Goal: Task Accomplishment & Management: Manage account settings

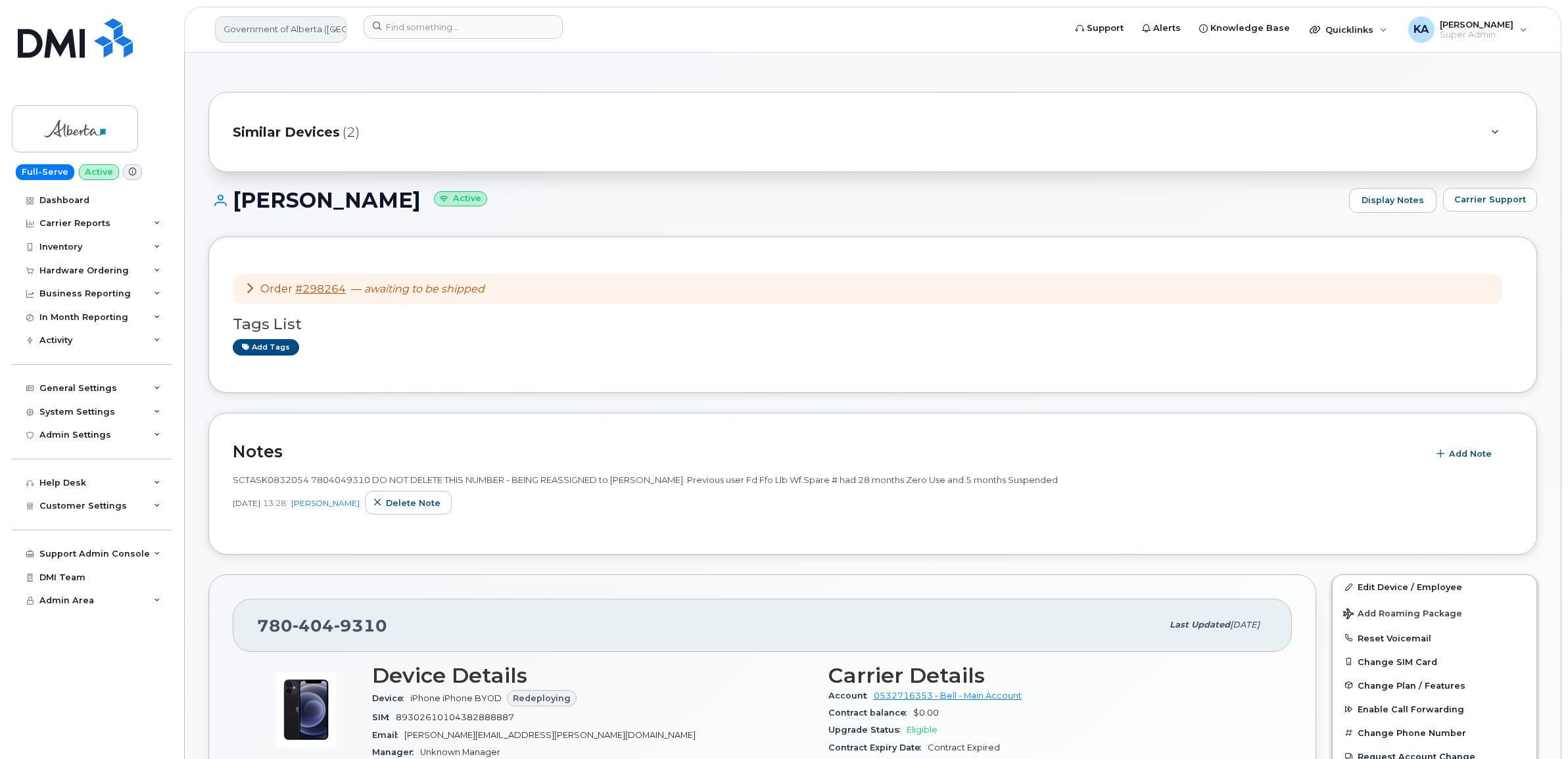
click at [266, 37] on link "Government of Alberta (GOA)" at bounding box center [281, 29] width 132 height 26
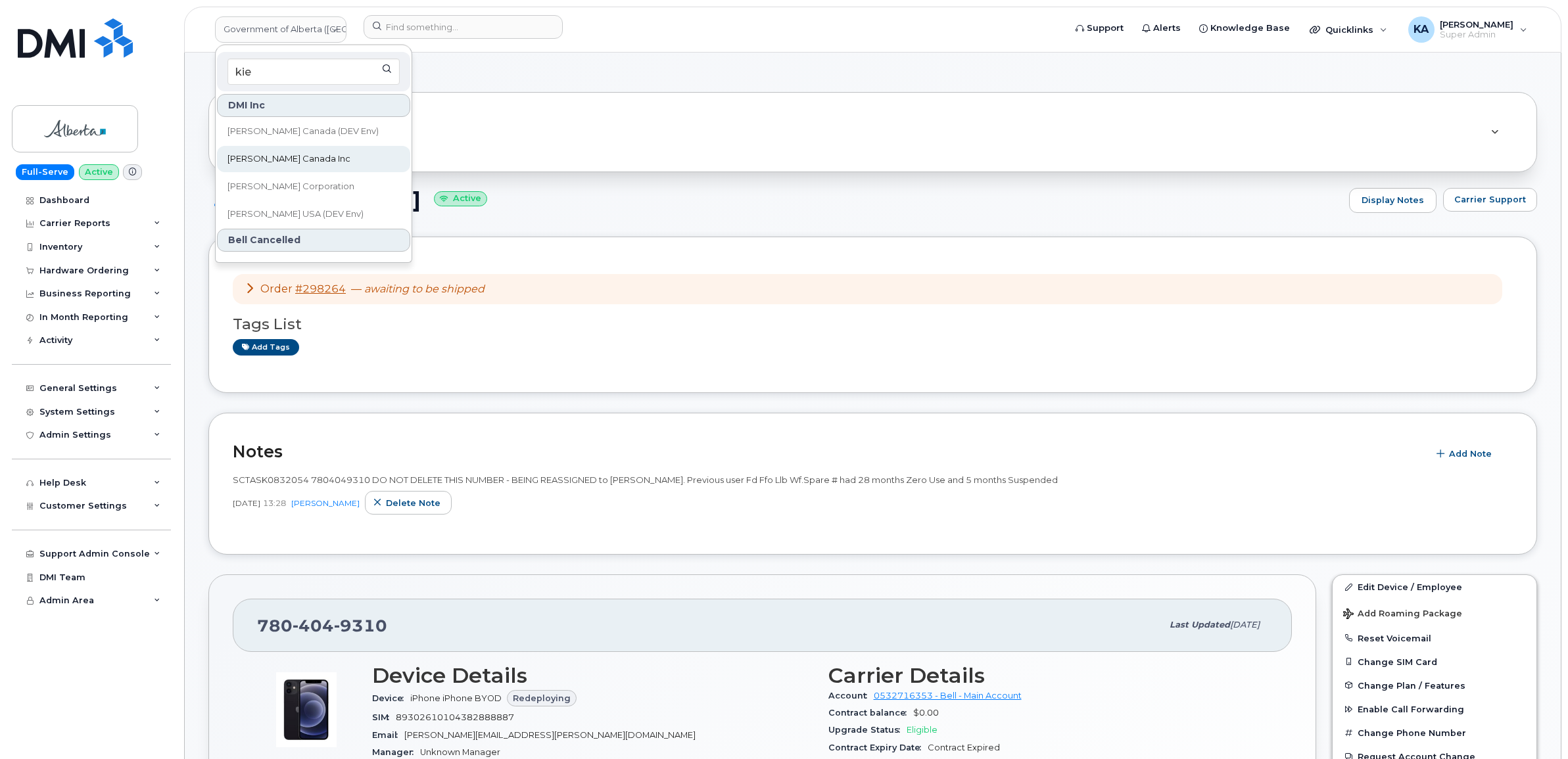
type input "kie"
click at [261, 155] on span "Kiewit Canada Inc" at bounding box center [289, 160] width 123 height 13
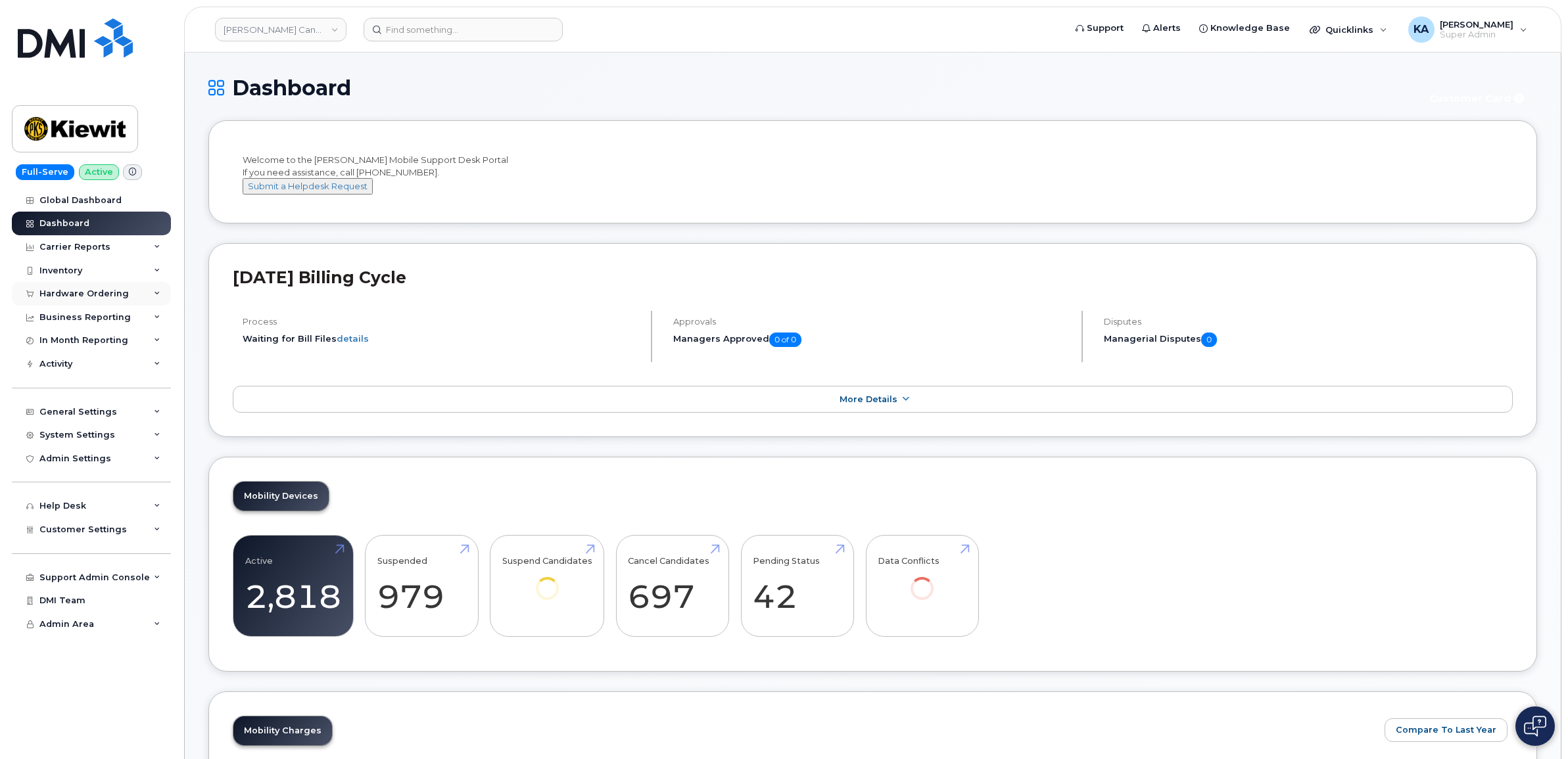
click at [128, 292] on div "Hardware Ordering" at bounding box center [91, 294] width 159 height 24
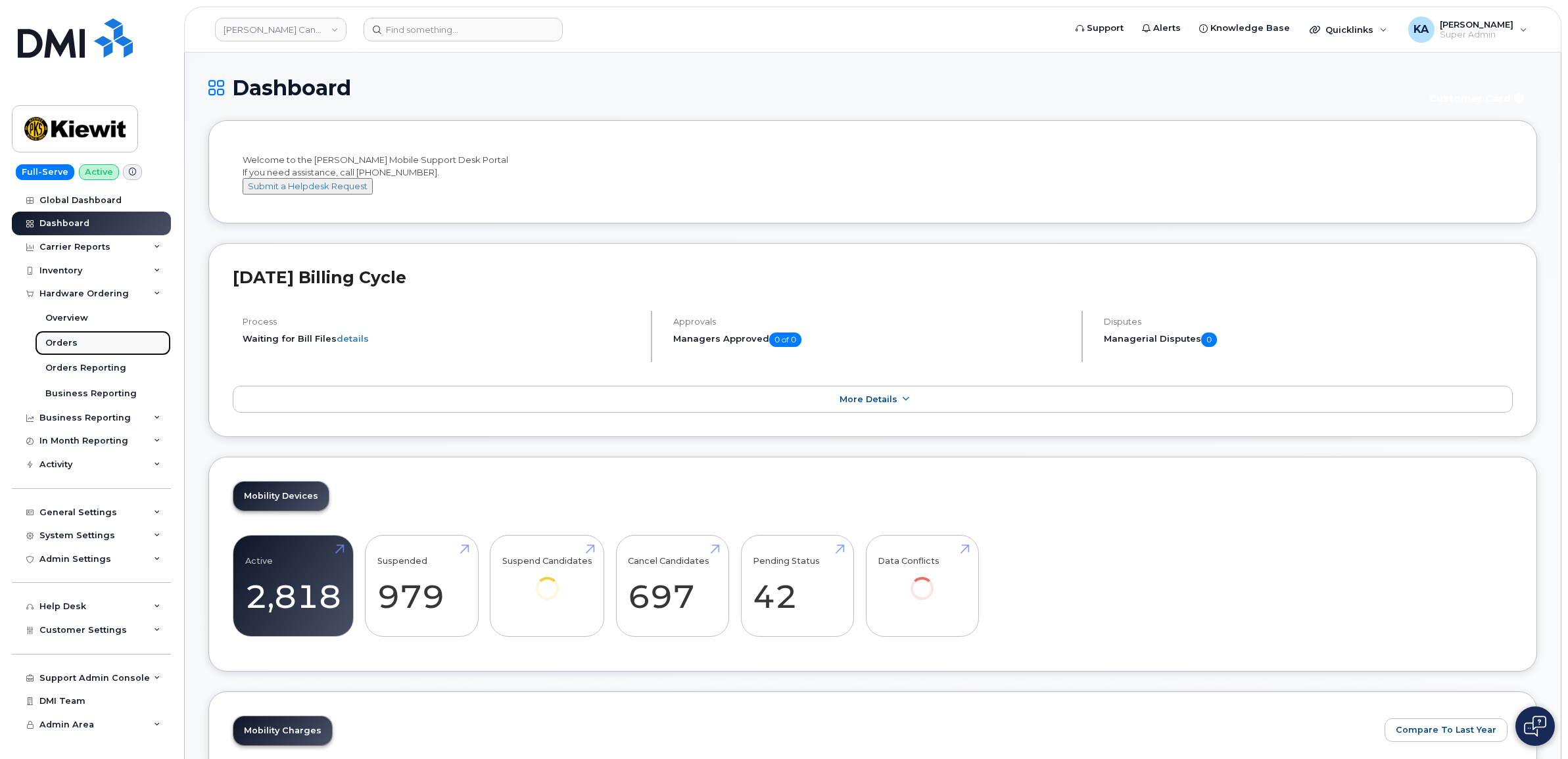
click at [67, 343] on div "Orders" at bounding box center [61, 343] width 32 height 12
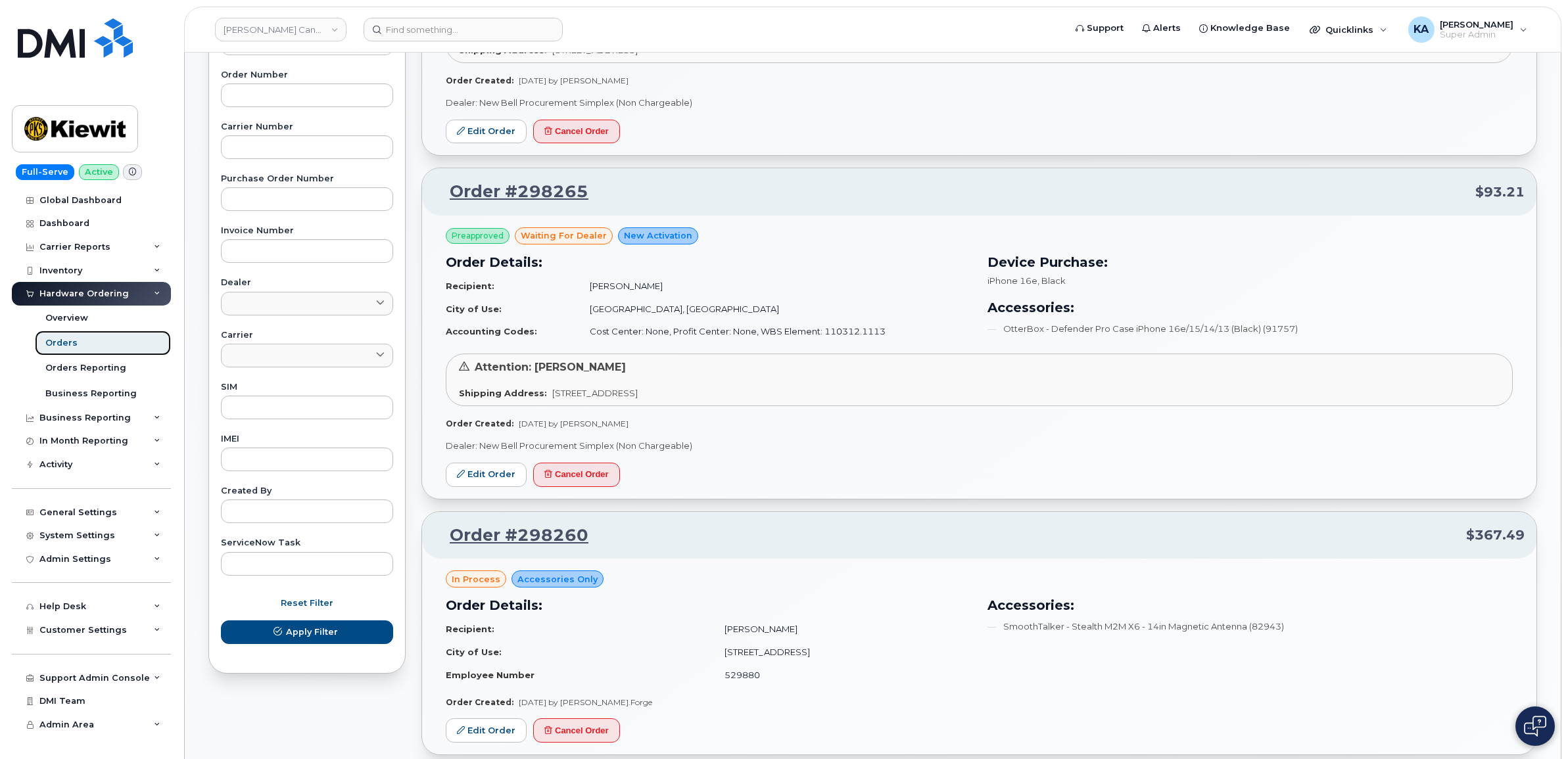
scroll to position [328, 0]
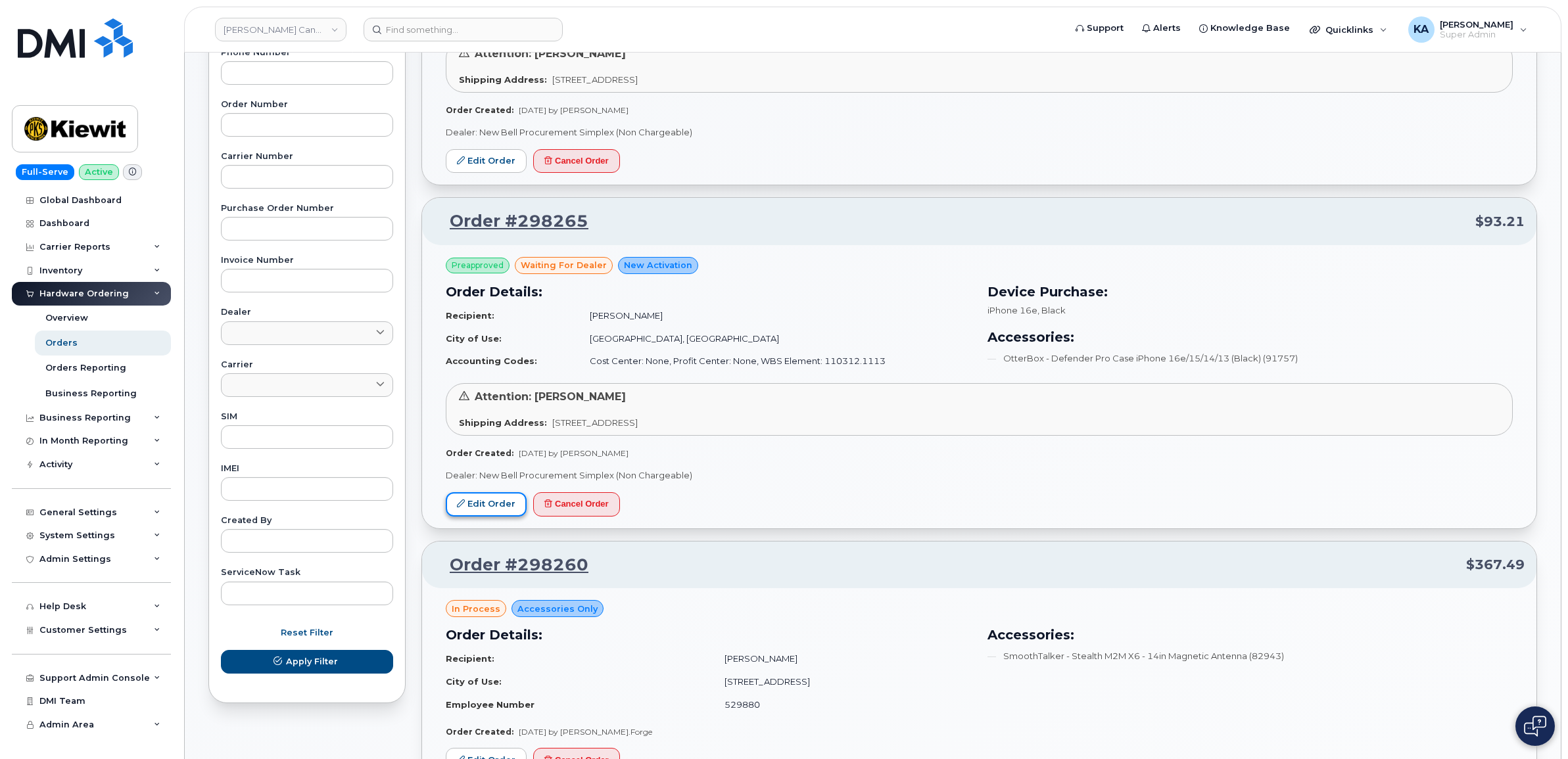
click at [489, 500] on link "Edit Order" at bounding box center [486, 504] width 81 height 24
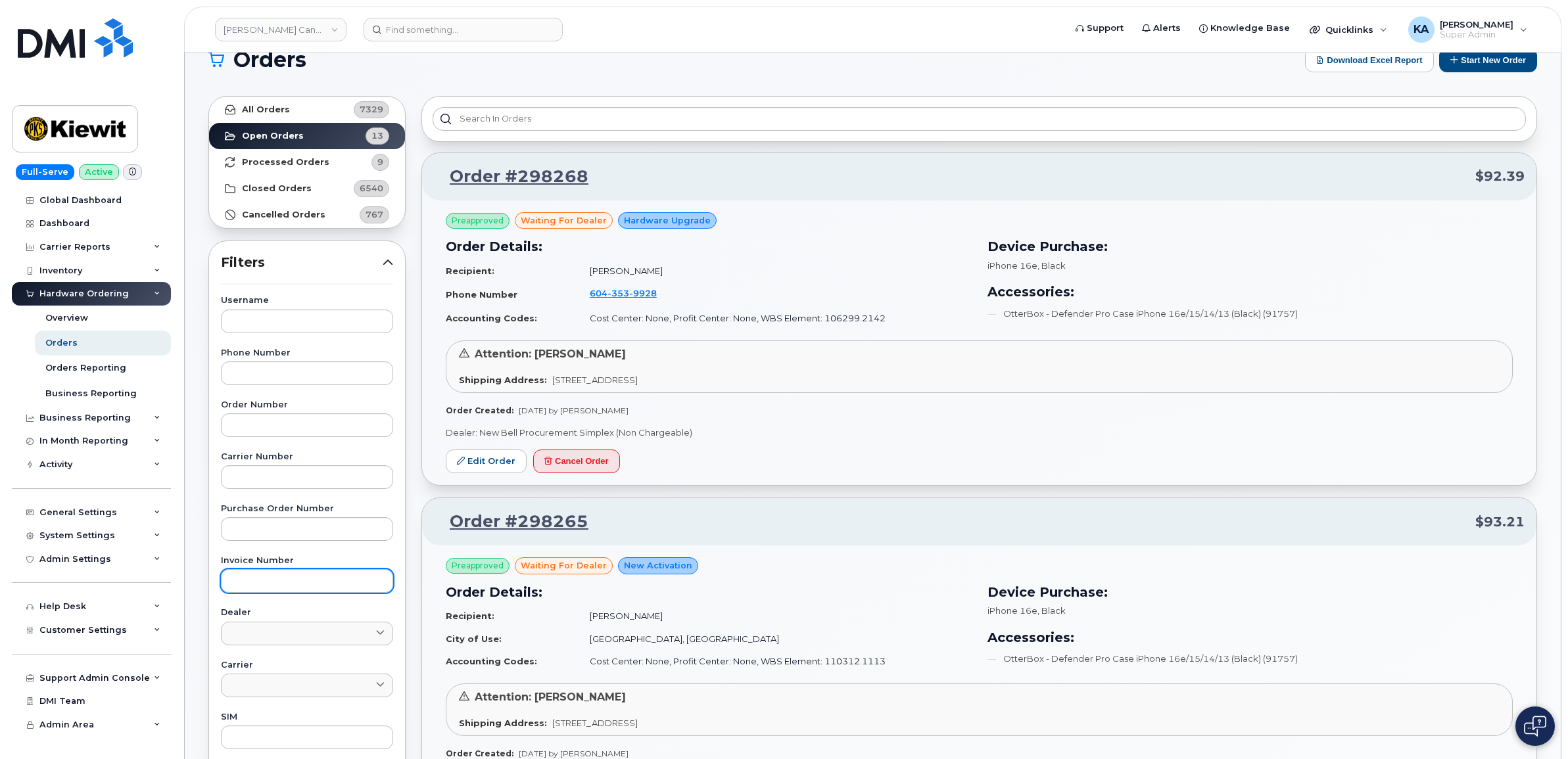
scroll to position [0, 0]
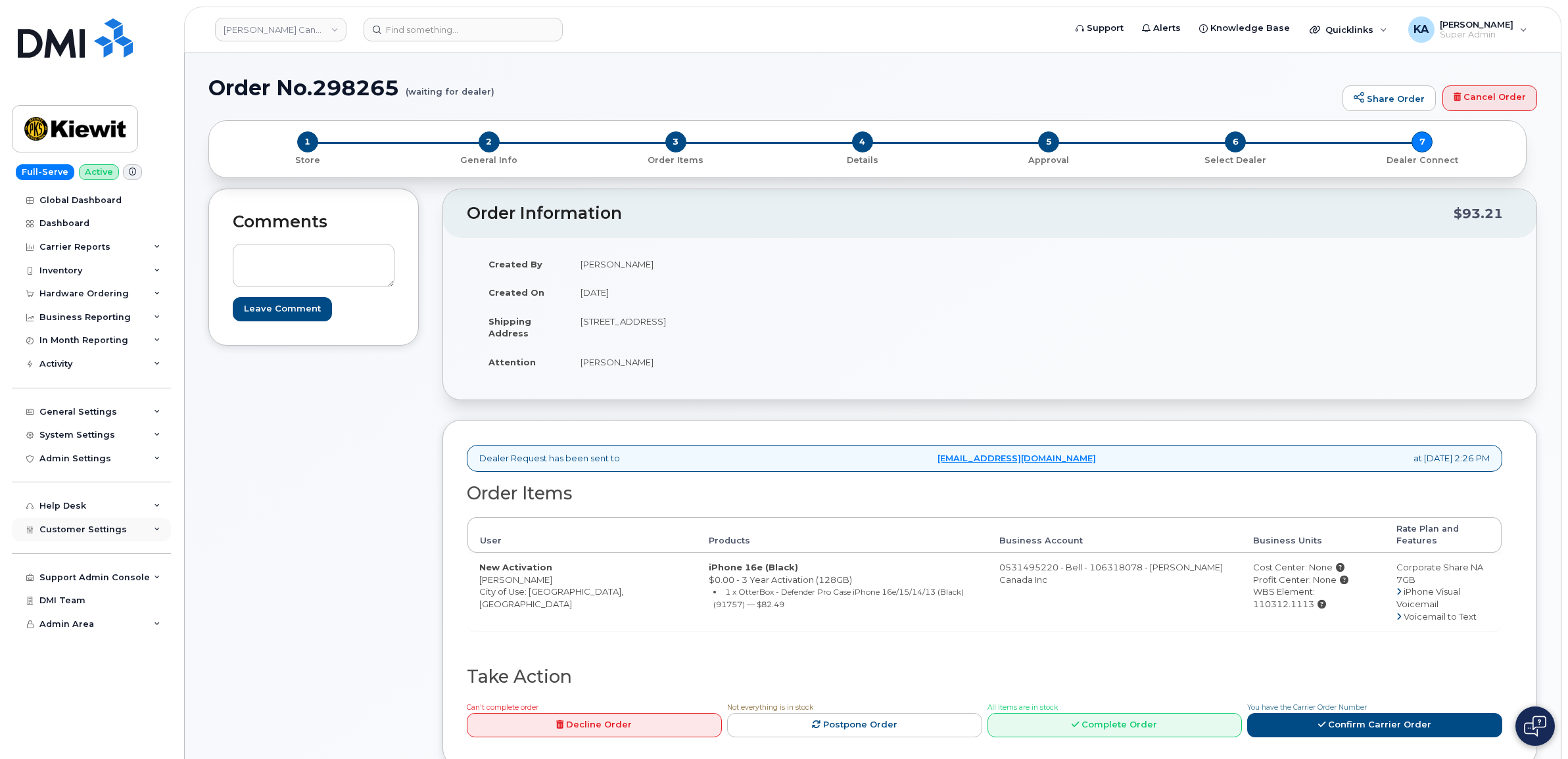
click at [87, 535] on span "Customer Settings" at bounding box center [83, 530] width 87 height 10
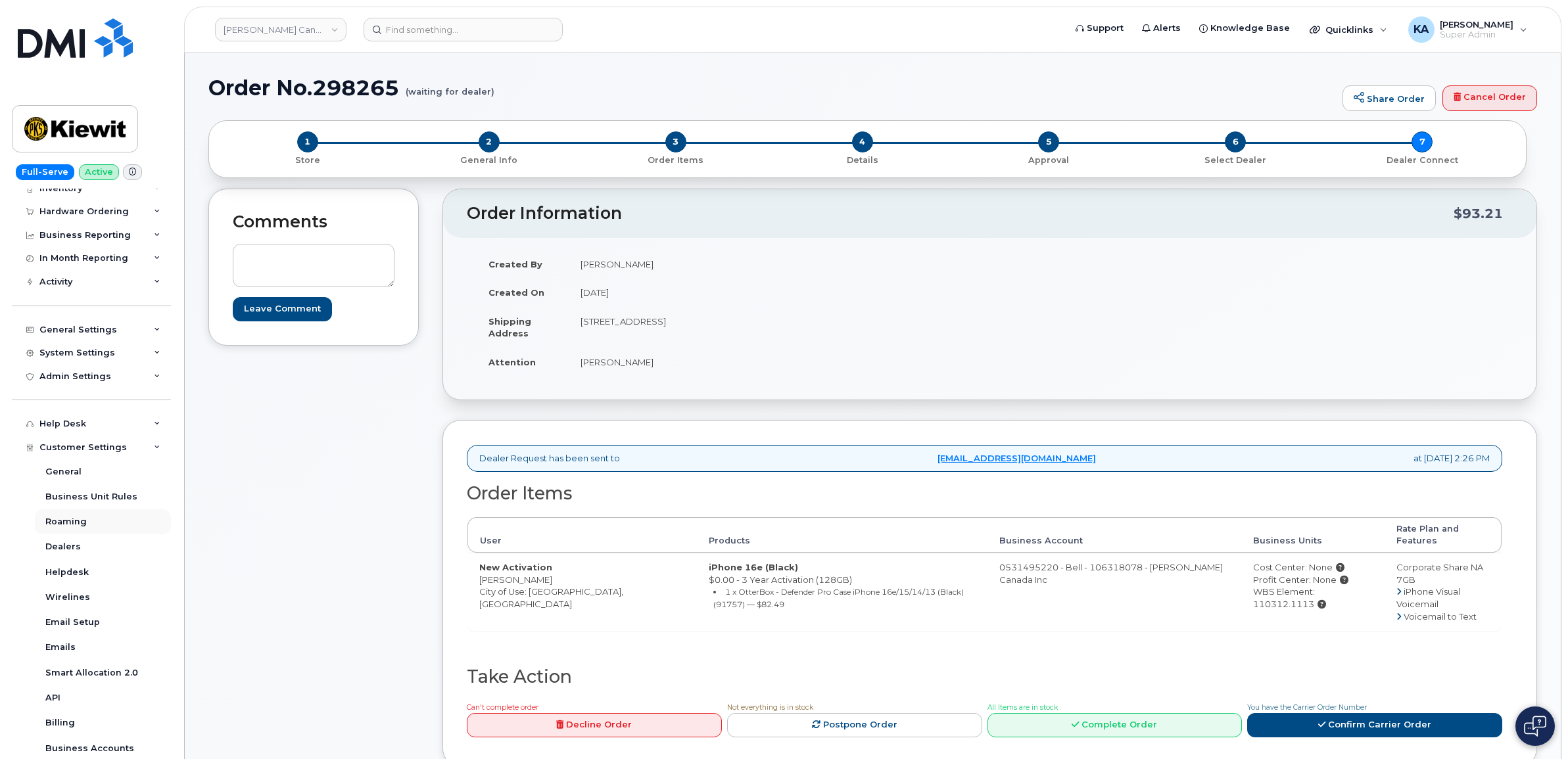
scroll to position [165, 0]
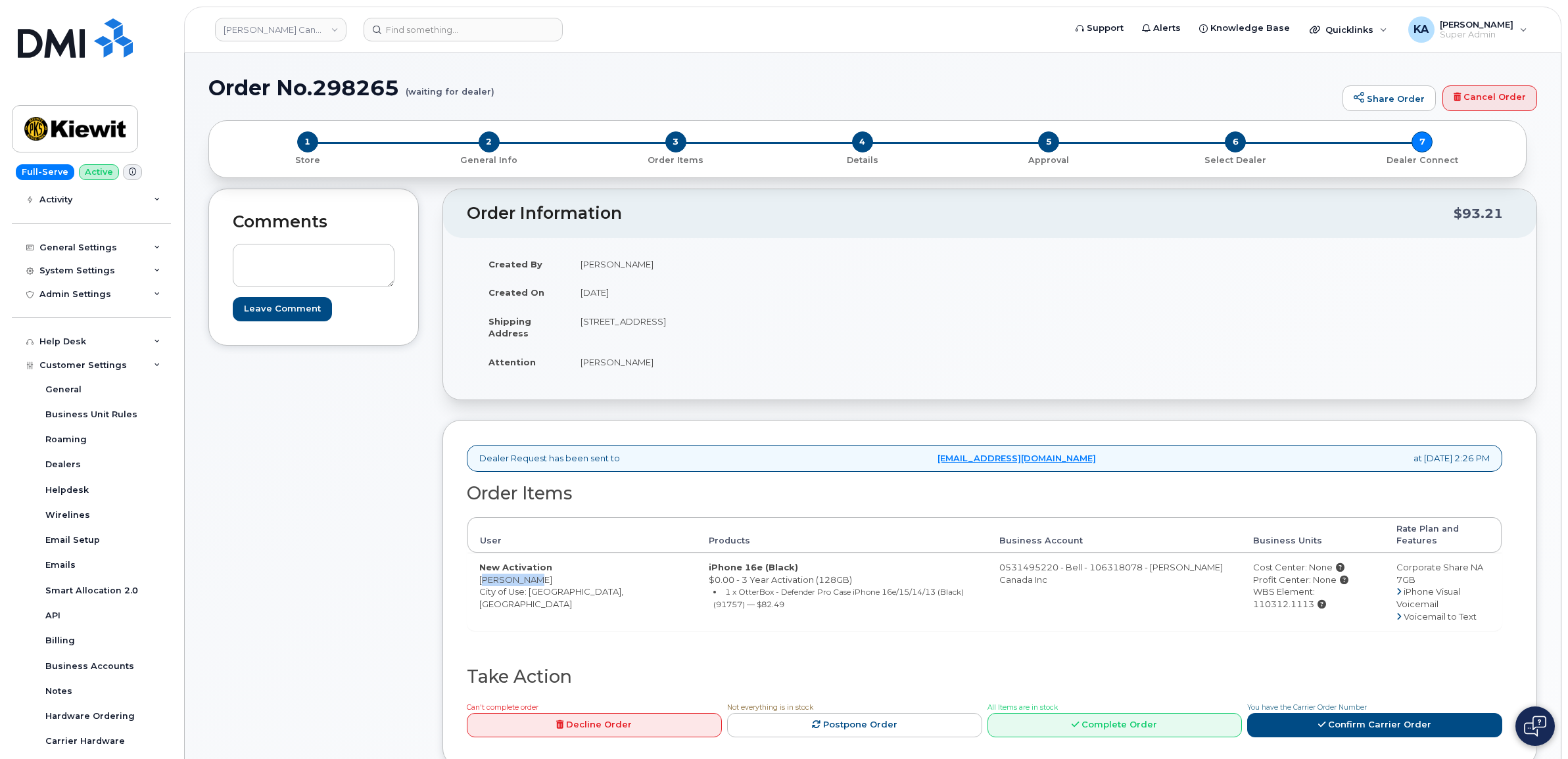
drag, startPoint x: 477, startPoint y: 568, endPoint x: 534, endPoint y: 569, distance: 57.0
click at [534, 569] on td "New Activation Tian Wuang City of Use: Oakville, Ontario" at bounding box center [582, 591] width 229 height 77
drag, startPoint x: 534, startPoint y: 569, endPoint x: 520, endPoint y: 573, distance: 14.6
copy td "Tian Wuang"
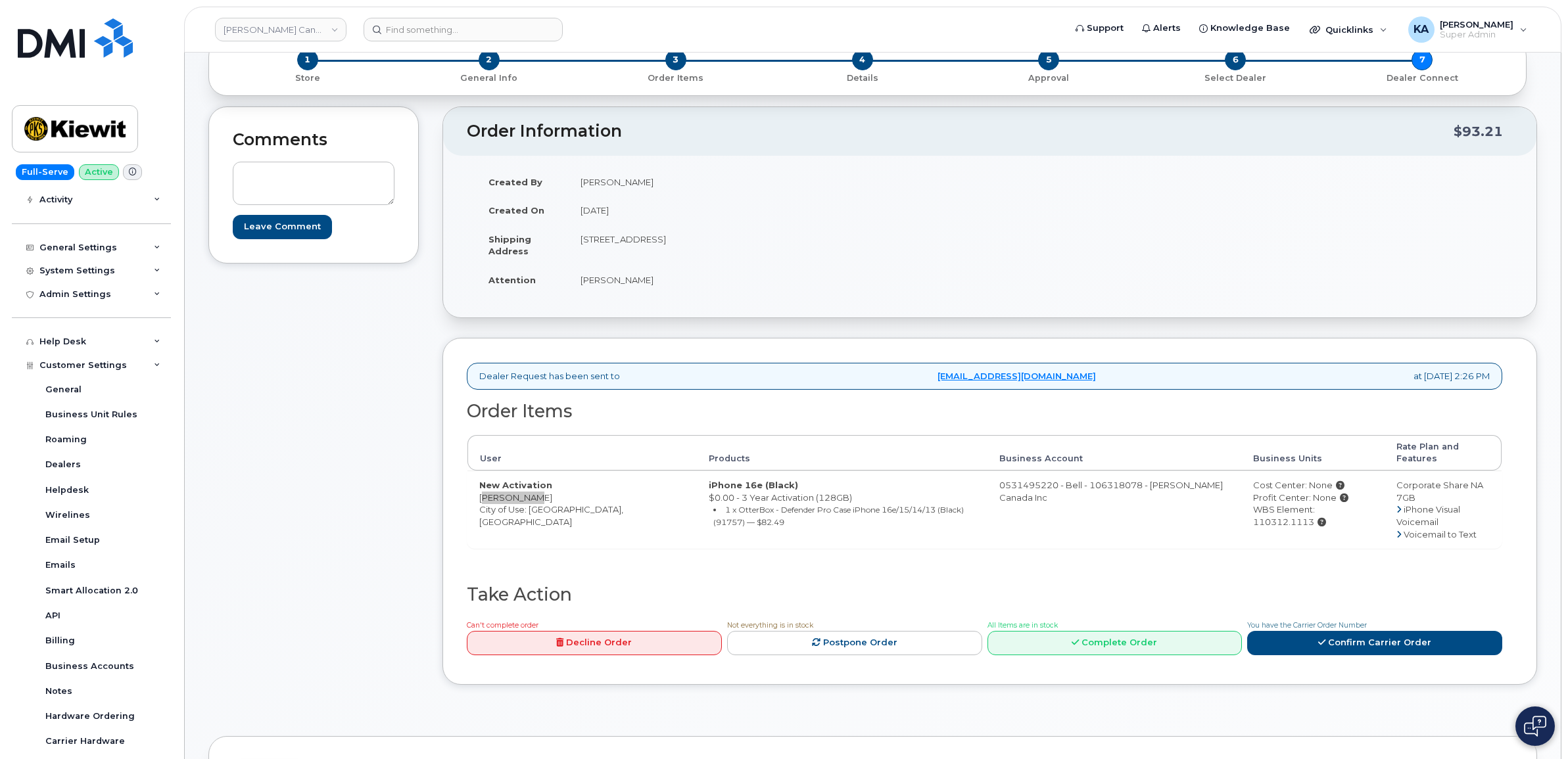
scroll to position [0, 0]
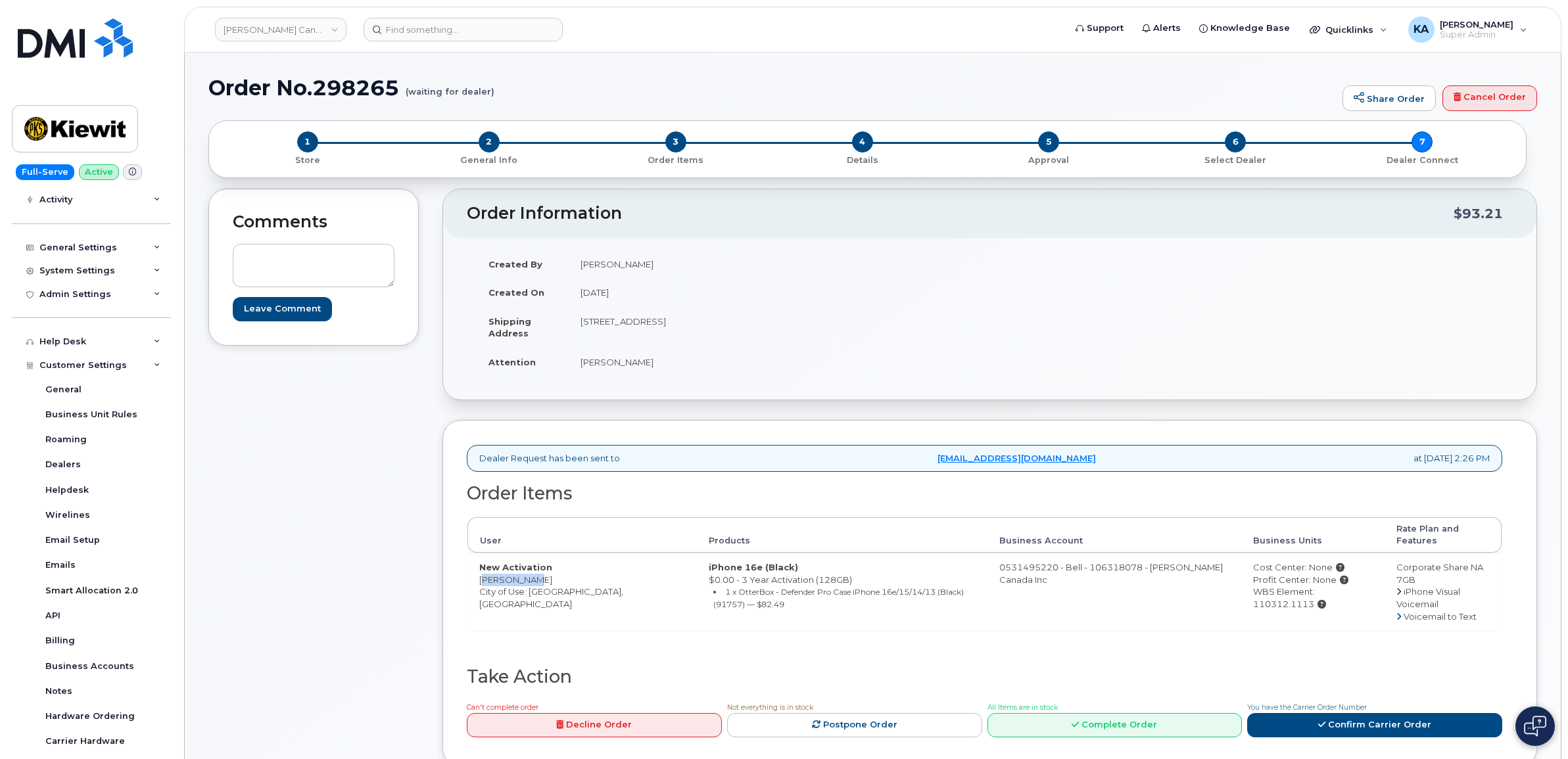
copy td "Tian Wuang"
drag, startPoint x: 1222, startPoint y: 580, endPoint x: 1340, endPoint y: 589, distance: 118.3
click at [1340, 589] on div "WBS Element: 110312.1113" at bounding box center [1313, 598] width 119 height 24
drag, startPoint x: 1340, startPoint y: 589, endPoint x: 1319, endPoint y: 583, distance: 21.8
copy div "WBS Element: 110312.1113"
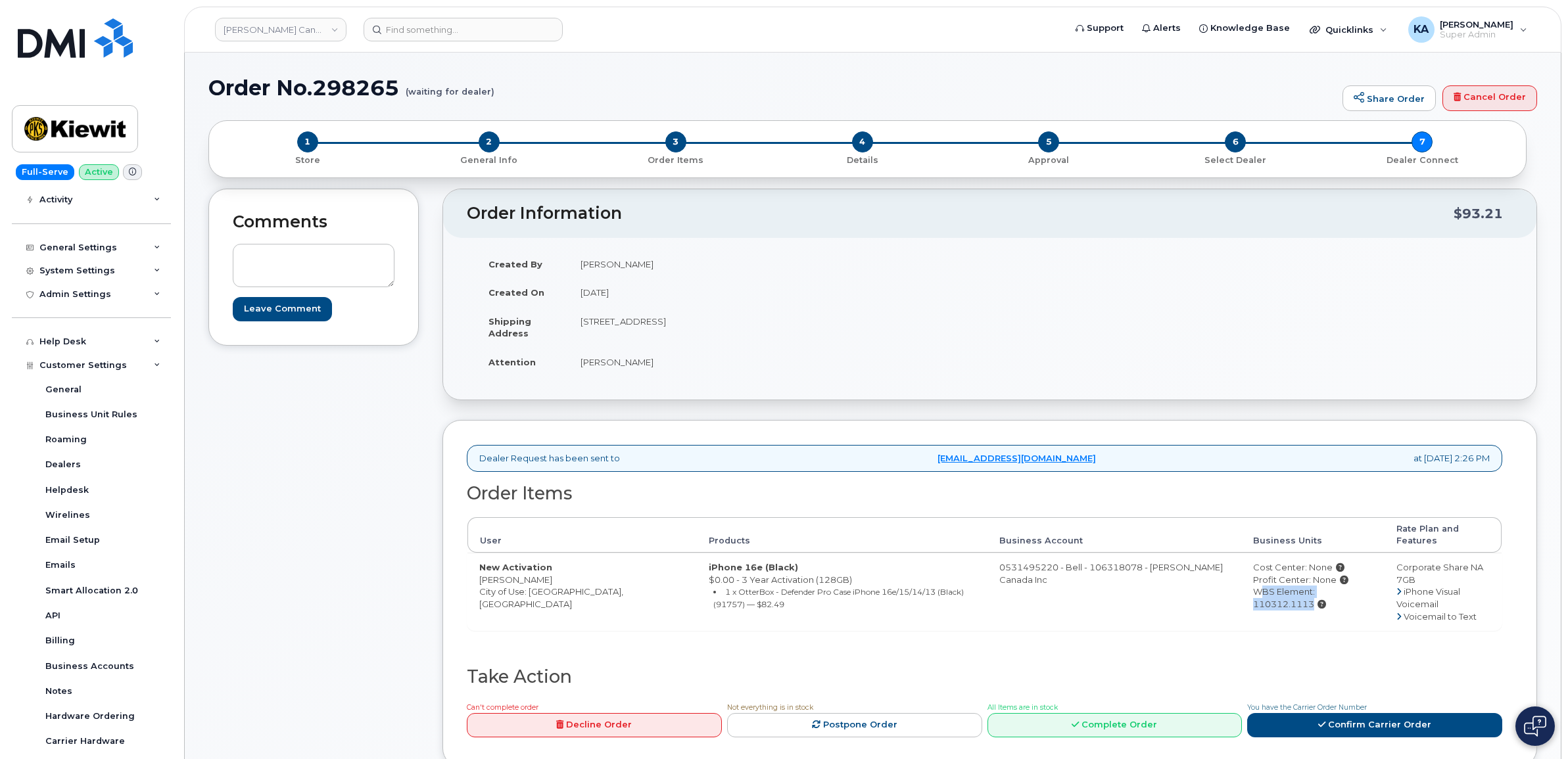
drag, startPoint x: 574, startPoint y: 322, endPoint x: 668, endPoint y: 328, distance: 94.2
click at [668, 328] on td "468 Aspen Forest Dr OAKVILLE ON L6J 6H6 CANADA" at bounding box center [774, 327] width 412 height 41
drag, startPoint x: 668, startPoint y: 328, endPoint x: 658, endPoint y: 327, distance: 10.0
copy td "468 Aspen Forest Dr"
drag, startPoint x: 735, startPoint y: 327, endPoint x: 770, endPoint y: 332, distance: 35.4
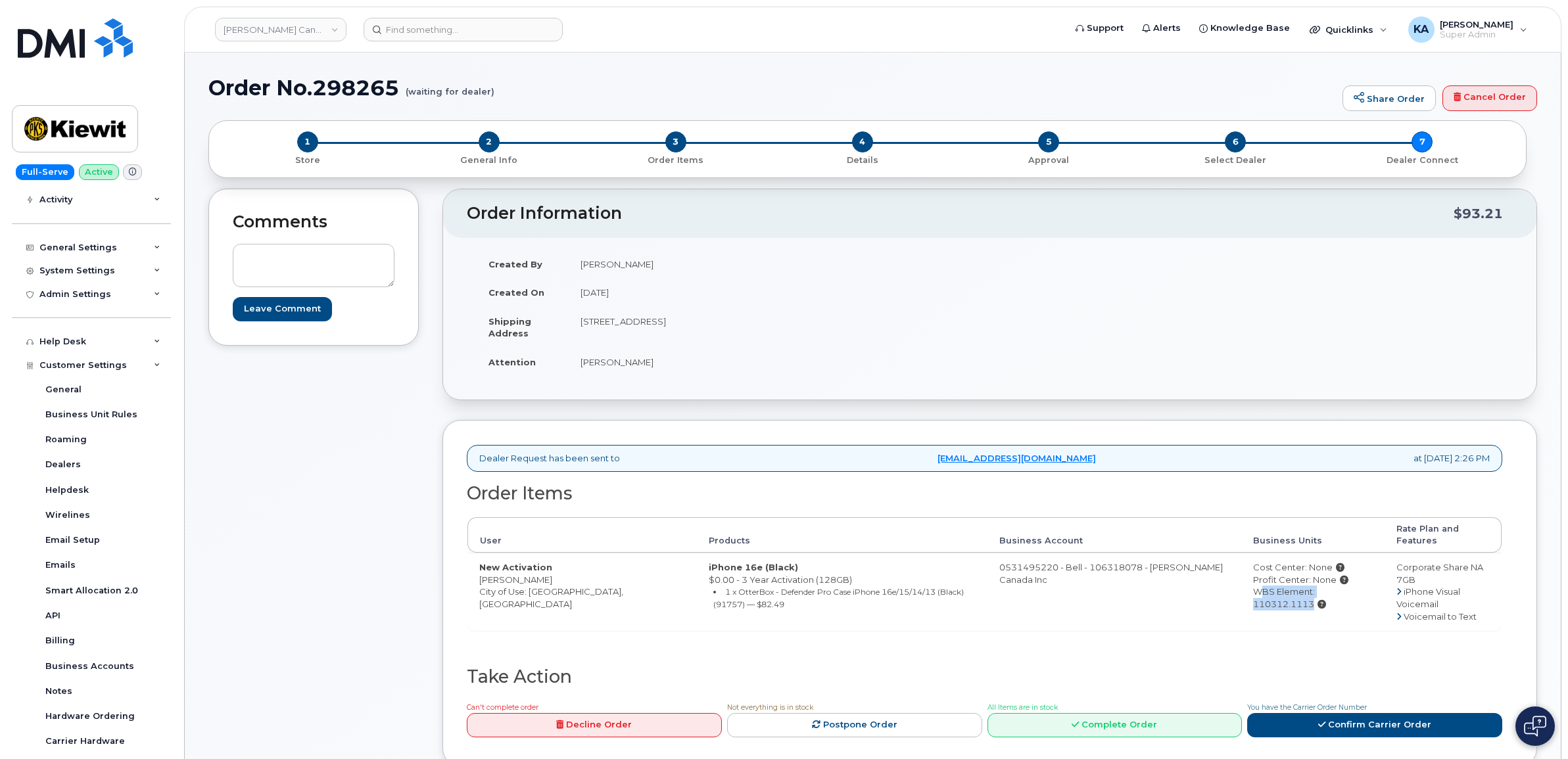
click at [770, 332] on td "468 Aspen Forest Dr OAKVILLE ON L6J 6H6 CANADA" at bounding box center [774, 327] width 412 height 41
drag, startPoint x: 770, startPoint y: 332, endPoint x: 757, endPoint y: 320, distance: 17.7
copy td "L6J 6H6"
click at [1350, 713] on link "Confirm Carrier Order" at bounding box center [1375, 725] width 255 height 24
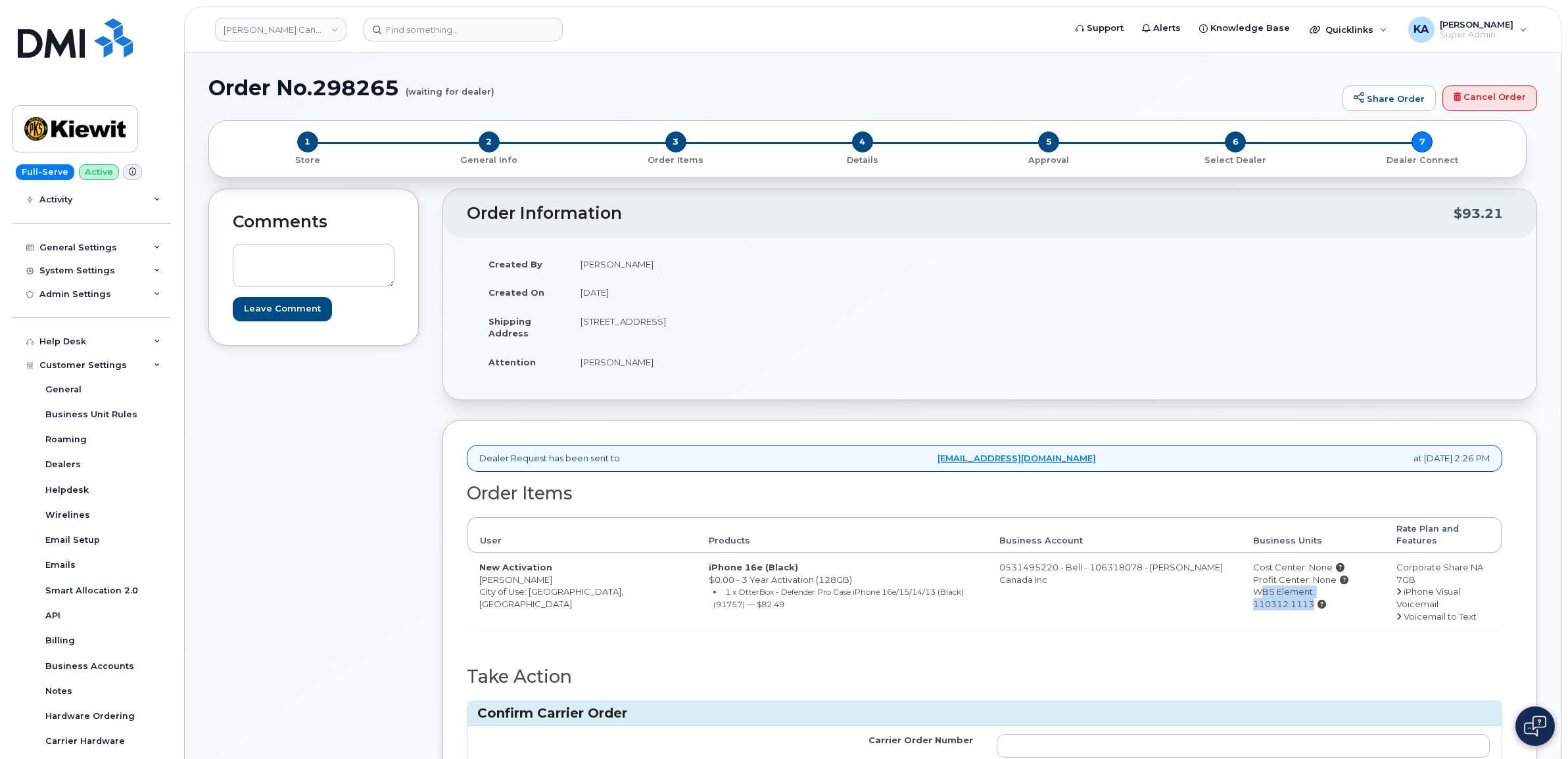
scroll to position [82, 0]
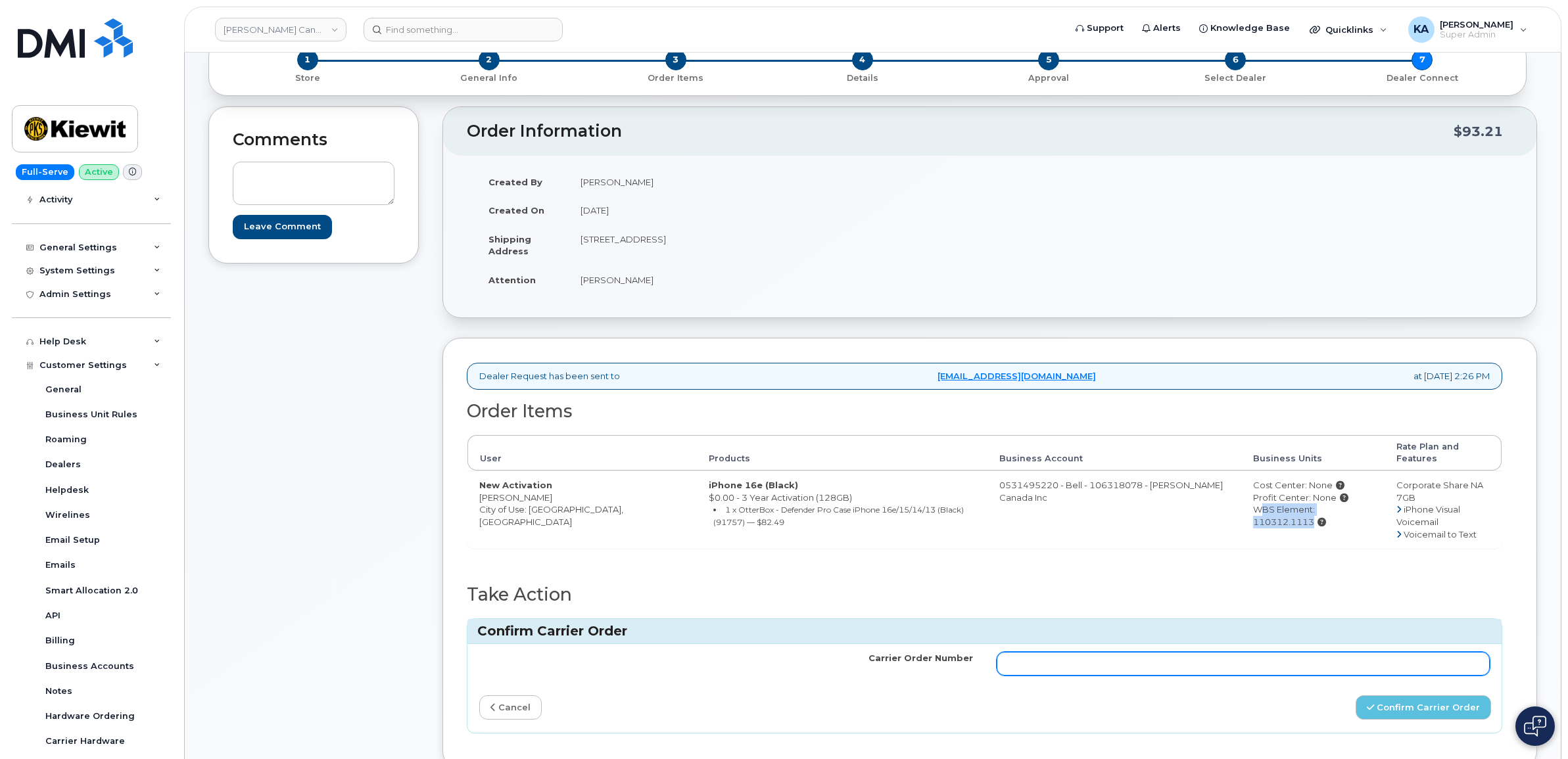
click at [1017, 652] on input "Carrier Order Number" at bounding box center [1244, 664] width 494 height 24
paste input "3005892"
type input "3005892"
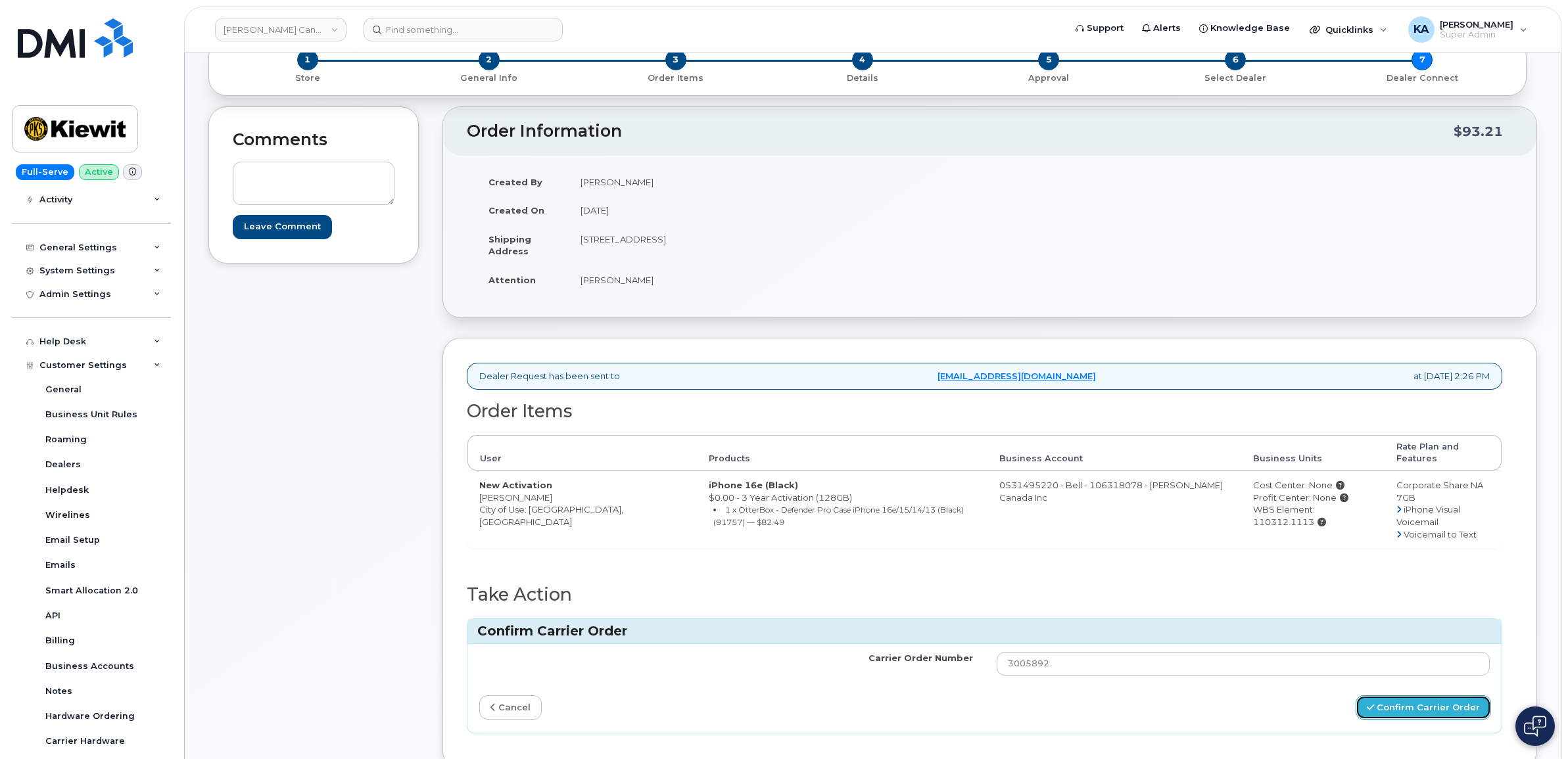
click at [1398, 695] on button "Confirm Carrier Order" at bounding box center [1423, 707] width 135 height 24
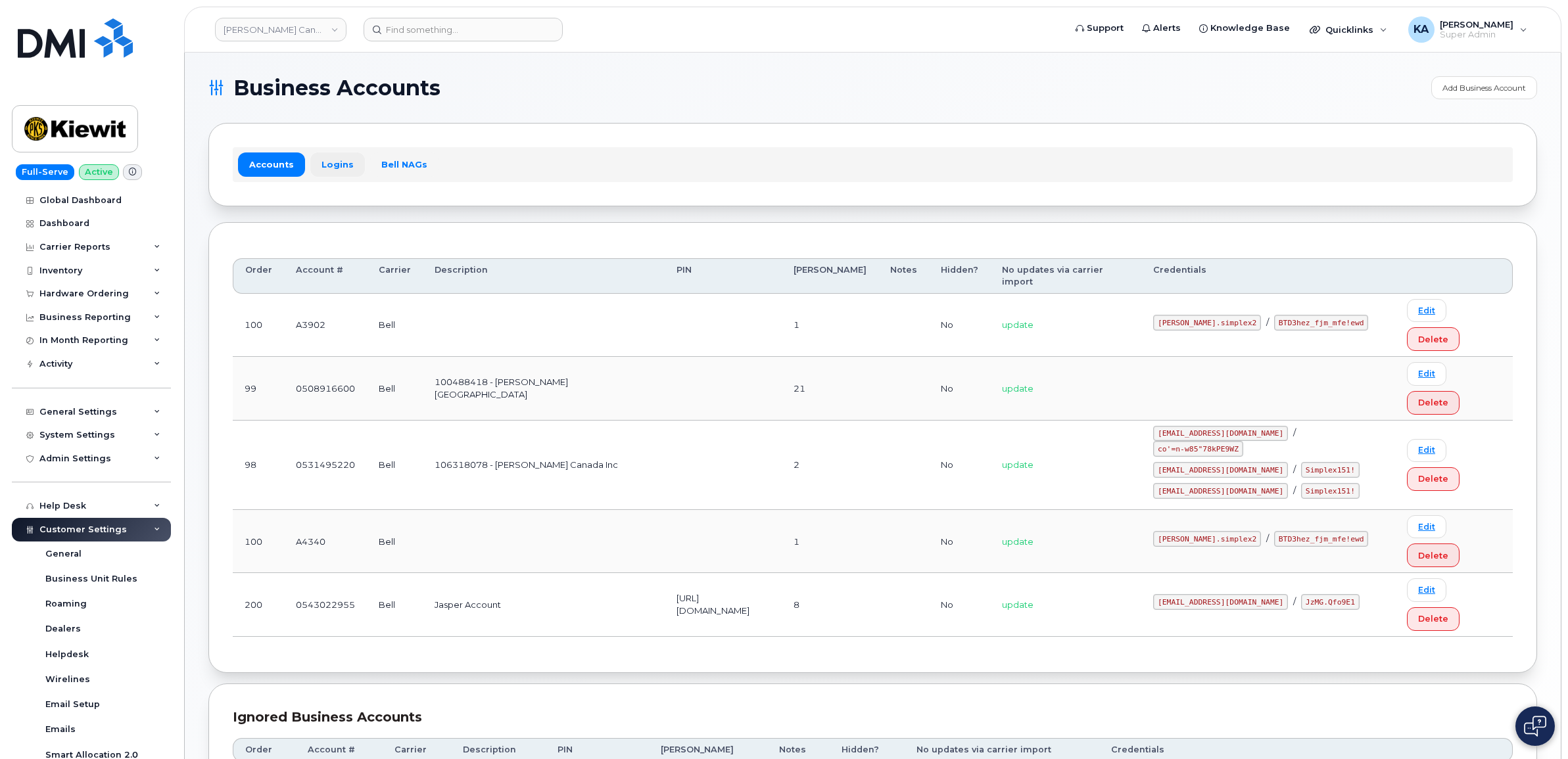
click at [326, 165] on link "Logins" at bounding box center [338, 165] width 55 height 24
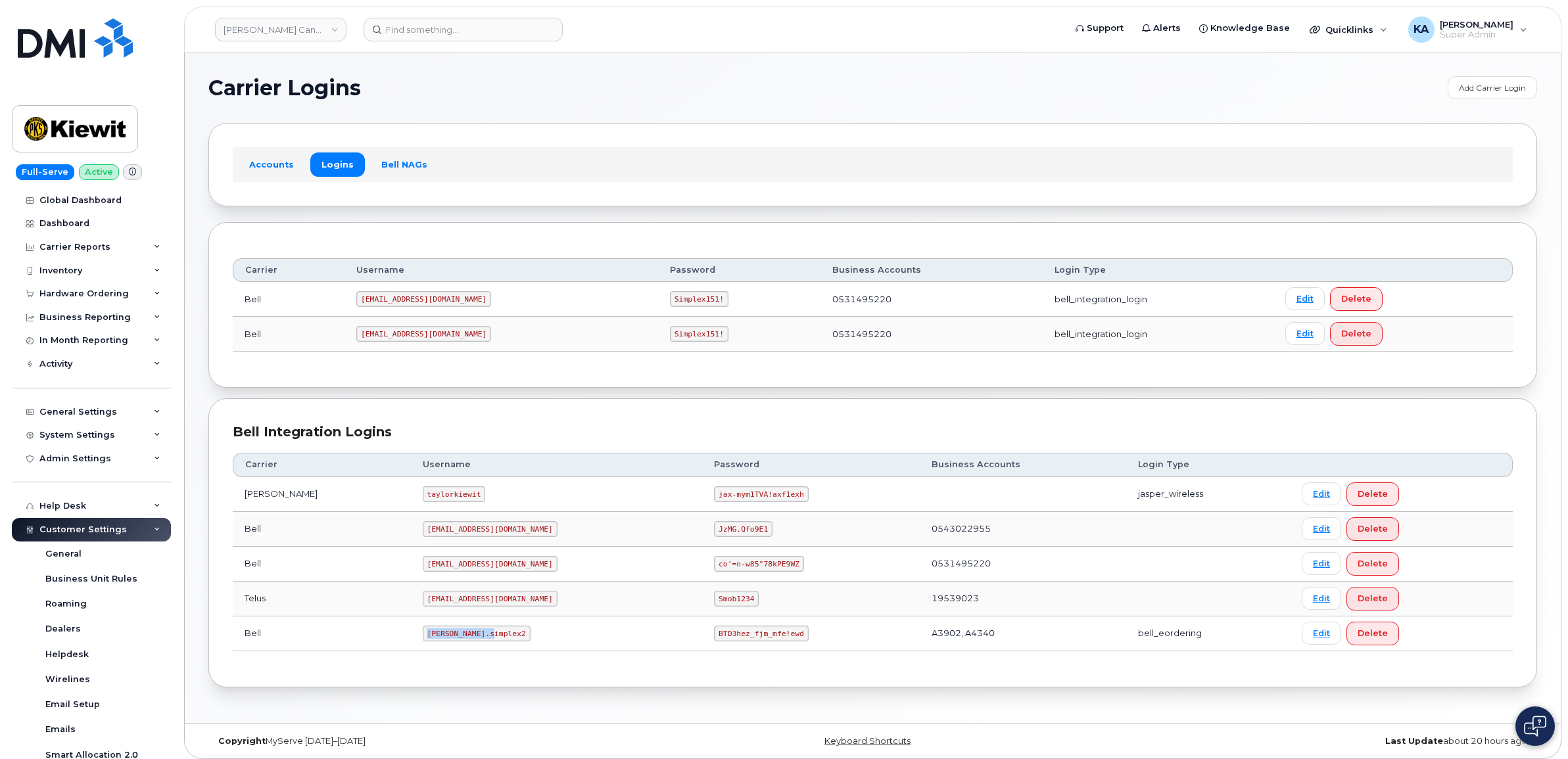
drag, startPoint x: 393, startPoint y: 638, endPoint x: 462, endPoint y: 630, distance: 69.5
click at [462, 630] on td "[PERSON_NAME].simplex2" at bounding box center [557, 633] width 292 height 34
drag, startPoint x: 462, startPoint y: 630, endPoint x: 438, endPoint y: 636, distance: 24.7
copy code "[PERSON_NAME].simplex2"
drag, startPoint x: 655, startPoint y: 637, endPoint x: 765, endPoint y: 639, distance: 110.0
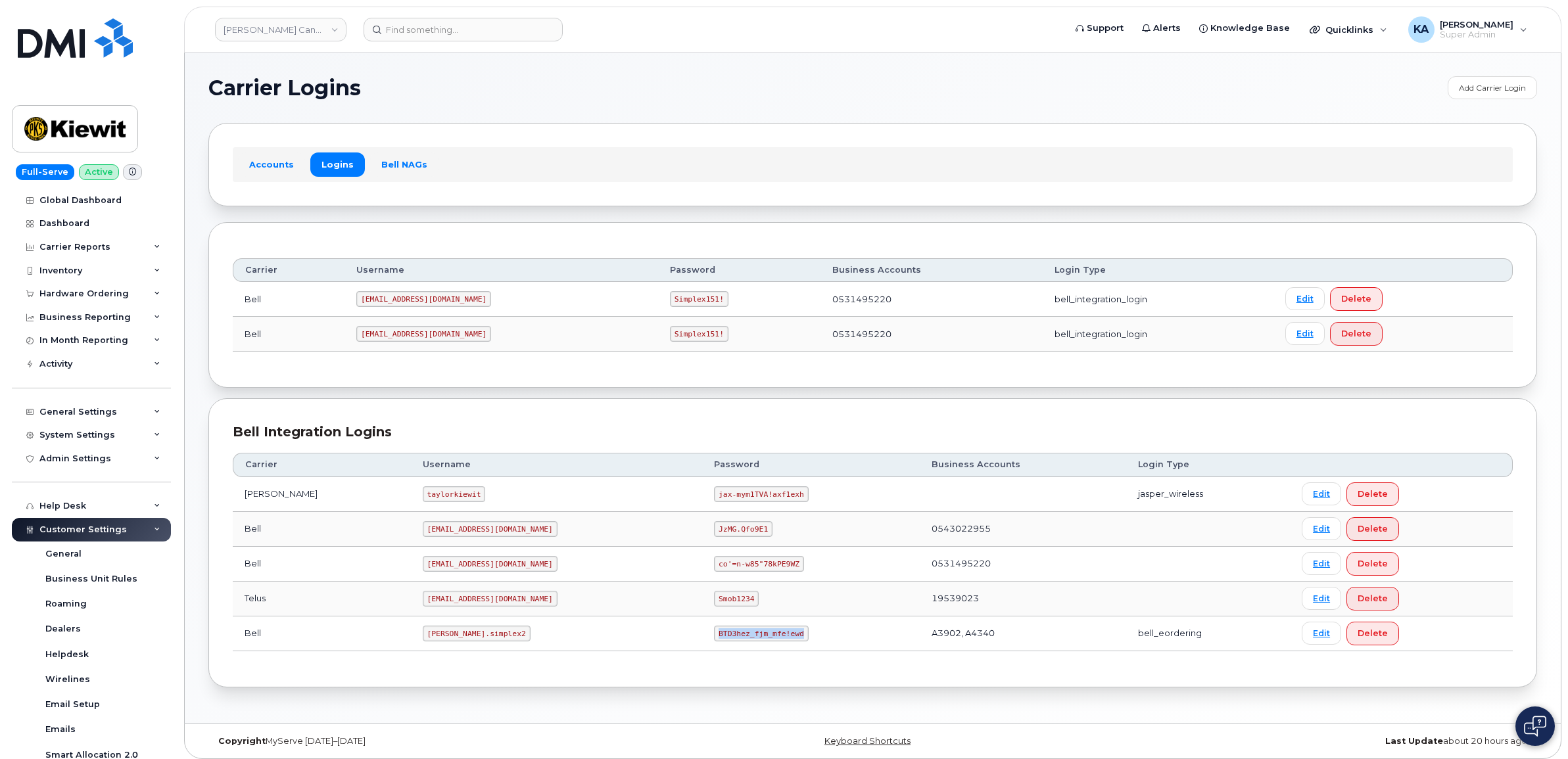
click at [766, 639] on td "BTD3hez_fjm_mfe!ewd" at bounding box center [810, 633] width 217 height 34
drag, startPoint x: 765, startPoint y: 639, endPoint x: 720, endPoint y: 635, distance: 45.2
copy code "BTD3hez_fjm_mfe!ewd"
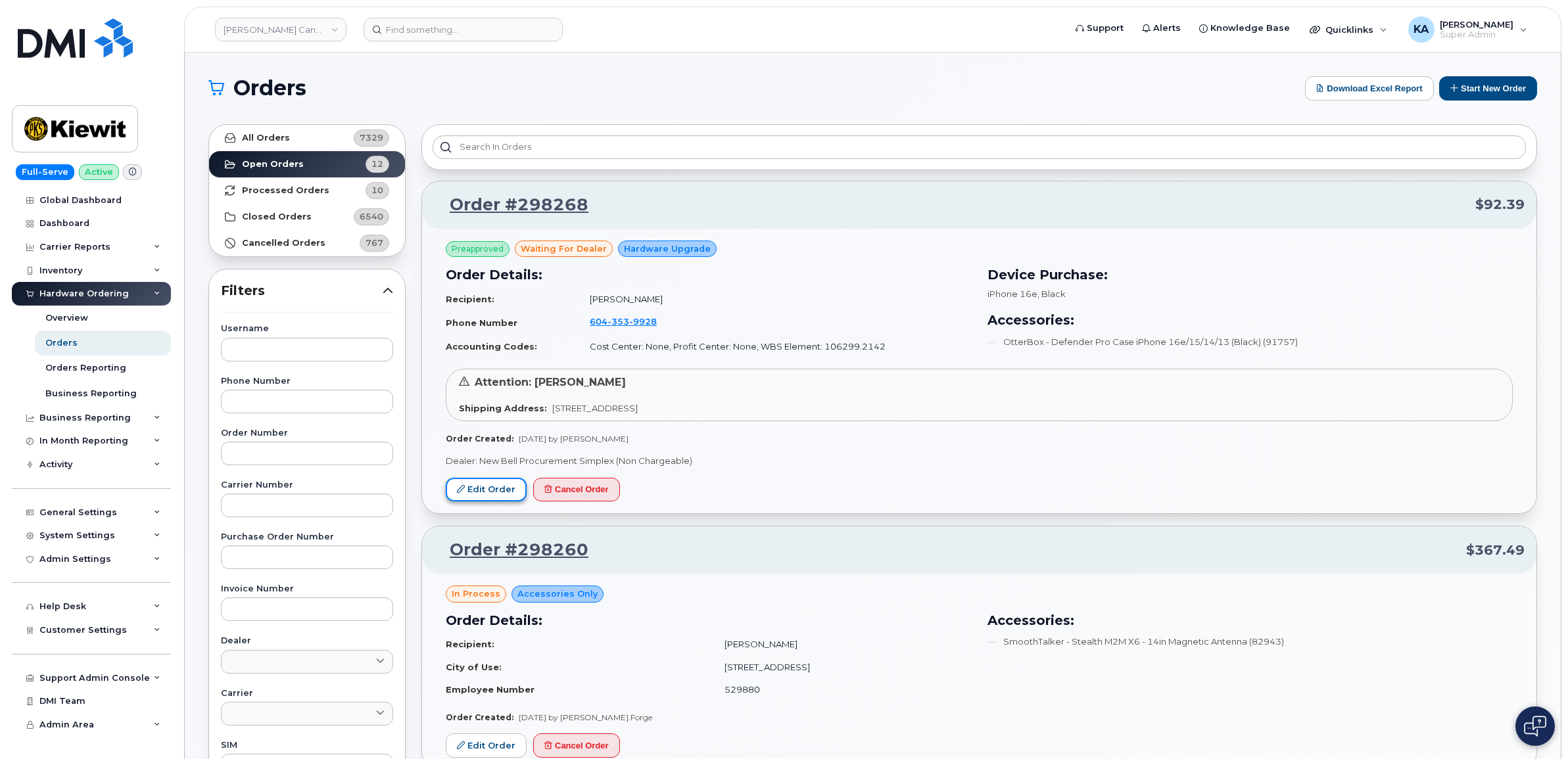
click at [482, 491] on link "Edit Order" at bounding box center [486, 489] width 81 height 24
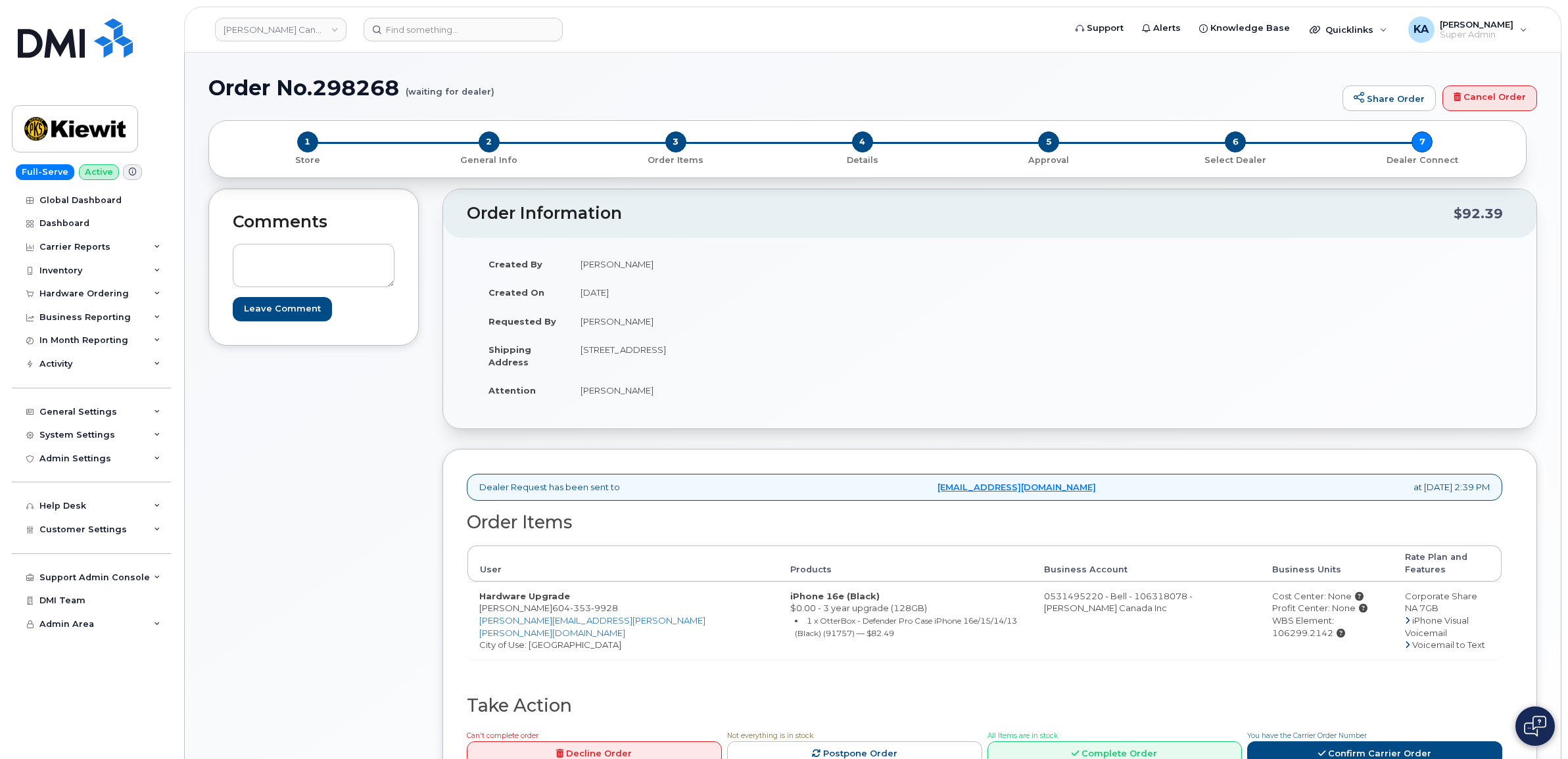
scroll to position [82, 0]
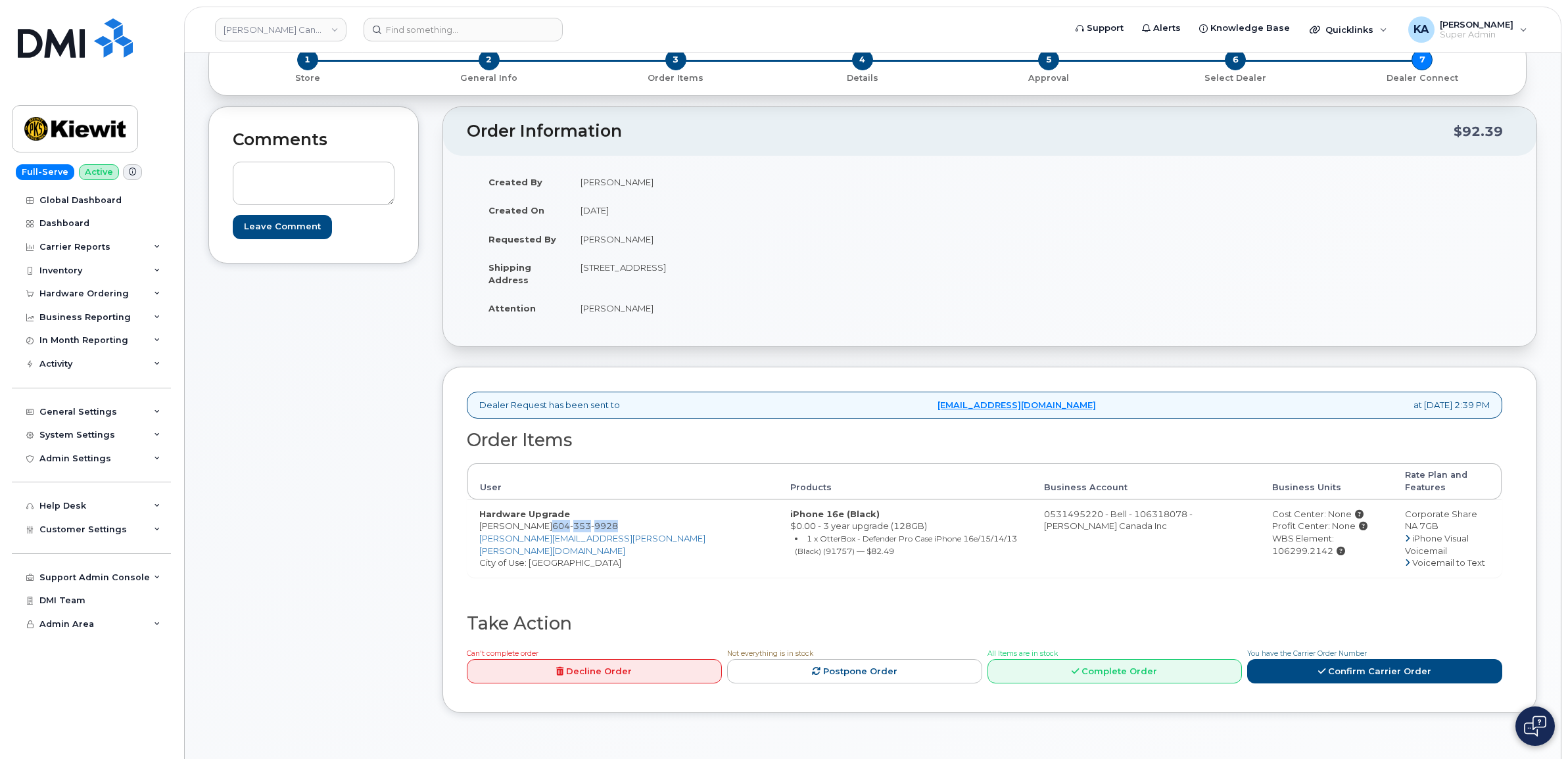
drag, startPoint x: 611, startPoint y: 516, endPoint x: 543, endPoint y: 516, distance: 68.0
click at [543, 516] on td "Hardware Upgrade Kyle Thomson 604 353 9928 KYLE.THOMSON@KIEWIT.COM City of Use:…" at bounding box center [623, 538] width 311 height 77
copy span "604 353 9928"
drag, startPoint x: 477, startPoint y: 515, endPoint x: 538, endPoint y: 518, distance: 61.1
click at [538, 518] on td "Hardware Upgrade Kyle Thomson 604 353 9928 KYLE.THOMSON@KIEWIT.COM City of Use:…" at bounding box center [623, 538] width 311 height 77
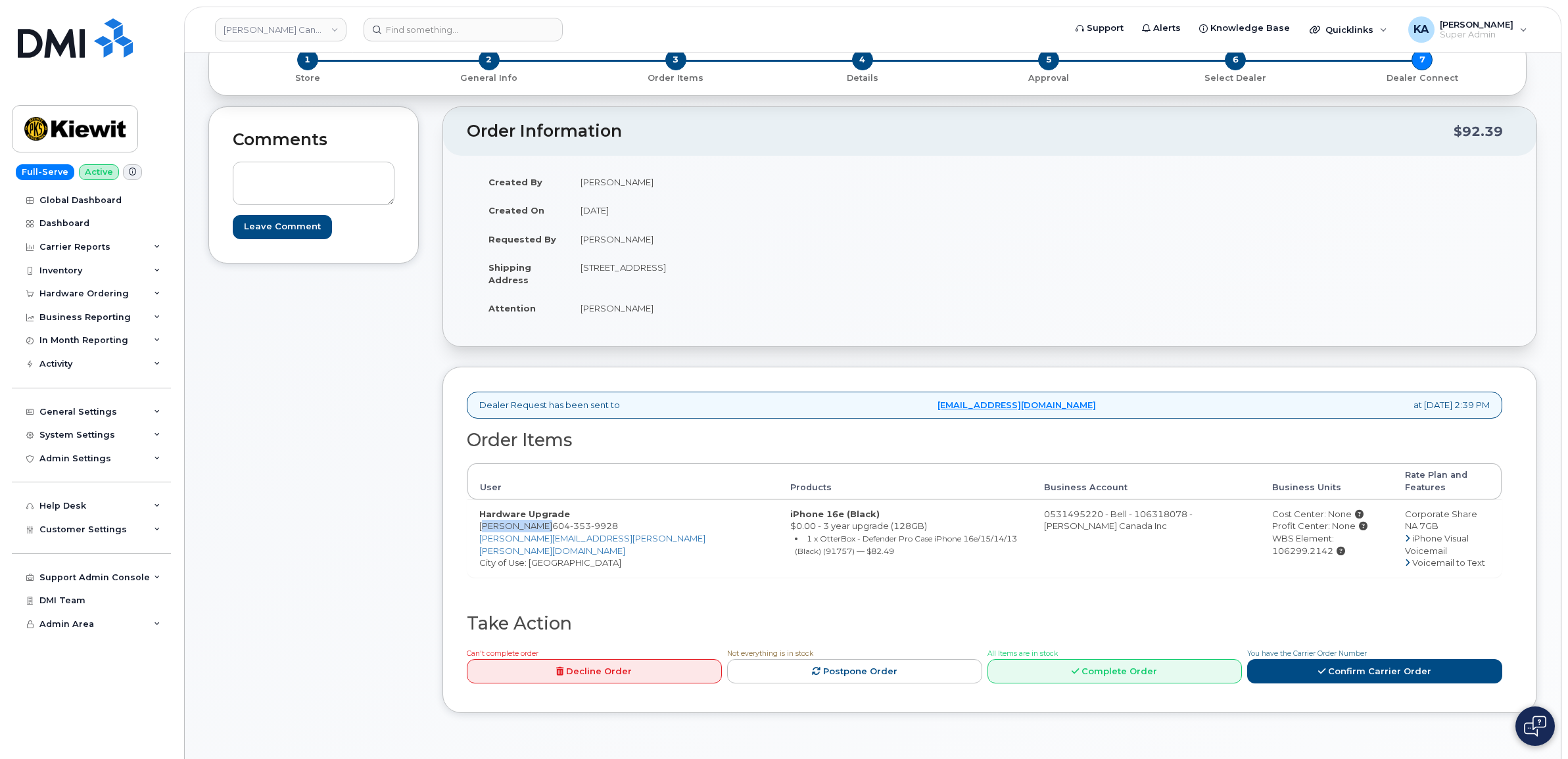
copy td "Kyle Thomson"
drag, startPoint x: 1225, startPoint y: 528, endPoint x: 1350, endPoint y: 535, distance: 125.2
click at [1350, 535] on td "Cost Center: None Profit Center: None WBS Element: 106299.2142" at bounding box center [1327, 538] width 133 height 77
drag, startPoint x: 1350, startPoint y: 535, endPoint x: 1340, endPoint y: 531, distance: 10.8
copy div "WBS Element: 106299.2142"
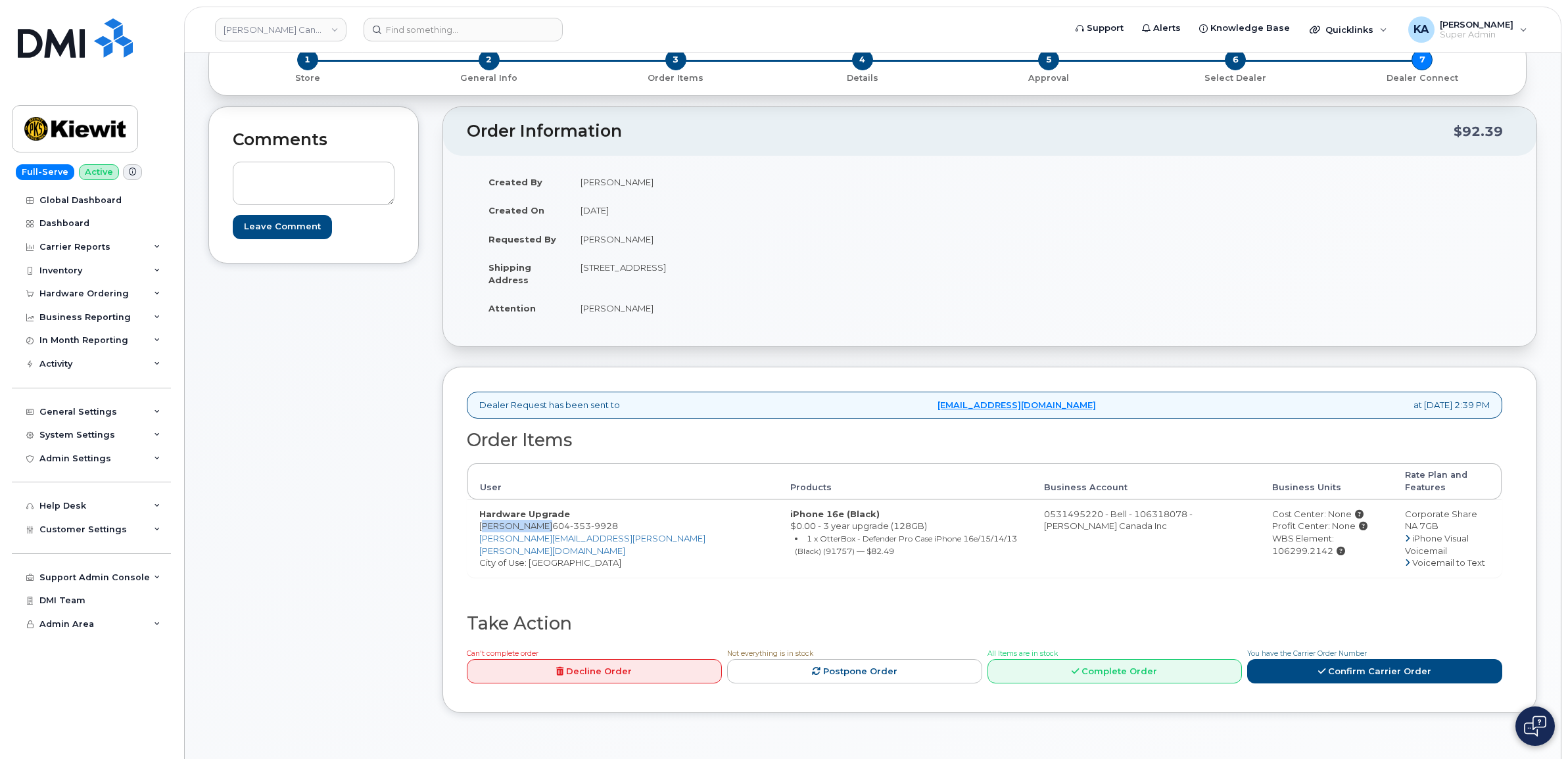
drag, startPoint x: 579, startPoint y: 270, endPoint x: 664, endPoint y: 274, distance: 85.1
click at [664, 274] on td "1950 Brigantine Dr COQUITLAM BC V3K 7B5 CANADA" at bounding box center [774, 273] width 412 height 41
drag, startPoint x: 664, startPoint y: 274, endPoint x: 658, endPoint y: 270, distance: 7.2
copy td "1950 Brigantine Dr"
click at [741, 270] on td "1950 Brigantine Dr COQUITLAM BC V3K 7B5 CANADA" at bounding box center [774, 273] width 412 height 41
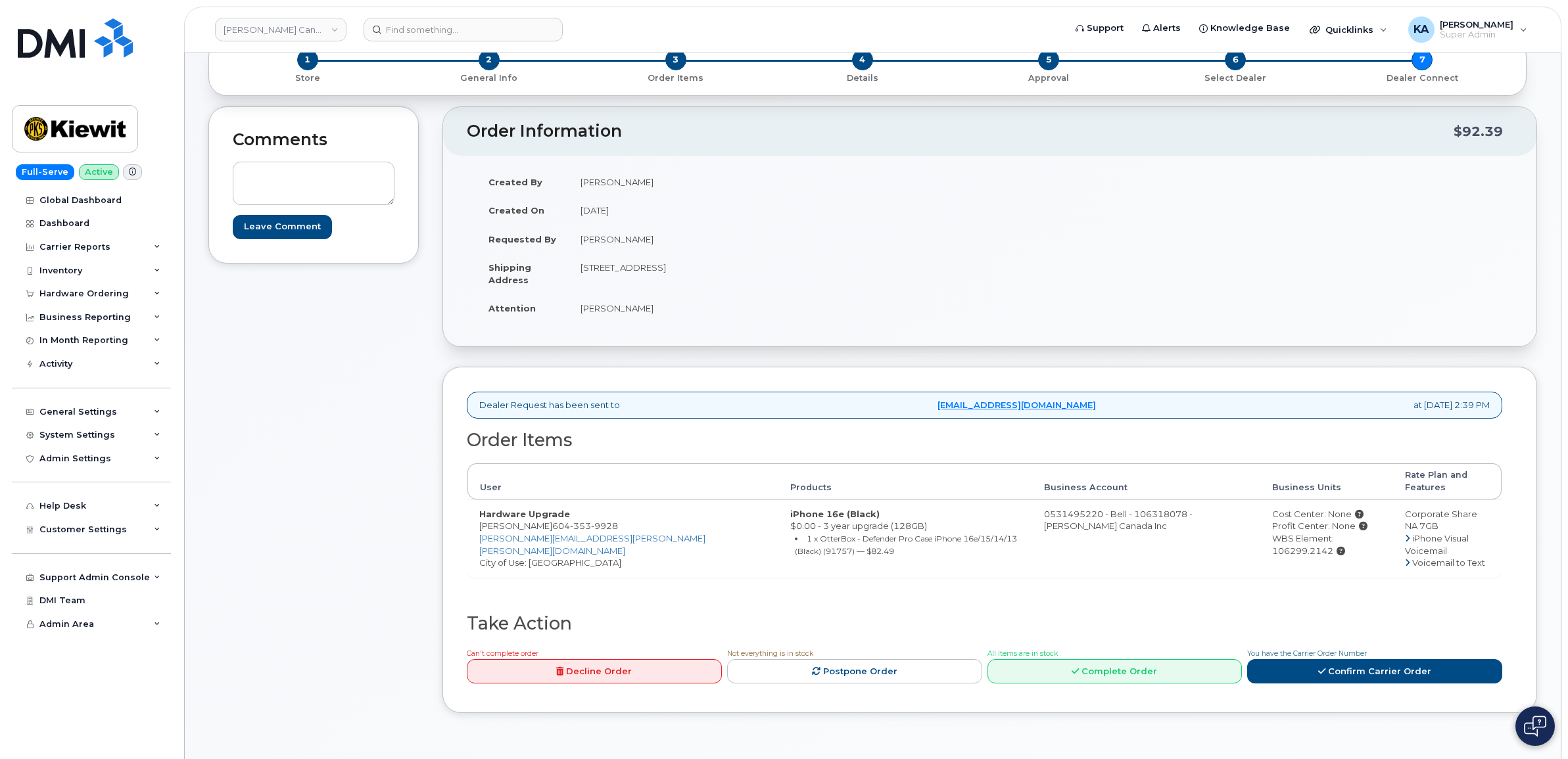
drag, startPoint x: 741, startPoint y: 270, endPoint x: 763, endPoint y: 271, distance: 22.0
click at [763, 271] on td "1950 Brigantine Dr COQUITLAM BC V3K 7B5 CANADA" at bounding box center [774, 273] width 412 height 41
copy td "V3K 7B5"
drag, startPoint x: 478, startPoint y: 516, endPoint x: 540, endPoint y: 517, distance: 62.0
click at [540, 517] on td "Hardware Upgrade Kyle Thomson 604 353 9928 KYLE.THOMSON@KIEWIT.COM City of Use:…" at bounding box center [623, 538] width 311 height 77
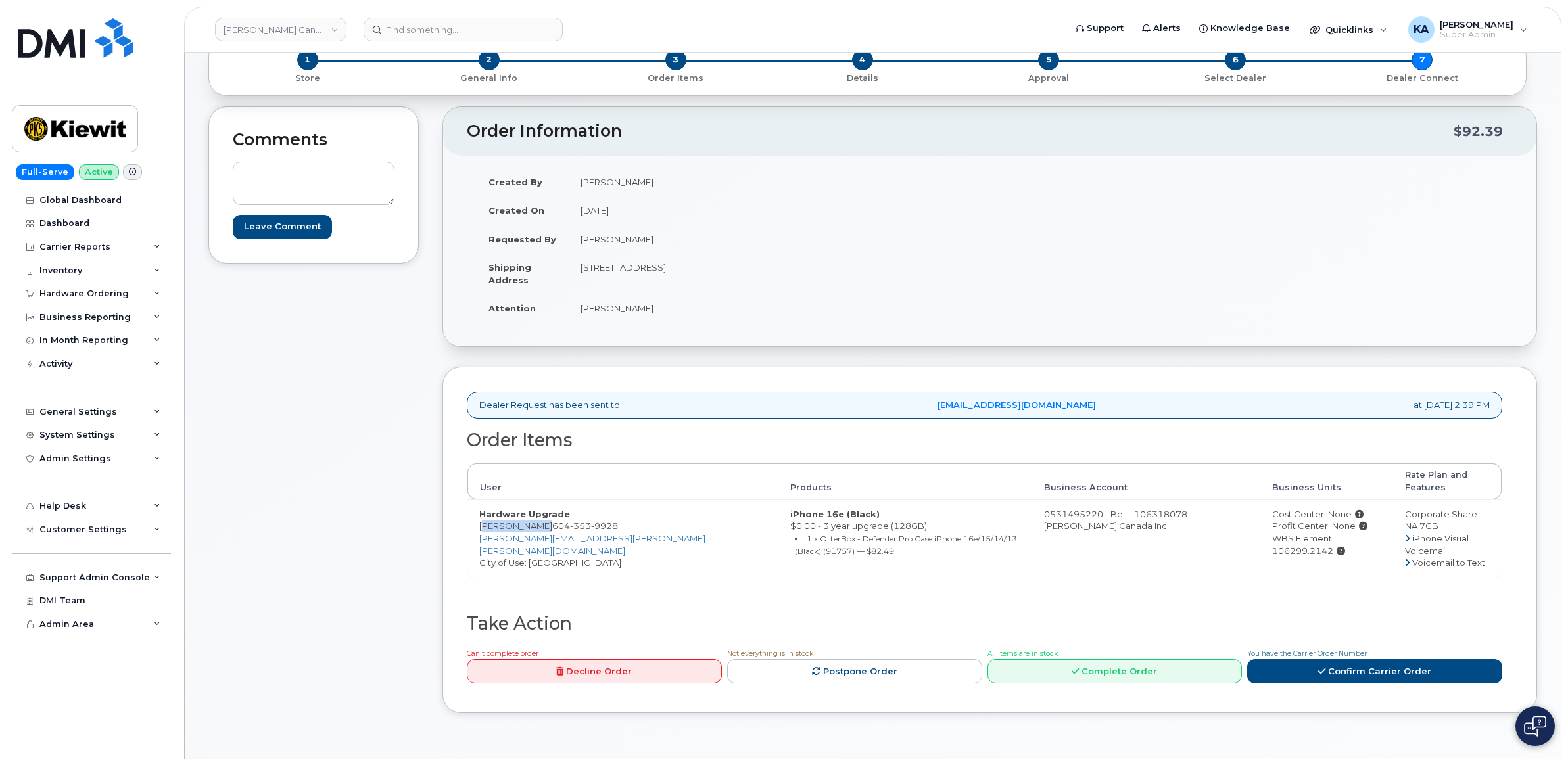
copy td "Kyle Thomson"
drag, startPoint x: 543, startPoint y: 513, endPoint x: 609, endPoint y: 517, distance: 66.1
click at [609, 517] on td "Hardware Upgrade Kyle Thomson 604 353 9928 KYLE.THOMSON@KIEWIT.COM City of Use:…" at bounding box center [623, 538] width 311 height 77
copy span "604 353 9928"
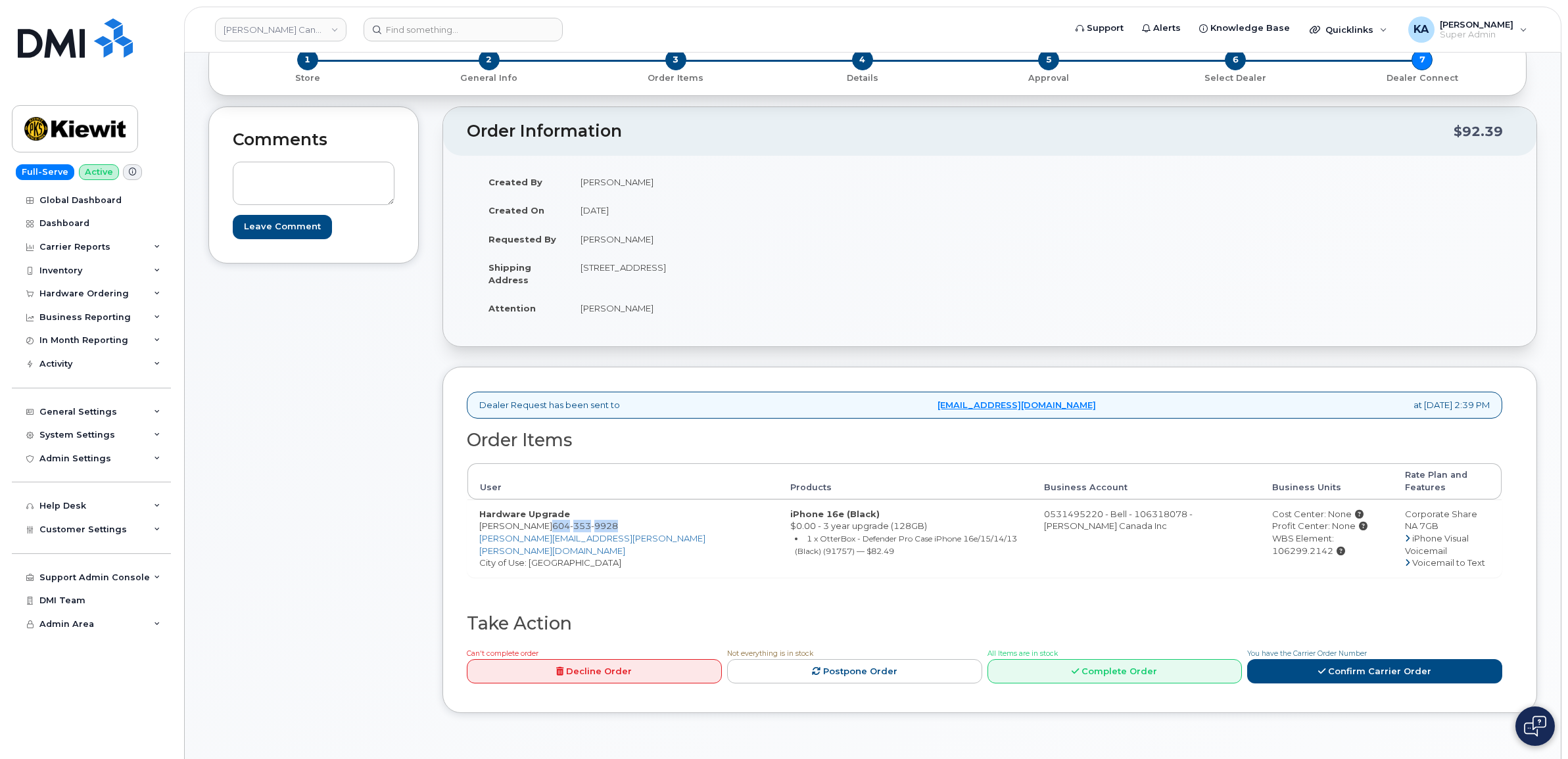
drag, startPoint x: 579, startPoint y: 270, endPoint x: 664, endPoint y: 275, distance: 85.1
click at [664, 275] on td "1950 Brigantine Dr COQUITLAM BC V3K 7B5 CANADA" at bounding box center [774, 273] width 412 height 41
drag, startPoint x: 664, startPoint y: 275, endPoint x: 651, endPoint y: 271, distance: 13.6
copy td "1950 Brigantine Dr"
drag, startPoint x: 740, startPoint y: 268, endPoint x: 774, endPoint y: 270, distance: 34.1
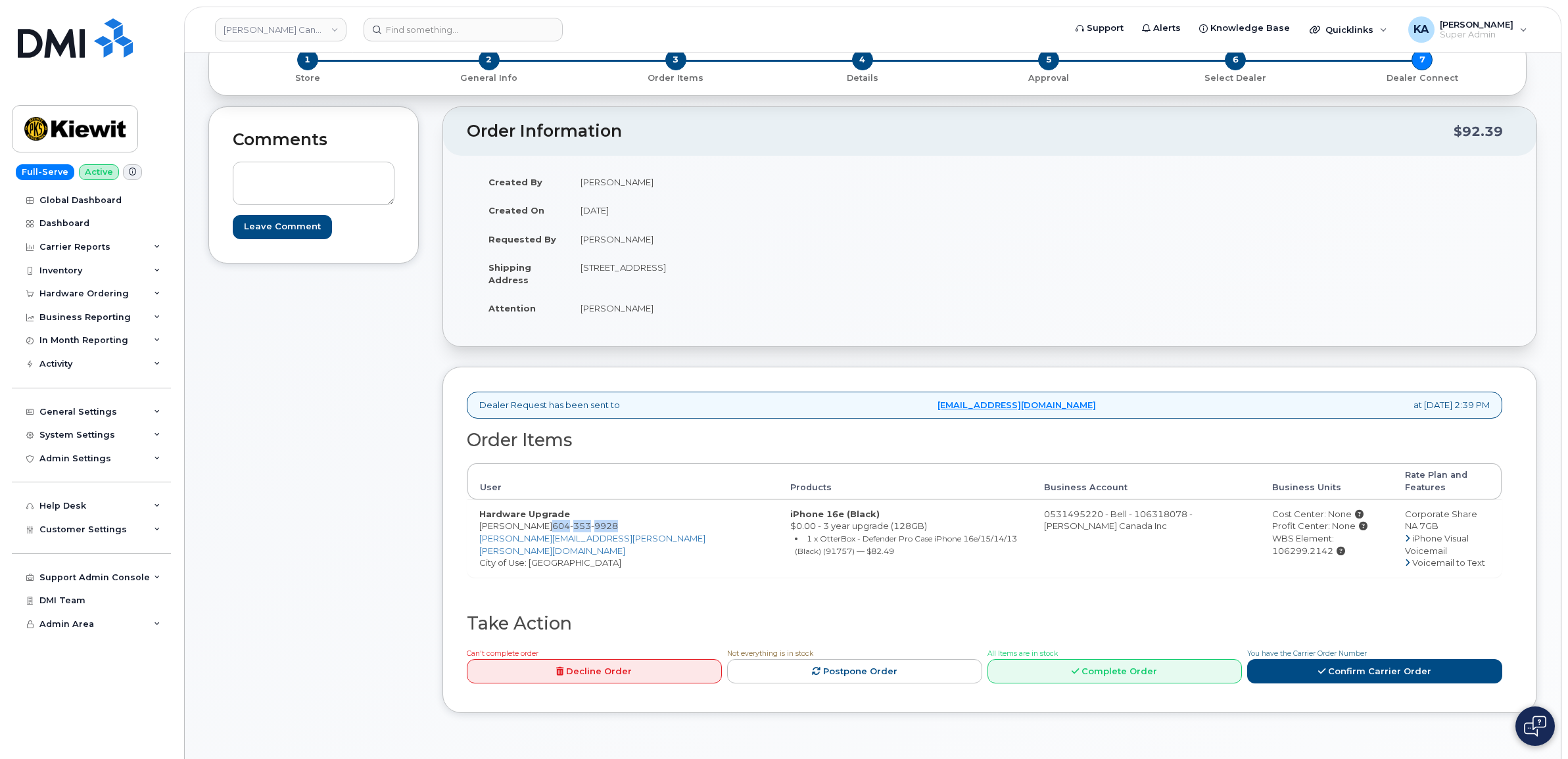
click at [774, 270] on td "1950 Brigantine Dr COQUITLAM BC V3K 7B5 CANADA" at bounding box center [774, 273] width 412 height 41
copy td "V3K 7B5"
drag, startPoint x: 479, startPoint y: 517, endPoint x: 541, endPoint y: 521, distance: 62.1
click at [541, 521] on td "Hardware Upgrade Kyle Thomson 604 353 9928 KYLE.THOMSON@KIEWIT.COM City of Use:…" at bounding box center [623, 538] width 311 height 77
drag, startPoint x: 541, startPoint y: 521, endPoint x: 534, endPoint y: 515, distance: 9.2
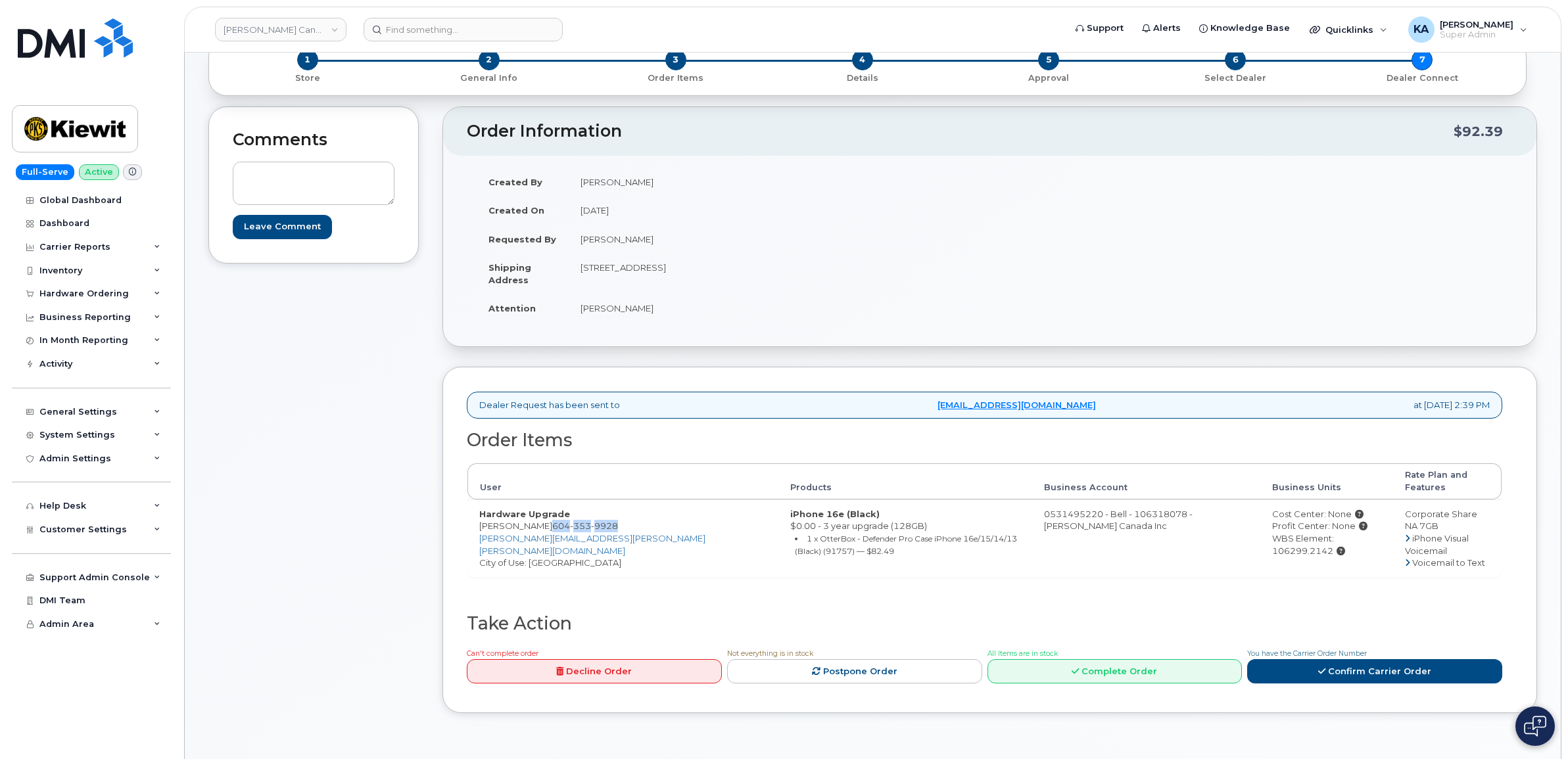
drag, startPoint x: 1223, startPoint y: 526, endPoint x: 1350, endPoint y: 531, distance: 127.1
click at [1350, 531] on td "Cost Center: None Profit Center: None WBS Element: 106299.2142" at bounding box center [1327, 538] width 133 height 77
drag, startPoint x: 1350, startPoint y: 531, endPoint x: 1339, endPoint y: 527, distance: 11.7
drag, startPoint x: 479, startPoint y: 507, endPoint x: 842, endPoint y: 547, distance: 365.2
click at [842, 547] on tr "Hardware Upgrade Kyle Thomson 604 353 9928 KYLE.THOMSON@KIEWIT.COM City of Use:…" at bounding box center [985, 538] width 1035 height 77
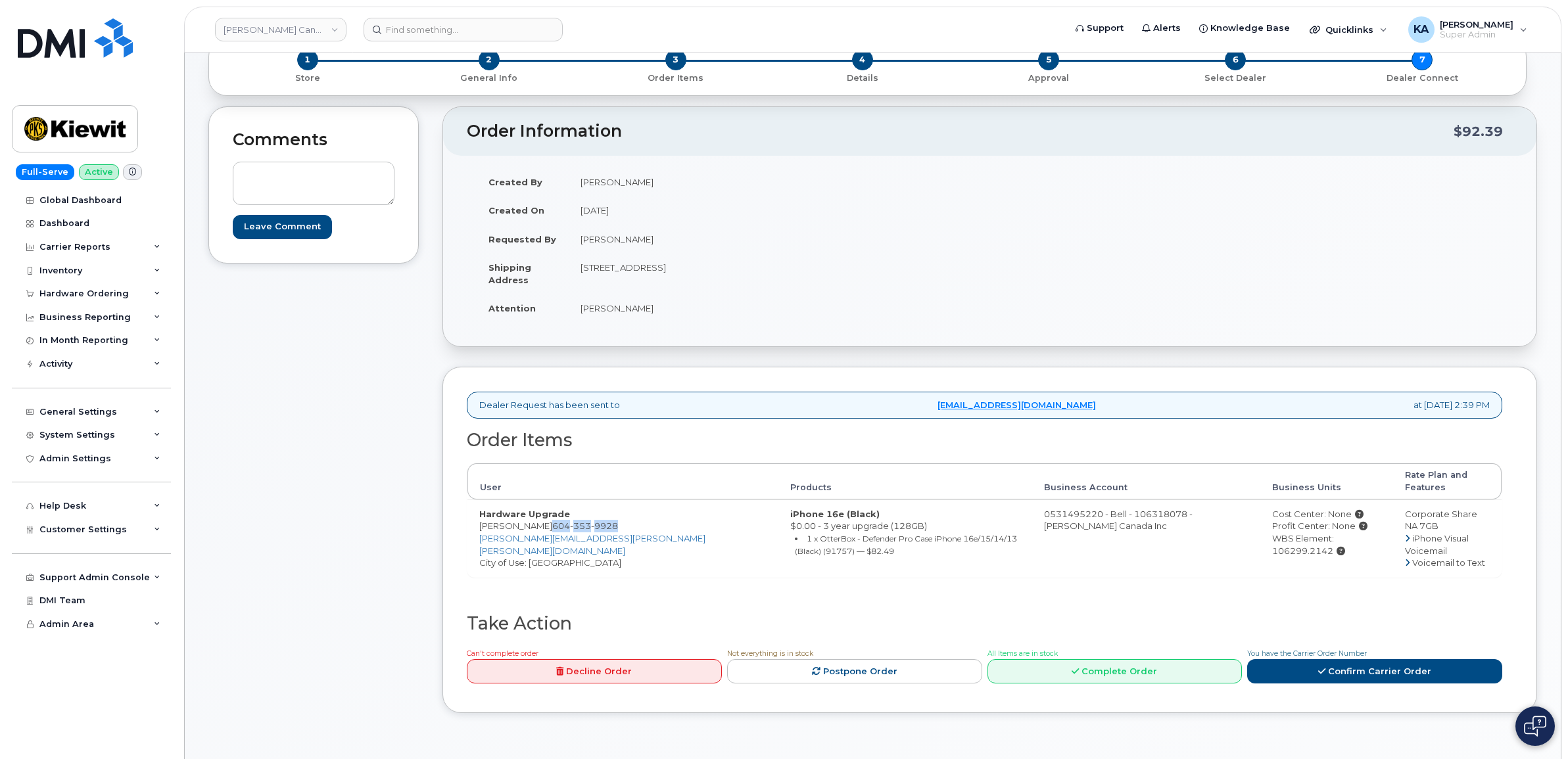
click at [592, 549] on td "Hardware Upgrade Kyle Thomson 604 353 9928 KYLE.THOMSON@KIEWIT.COM City of Use:…" at bounding box center [623, 538] width 311 height 77
click at [459, 510] on div "Dealer Request has been sent to procurement@myserve.ca at Aug 14, 2025 2:39 PM …" at bounding box center [990, 540] width 1095 height 347
click at [477, 505] on td "Hardware Upgrade Kyle Thomson 604 353 9928 KYLE.THOMSON@KIEWIT.COM City of Use:…" at bounding box center [623, 538] width 311 height 77
drag, startPoint x: 609, startPoint y: 515, endPoint x: 543, endPoint y: 520, distance: 66.2
click at [543, 520] on td "Hardware Upgrade Kyle Thomson 604 353 9928 KYLE.THOMSON@KIEWIT.COM City of Use:…" at bounding box center [623, 538] width 311 height 77
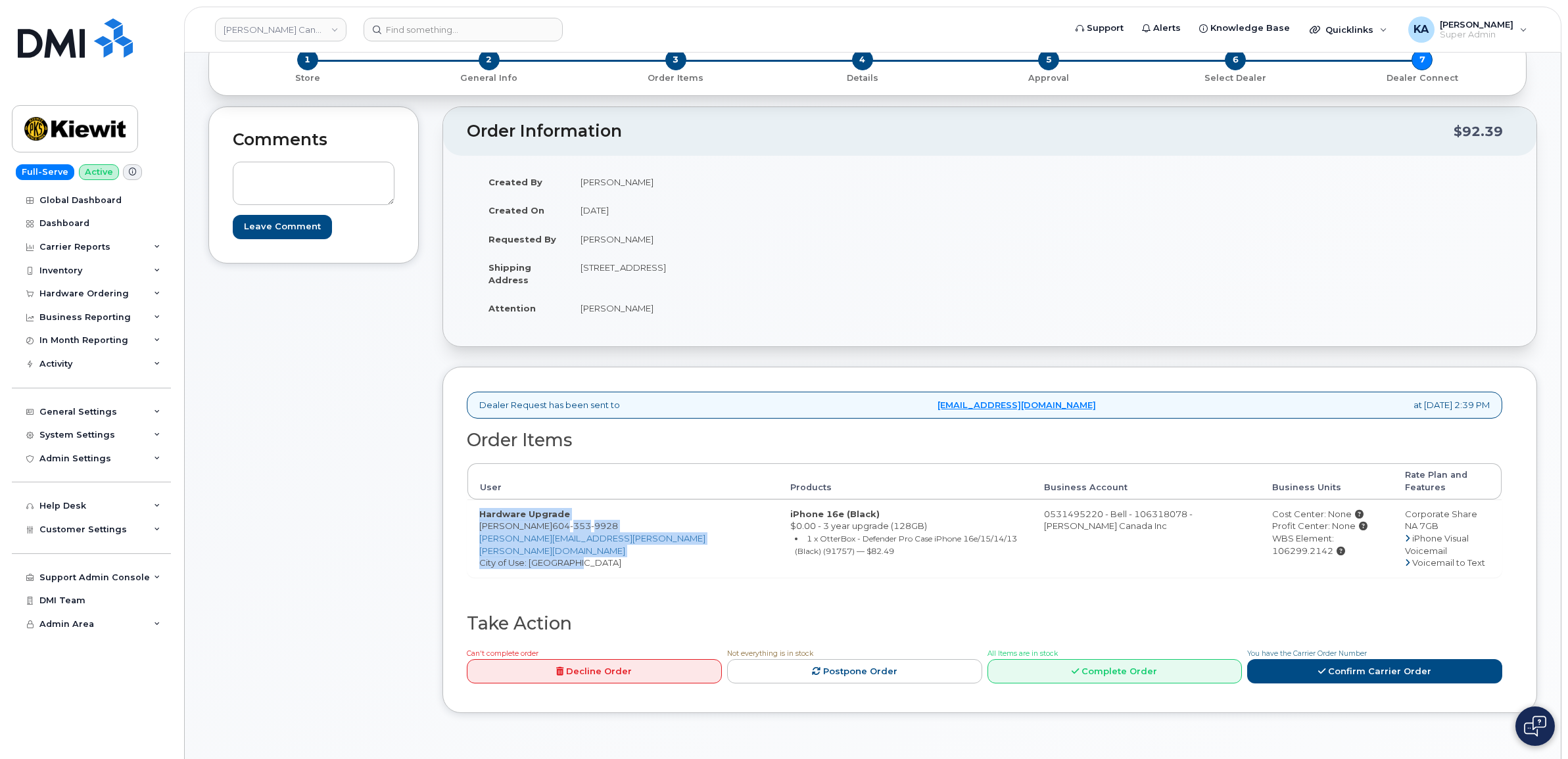
drag, startPoint x: 477, startPoint y: 505, endPoint x: 577, endPoint y: 541, distance: 106.3
click at [577, 541] on td "Hardware Upgrade Kyle Thomson 604 353 9928 KYLE.THOMSON@KIEWIT.COM City of Use:…" at bounding box center [623, 538] width 311 height 77
drag, startPoint x: 577, startPoint y: 541, endPoint x: 541, endPoint y: 528, distance: 38.3
drag, startPoint x: 635, startPoint y: 505, endPoint x: 702, endPoint y: 537, distance: 74.2
click at [779, 537] on td "iPhone 16e (Black) $0.00 - 3 year upgrade (128GB) 1 x OtterBox - Defender Pro C…" at bounding box center [905, 538] width 254 height 77
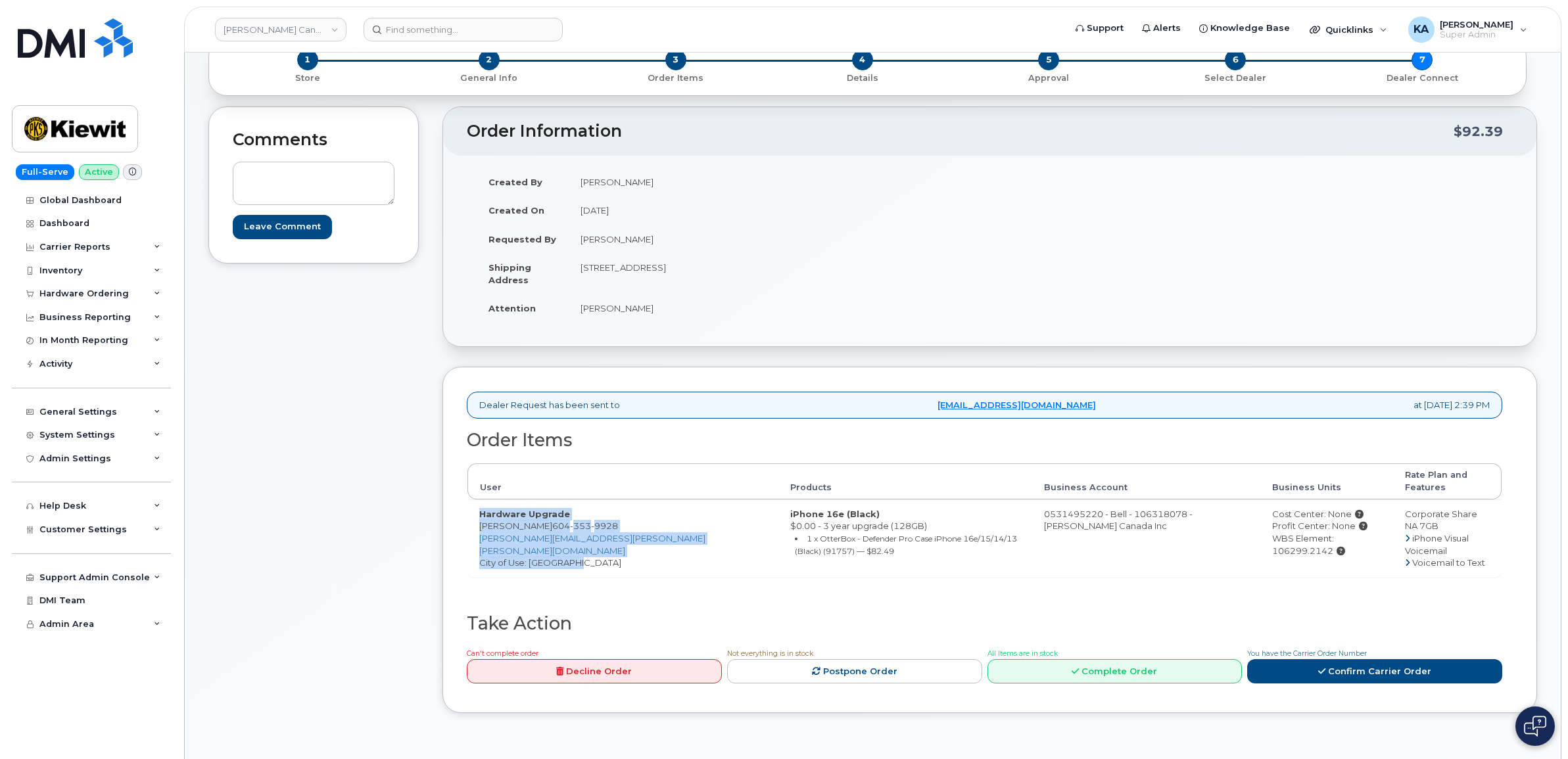
drag, startPoint x: 702, startPoint y: 537, endPoint x: 686, endPoint y: 520, distance: 23.3
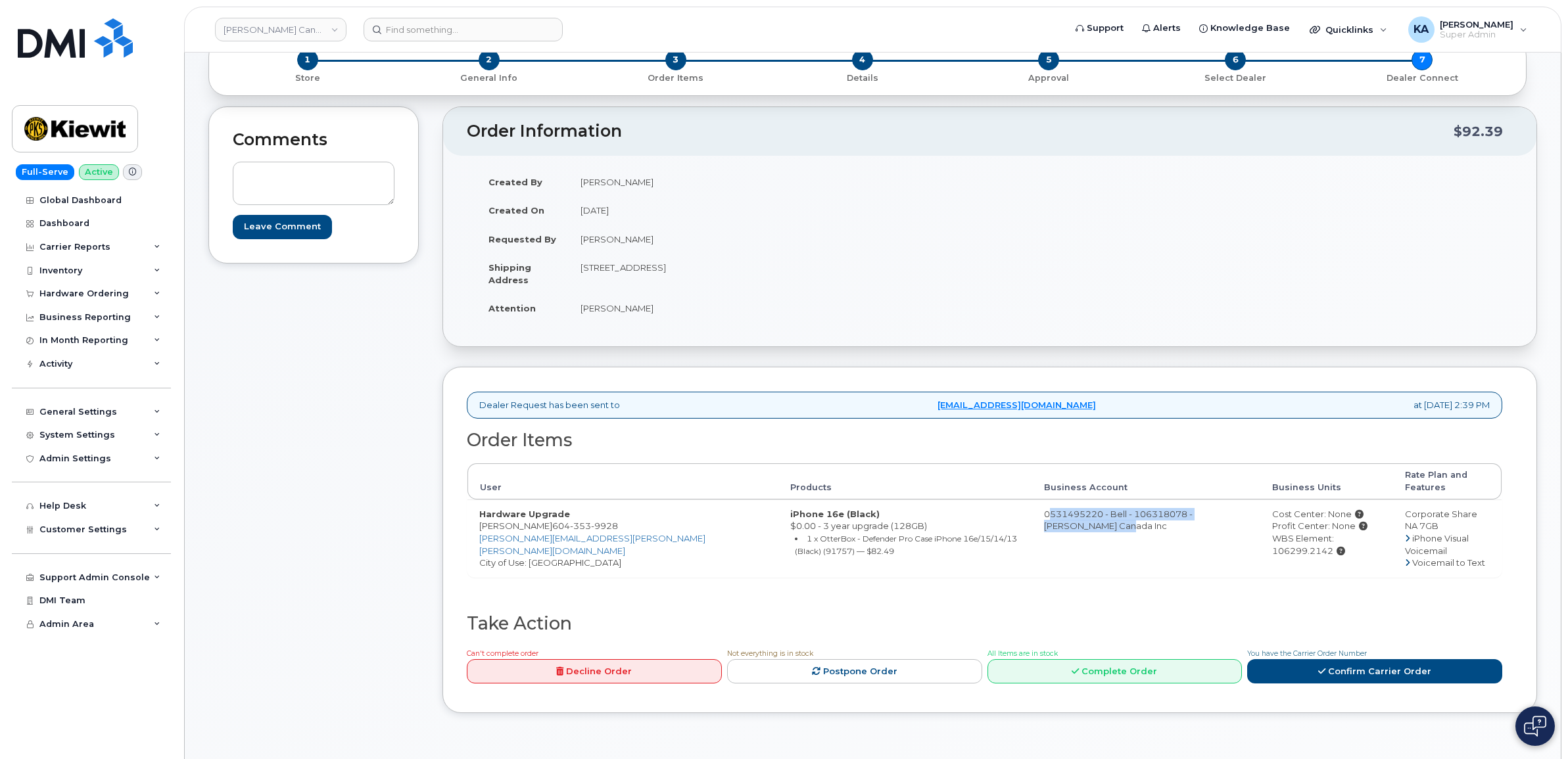
drag, startPoint x: 977, startPoint y: 507, endPoint x: 991, endPoint y: 521, distance: 19.8
click at [1032, 521] on td "0531495220 - Bell - 106318078 - Kiewit Canada Inc" at bounding box center [1146, 538] width 228 height 77
drag, startPoint x: 991, startPoint y: 521, endPoint x: 995, endPoint y: 501, distance: 20.4
drag, startPoint x: 1221, startPoint y: 530, endPoint x: 1244, endPoint y: 537, distance: 24.0
click at [1261, 537] on td "Cost Center: None Profit Center: None WBS Element: 106299.2142" at bounding box center [1327, 538] width 133 height 77
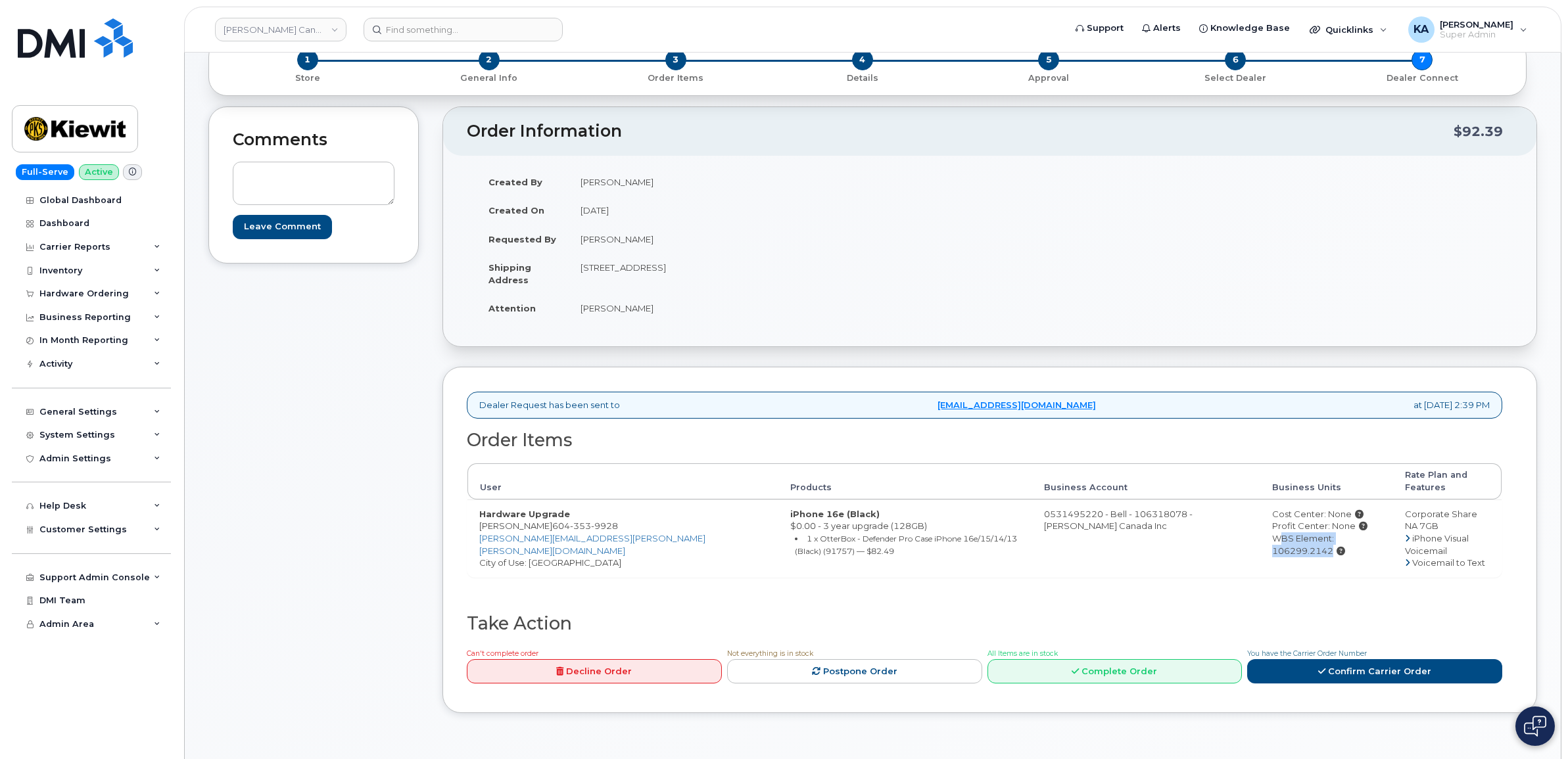
drag, startPoint x: 1244, startPoint y: 537, endPoint x: 1246, endPoint y: 526, distance: 11.2
drag, startPoint x: 1377, startPoint y: 504, endPoint x: 1449, endPoint y: 515, distance: 72.8
click at [1449, 515] on td "Corporate Share NA 7GB iPhone Visual Voicemail Voicemail to Text" at bounding box center [1447, 538] width 108 height 77
drag, startPoint x: 1449, startPoint y: 515, endPoint x: 1383, endPoint y: 505, distance: 66.8
click at [256, 28] on link "Kiewit Canada Inc" at bounding box center [281, 29] width 132 height 24
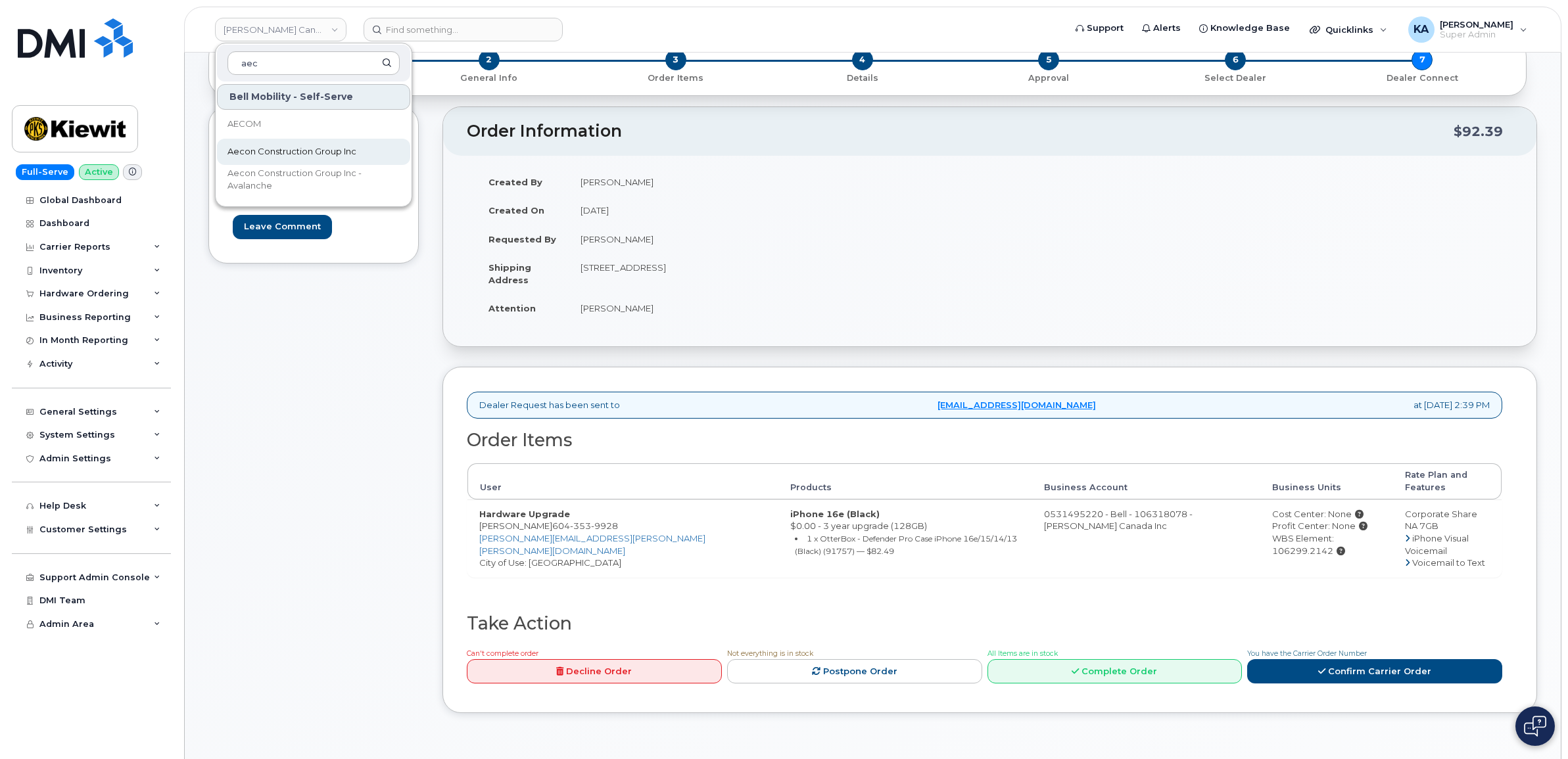
type input "aec"
click at [260, 152] on span "Aecon Construction Group Inc" at bounding box center [291, 152] width 128 height 13
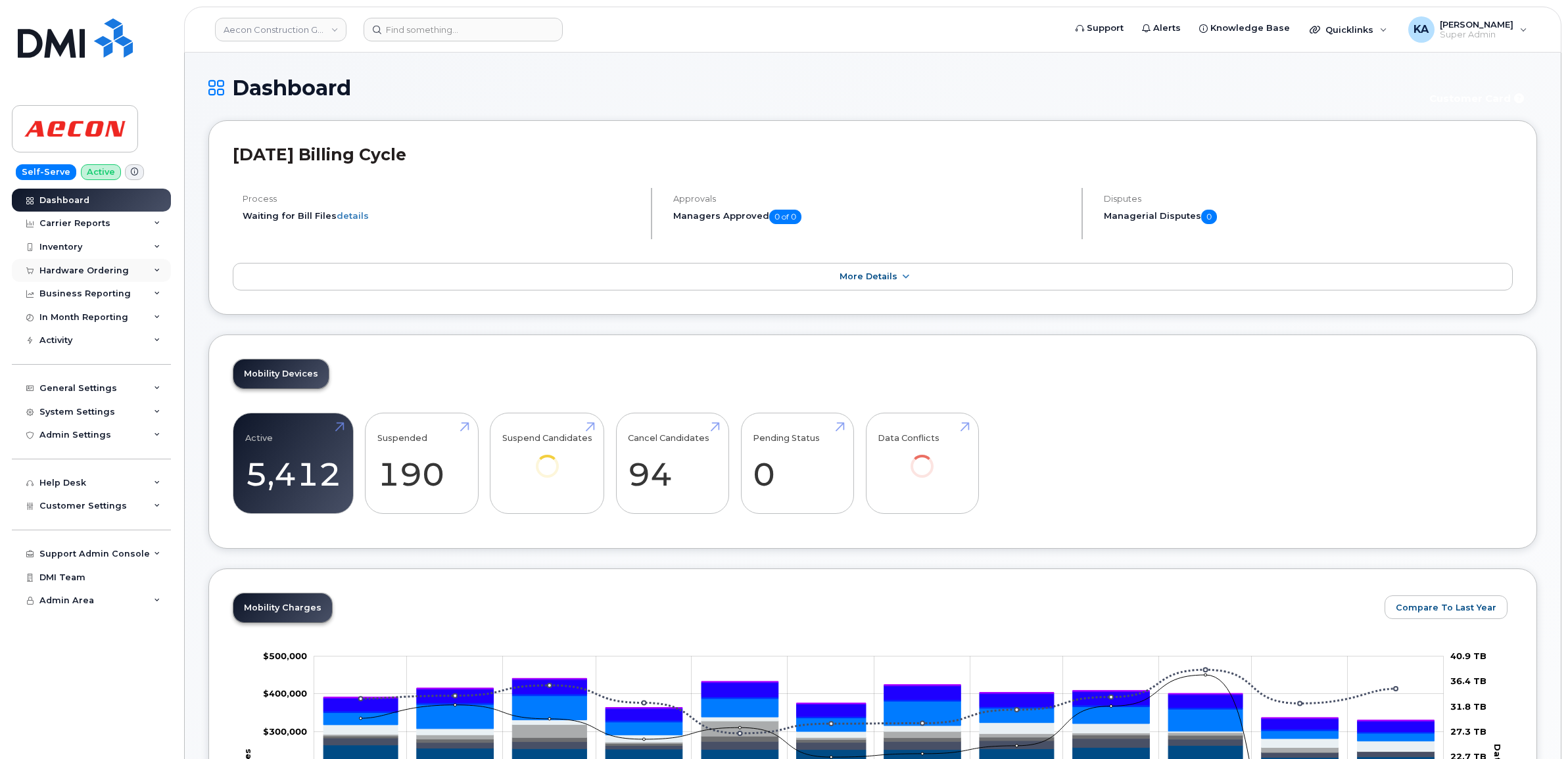
click at [154, 270] on icon at bounding box center [157, 271] width 7 height 7
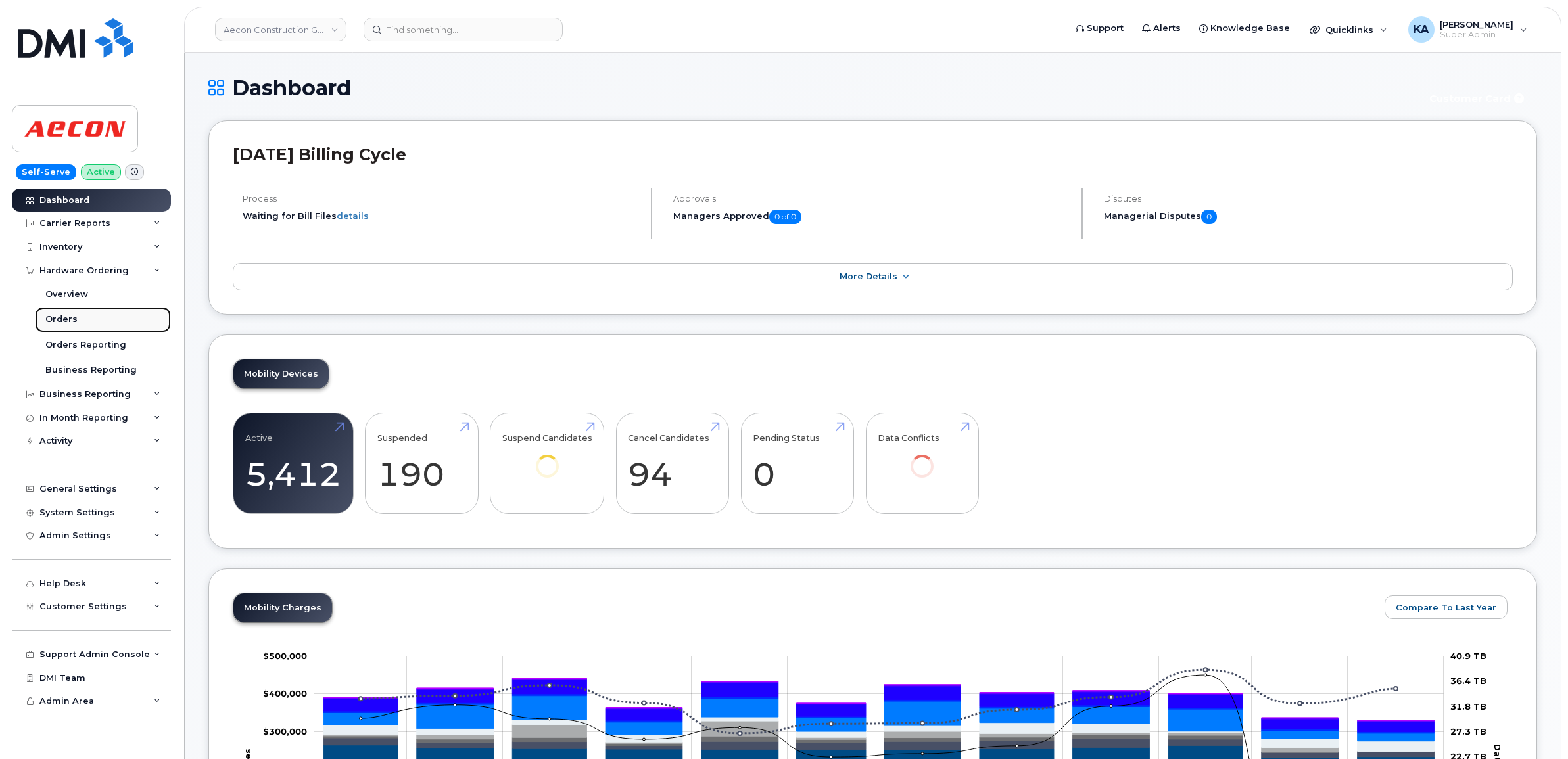
click at [56, 320] on div "Orders" at bounding box center [61, 319] width 32 height 12
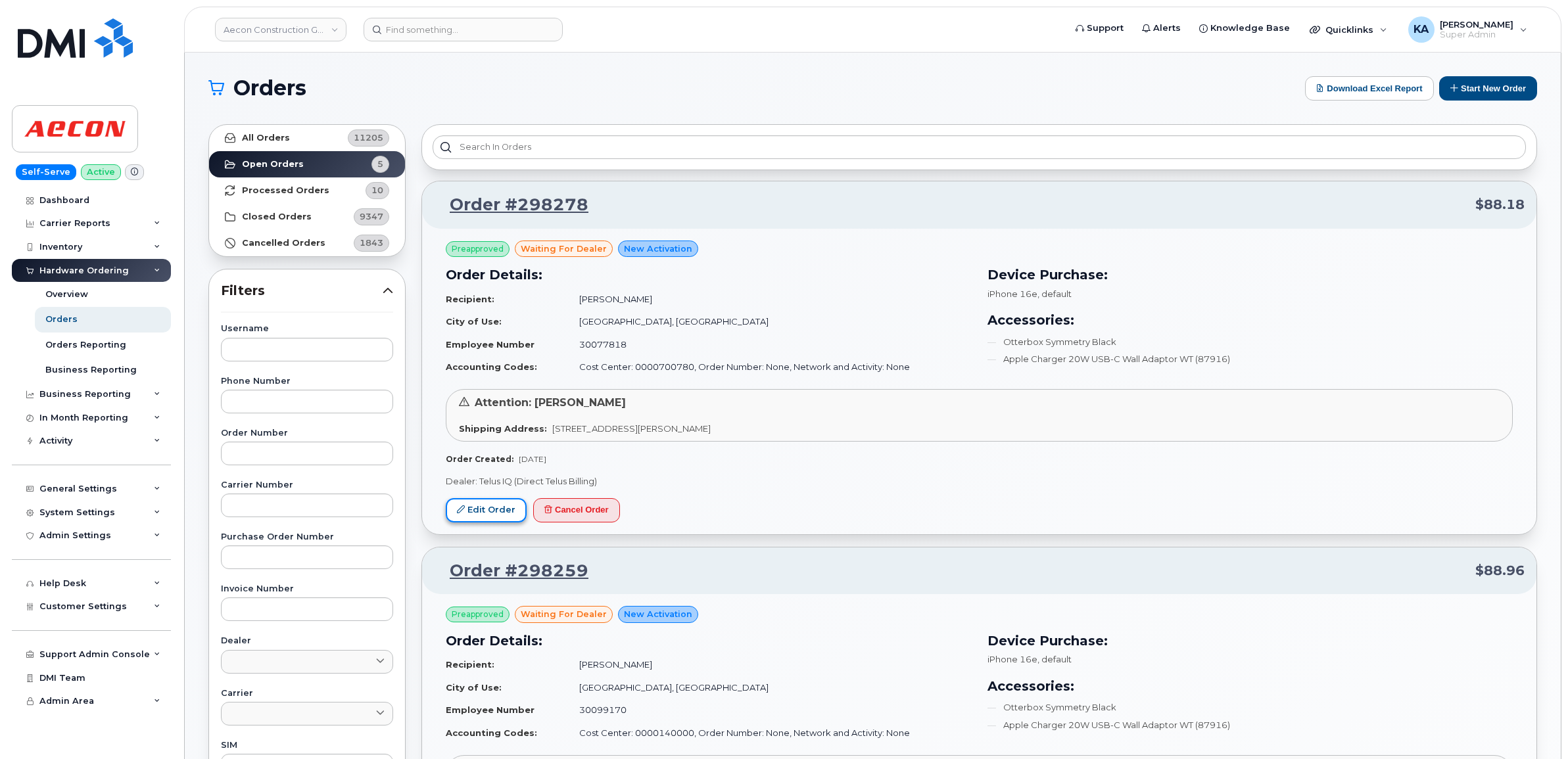
click at [480, 508] on link "Edit Order" at bounding box center [486, 510] width 81 height 24
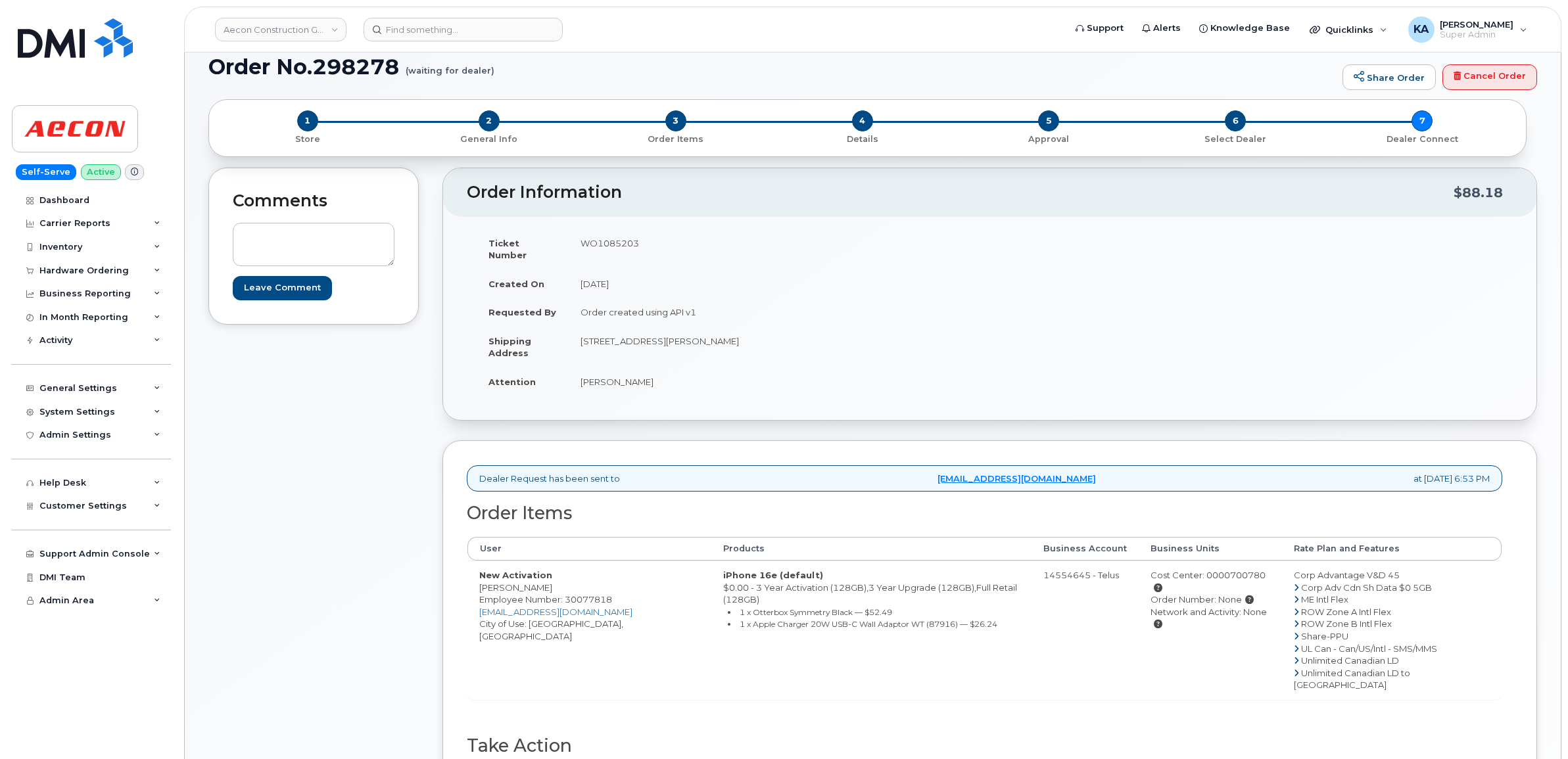
scroll to position [82, 0]
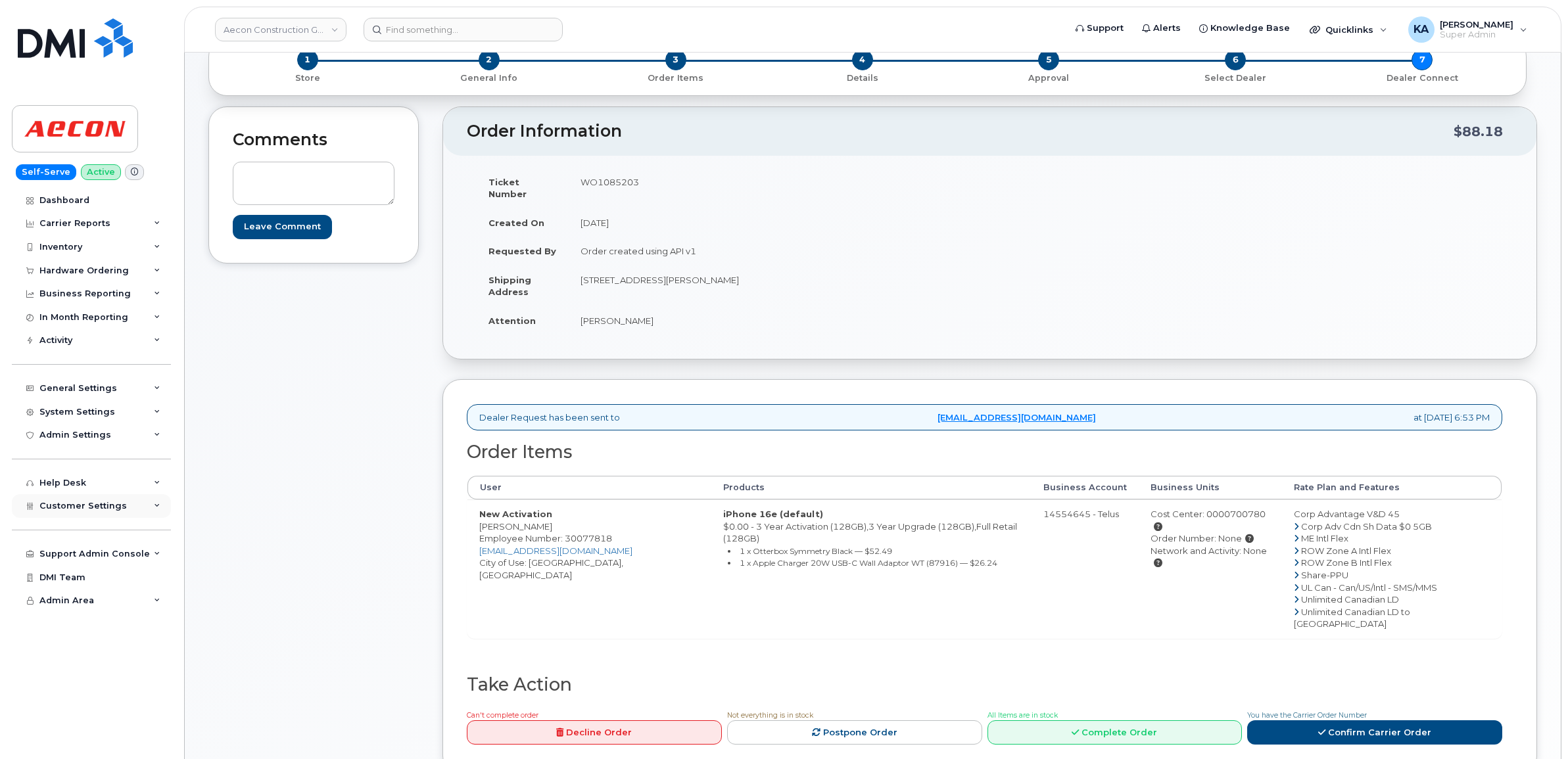
click at [156, 510] on icon at bounding box center [157, 506] width 7 height 7
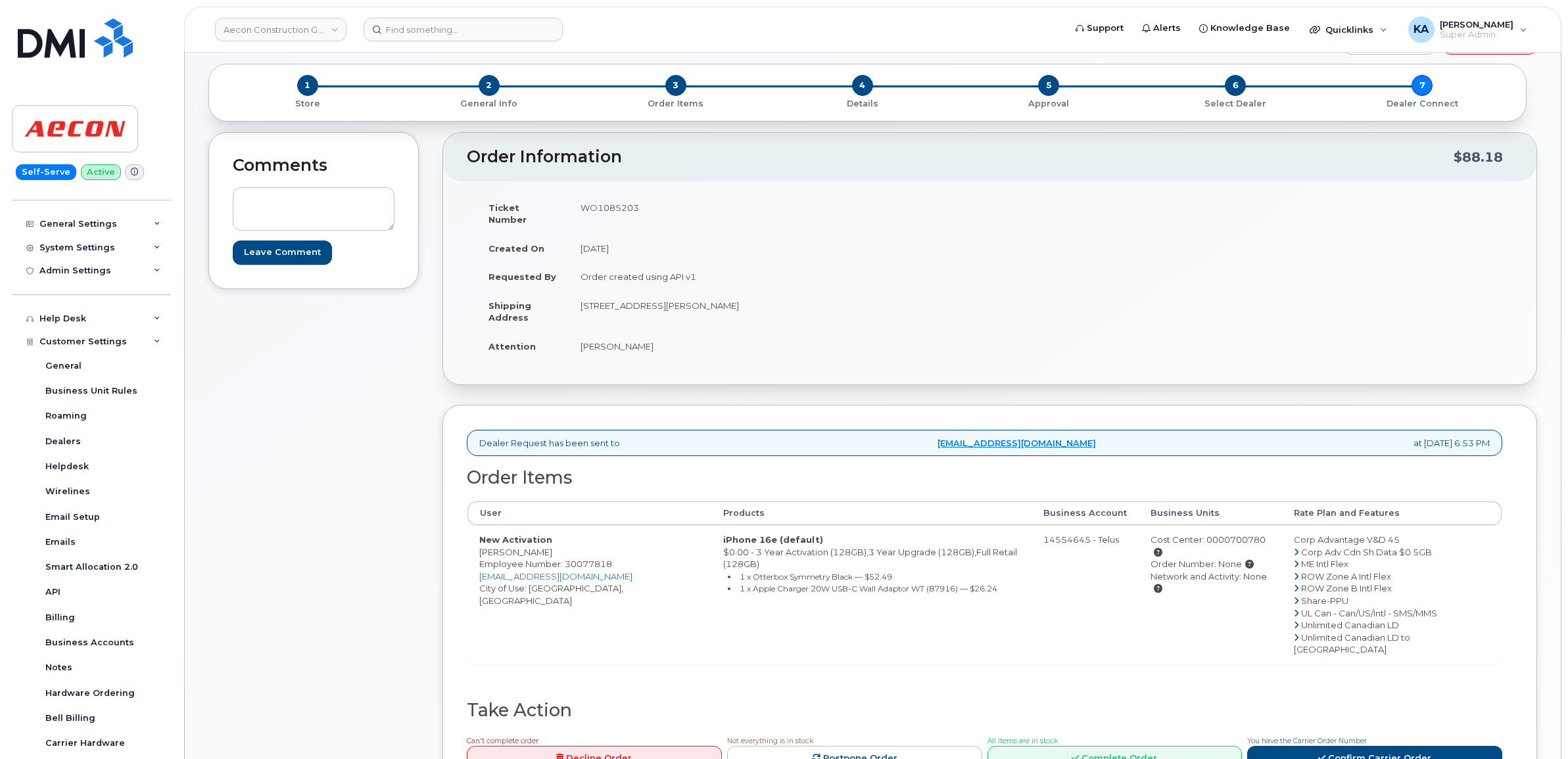
scroll to position [165, 0]
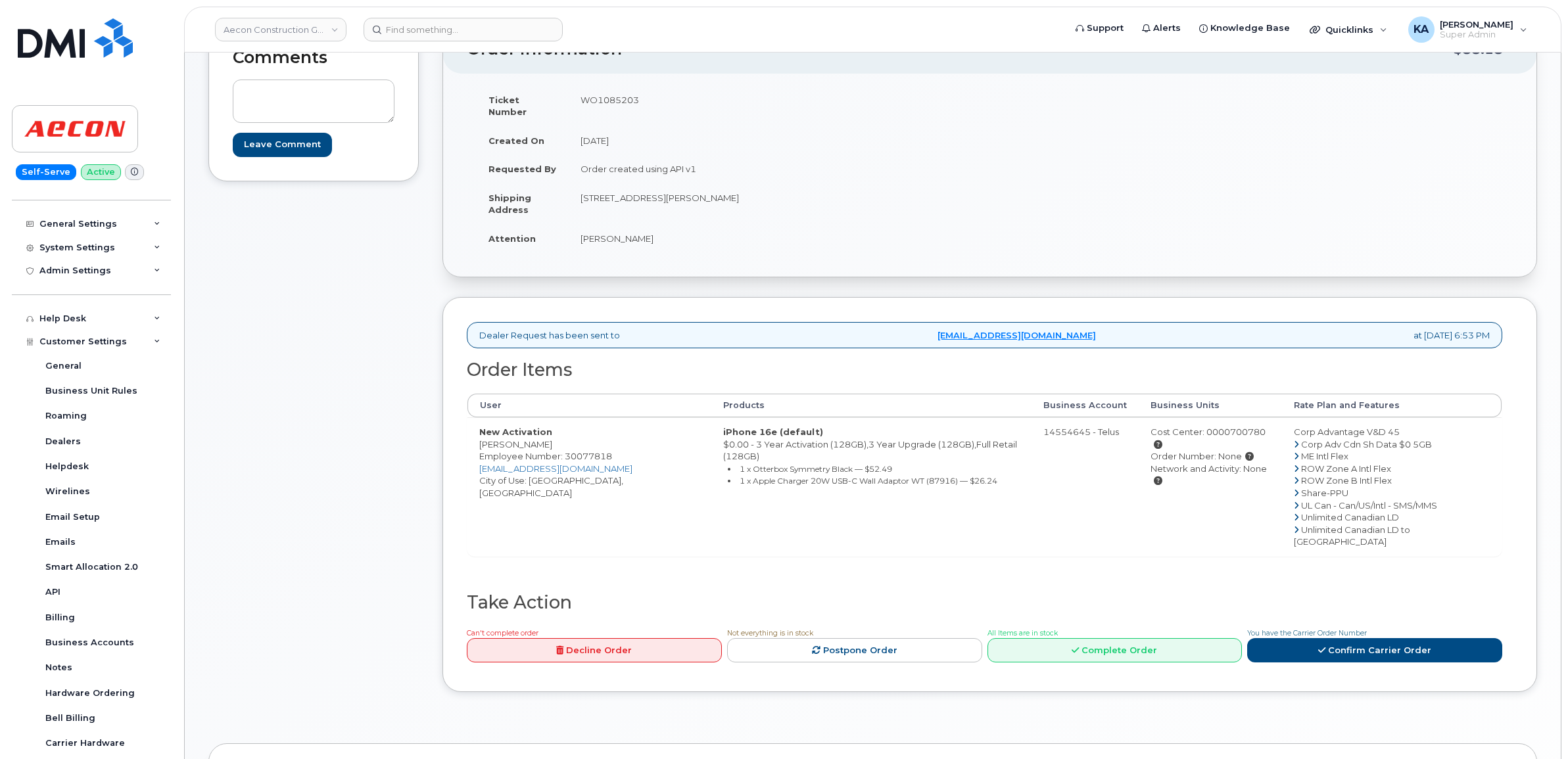
drag, startPoint x: 480, startPoint y: 432, endPoint x: 560, endPoint y: 436, distance: 80.1
click at [560, 436] on td "New Activation [PERSON_NAME] Employee Number: 30077818 [EMAIL_ADDRESS][DOMAIN_N…" at bounding box center [590, 486] width 244 height 139
drag, startPoint x: 560, startPoint y: 435, endPoint x: 536, endPoint y: 434, distance: 24.0
copy td "[PERSON_NAME]"
drag, startPoint x: 529, startPoint y: 474, endPoint x: 574, endPoint y: 477, distance: 45.1
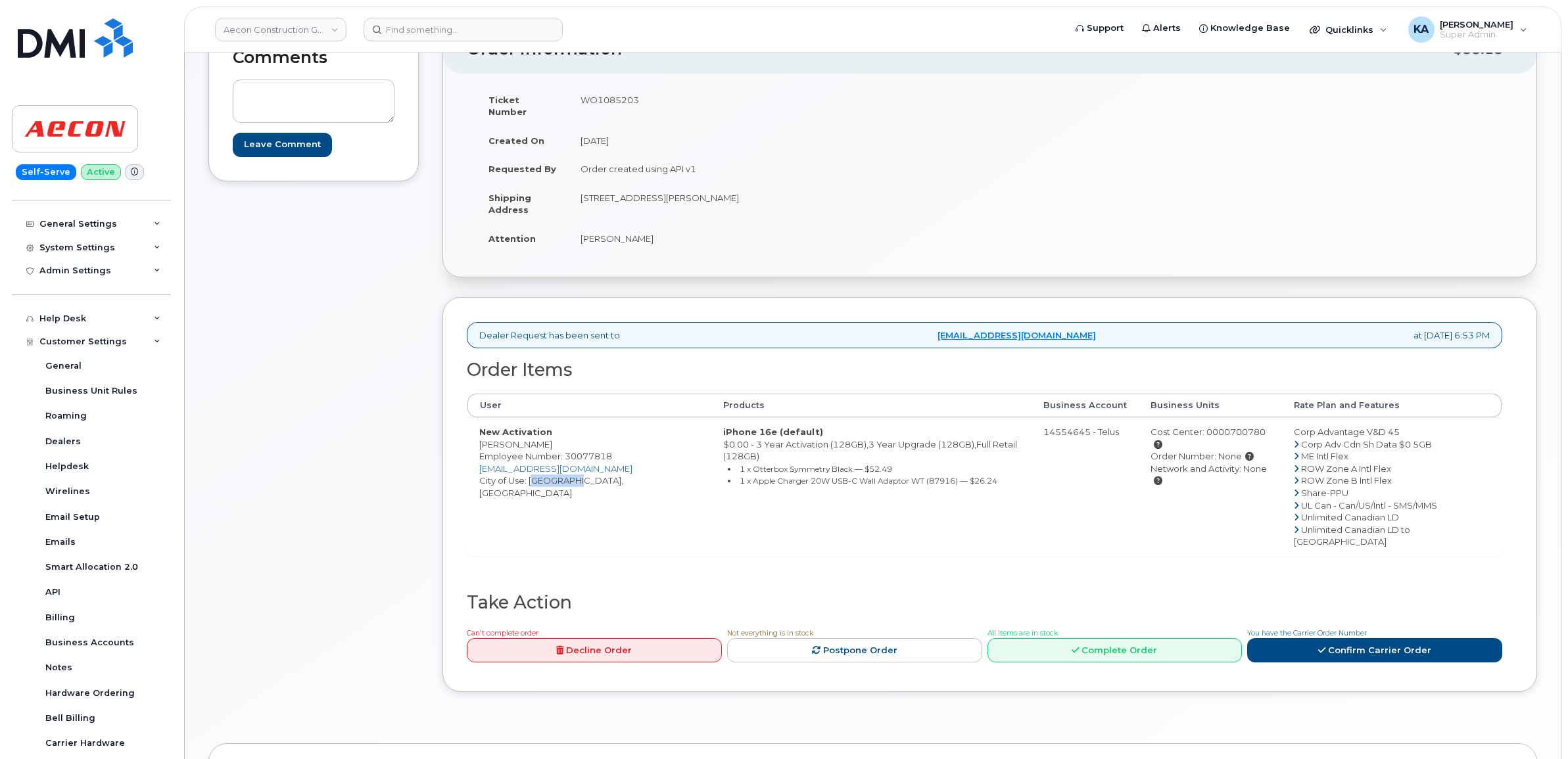
click at [574, 477] on td "New Activation [PERSON_NAME] Employee Number: 30077818 [EMAIL_ADDRESS][DOMAIN_N…" at bounding box center [590, 486] width 244 height 139
drag, startPoint x: 573, startPoint y: 477, endPoint x: 564, endPoint y: 474, distance: 9.5
copy td "[GEOGRAPHIC_DATA]"
drag, startPoint x: 579, startPoint y: 468, endPoint x: 649, endPoint y: 477, distance: 70.6
click at [649, 477] on td "New Activation [PERSON_NAME] Employee Number: 30077818 [EMAIL_ADDRESS][DOMAIN_N…" at bounding box center [590, 486] width 244 height 139
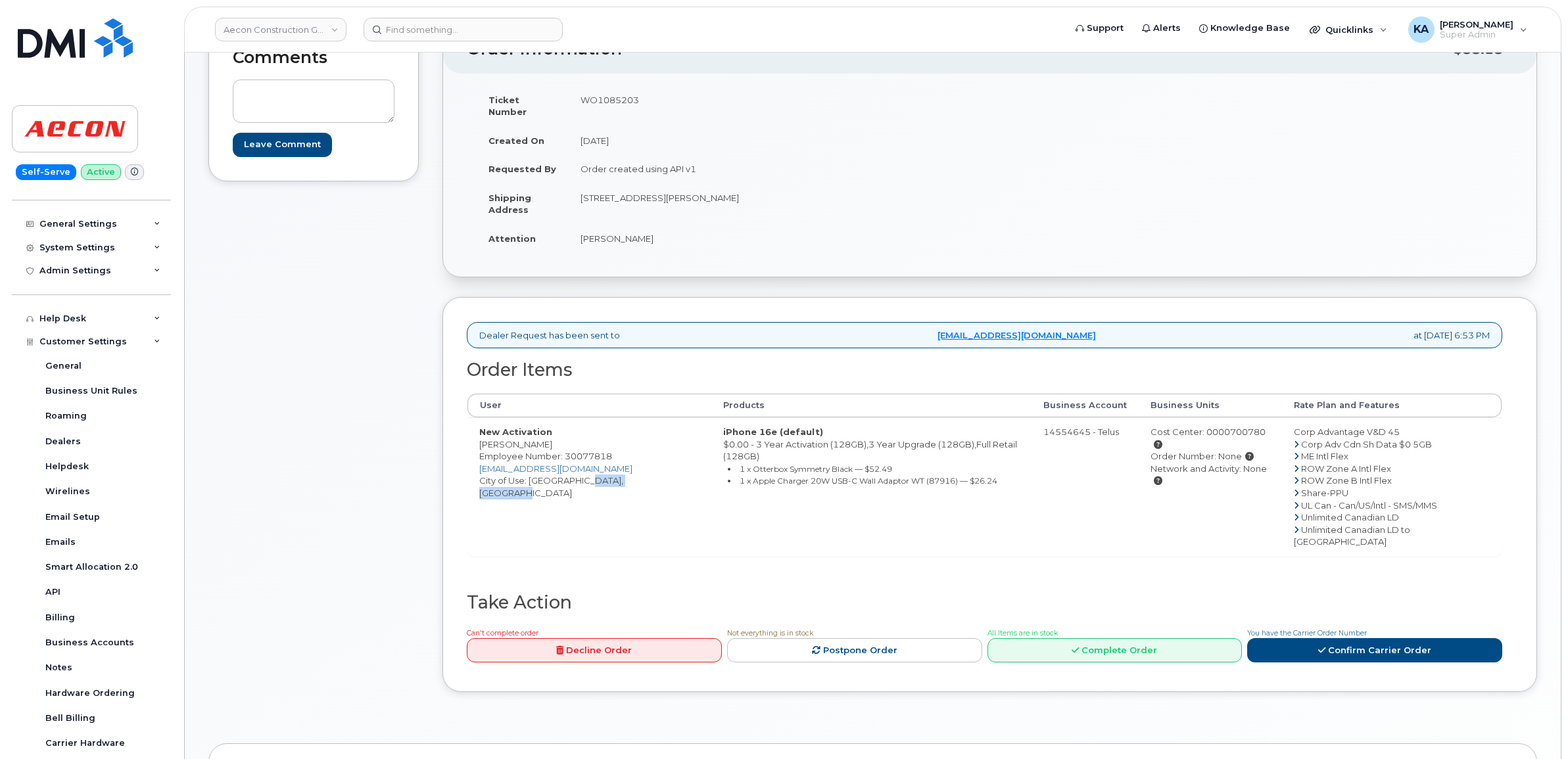
drag, startPoint x: 649, startPoint y: 477, endPoint x: 636, endPoint y: 474, distance: 13.3
copy td "[GEOGRAPHIC_DATA]"
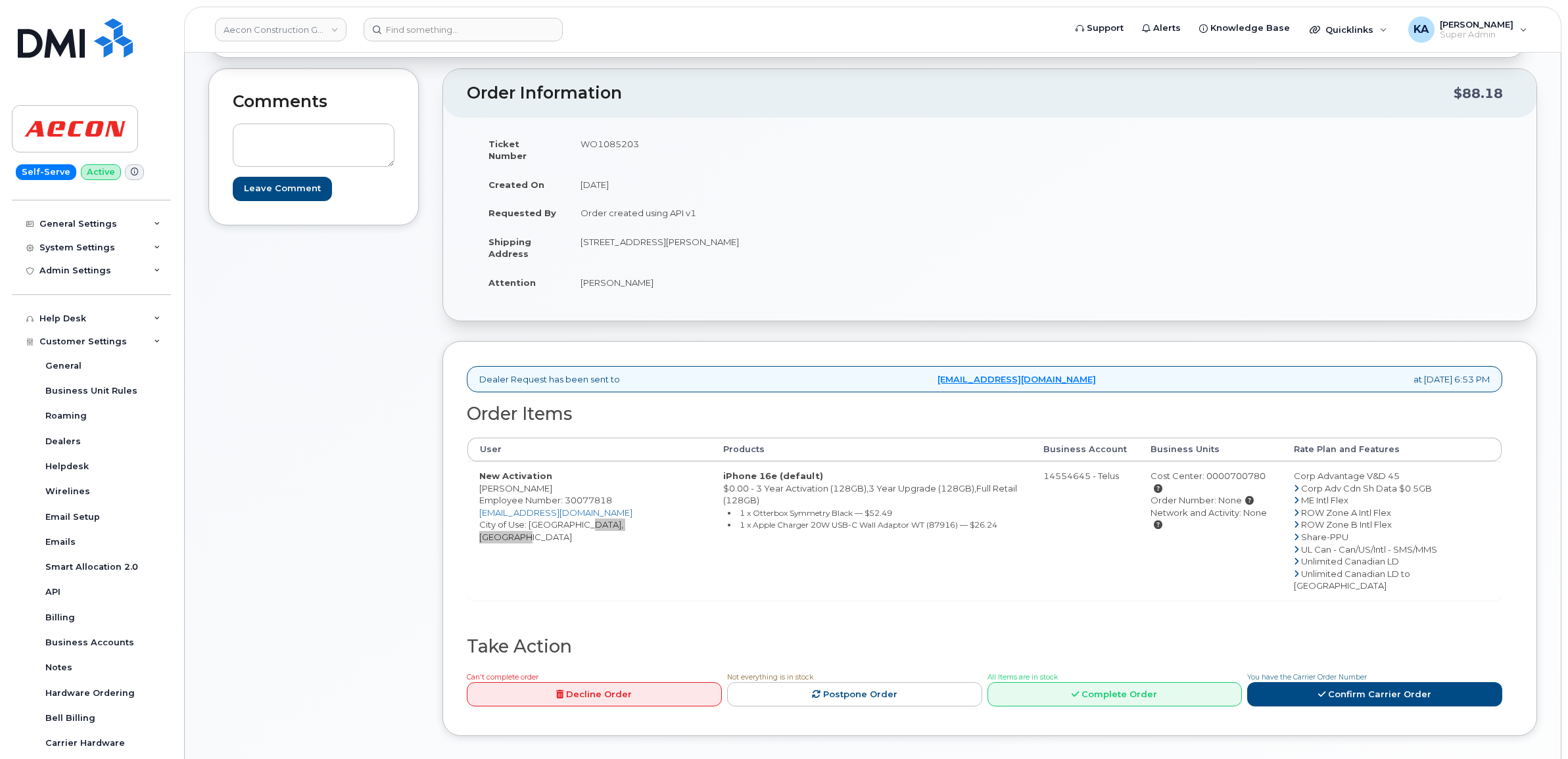
scroll to position [82, 0]
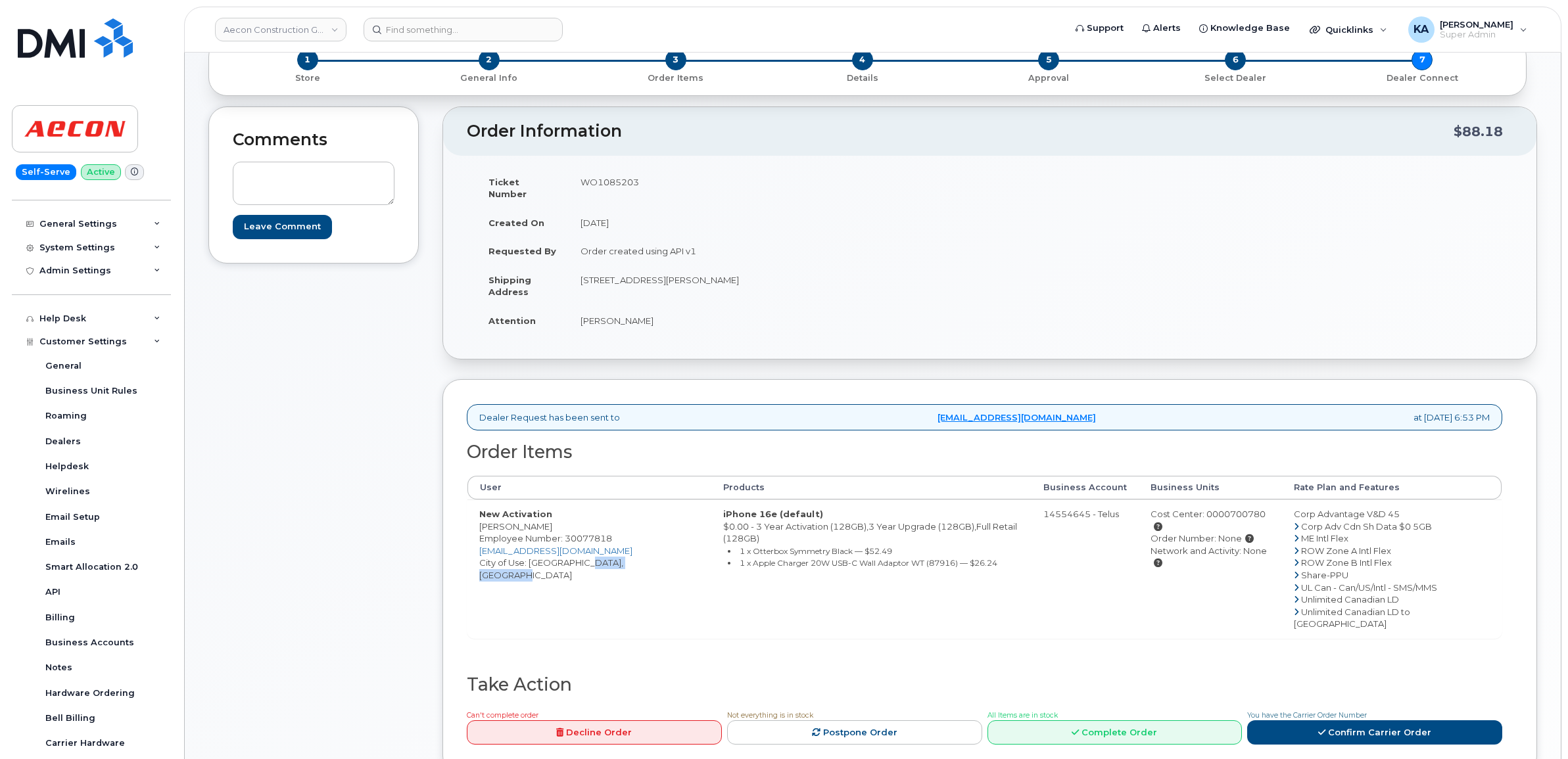
drag, startPoint x: 579, startPoint y: 184, endPoint x: 642, endPoint y: 187, distance: 63.1
click at [642, 187] on td "WO1085203" at bounding box center [774, 188] width 412 height 41
drag, startPoint x: 642, startPoint y: 187, endPoint x: 622, endPoint y: 181, distance: 20.9
copy td "WO1085203"
drag, startPoint x: 580, startPoint y: 313, endPoint x: 656, endPoint y: 311, distance: 76.0
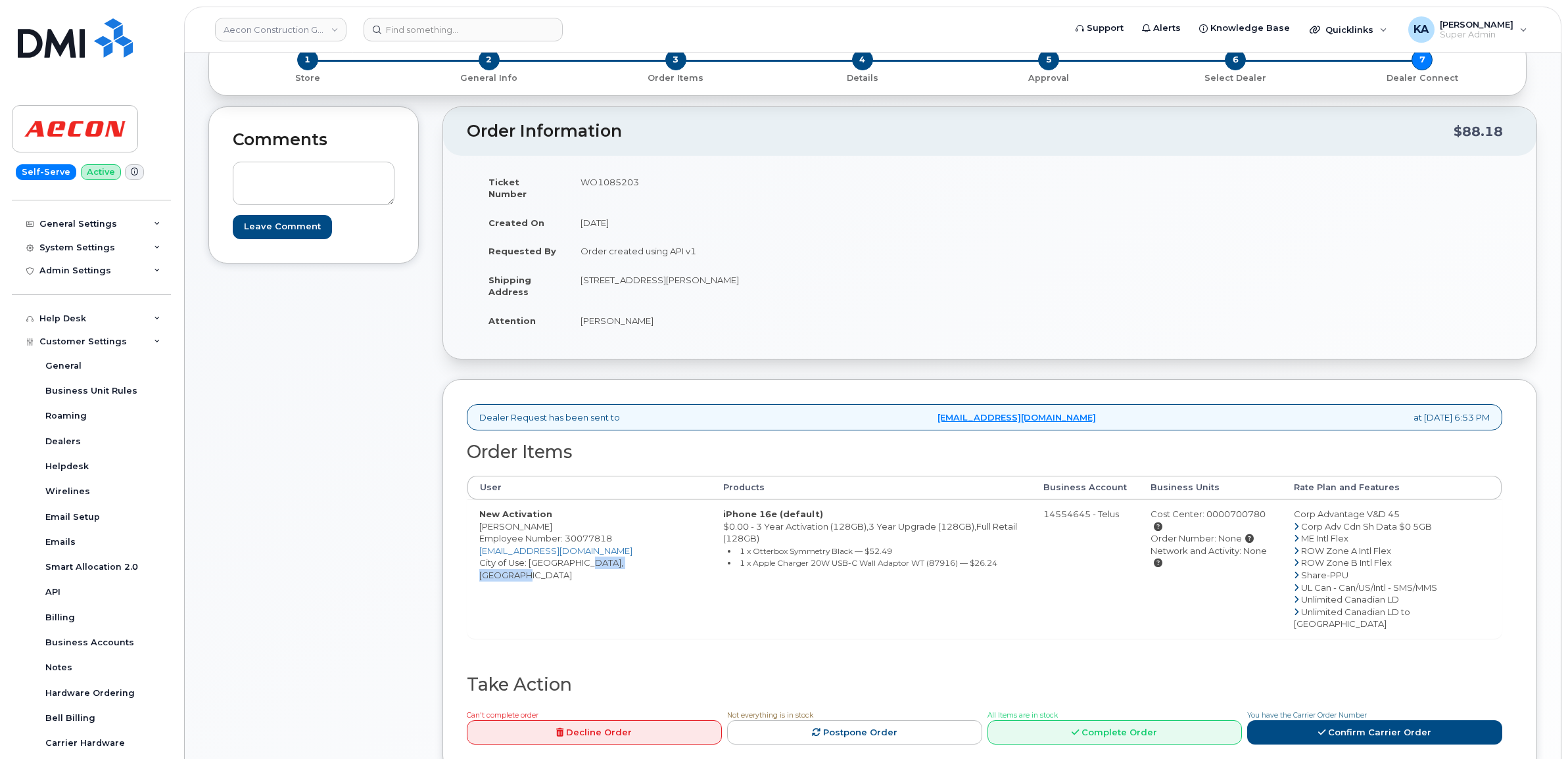
click at [656, 311] on td "[PERSON_NAME]" at bounding box center [774, 321] width 412 height 29
drag, startPoint x: 656, startPoint y: 311, endPoint x: 642, endPoint y: 311, distance: 14.0
copy td "[PERSON_NAME]"
drag, startPoint x: 577, startPoint y: 270, endPoint x: 682, endPoint y: 278, distance: 105.3
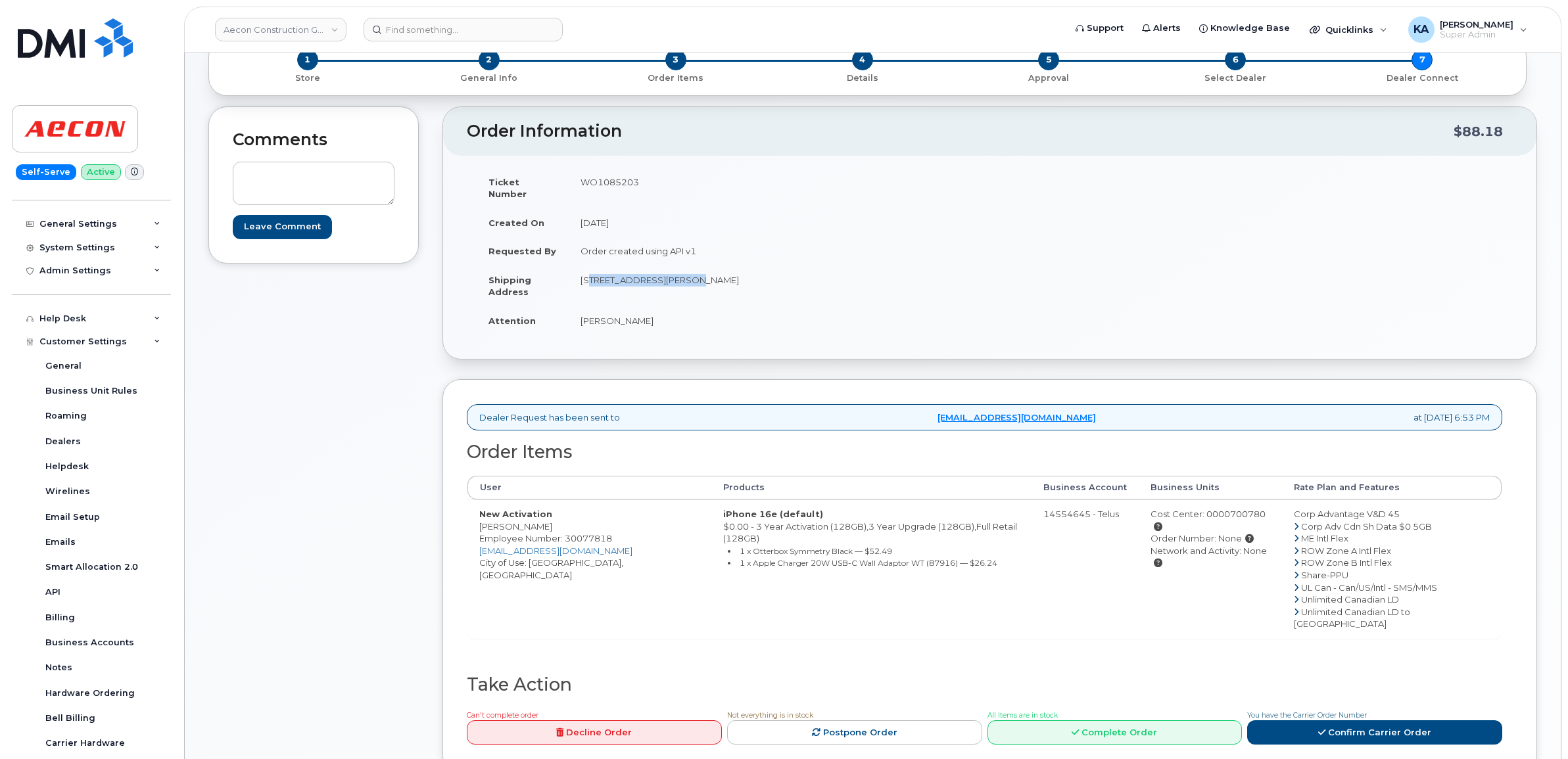
click at [682, 278] on td "[STREET_ADDRESS][PERSON_NAME]" at bounding box center [774, 285] width 412 height 41
drag, startPoint x: 682, startPoint y: 278, endPoint x: 666, endPoint y: 275, distance: 16.3
copy td "[STREET_ADDRESS][PERSON_NAME]"
drag, startPoint x: 688, startPoint y: 268, endPoint x: 735, endPoint y: 275, distance: 47.5
click at [735, 275] on td "[STREET_ADDRESS][PERSON_NAME]" at bounding box center [774, 285] width 412 height 41
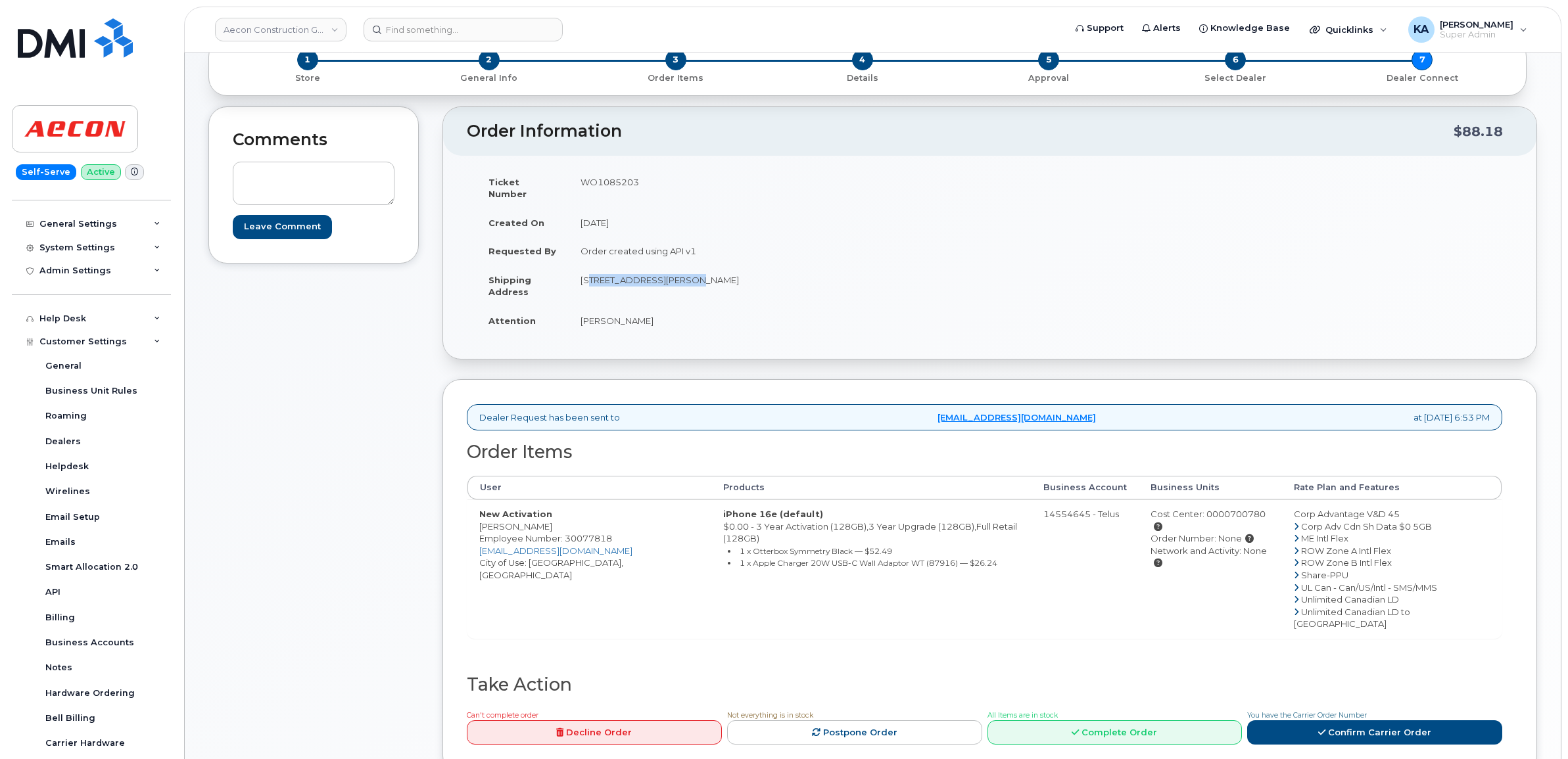
click at [733, 276] on td "[STREET_ADDRESS][PERSON_NAME]" at bounding box center [774, 285] width 412 height 41
copy td "10th Floor,"
drag, startPoint x: 845, startPoint y: 270, endPoint x: 888, endPoint y: 271, distance: 43.0
click at [888, 271] on td "[STREET_ADDRESS][PERSON_NAME]" at bounding box center [774, 285] width 412 height 41
drag, startPoint x: 888, startPoint y: 271, endPoint x: 873, endPoint y: 268, distance: 15.3
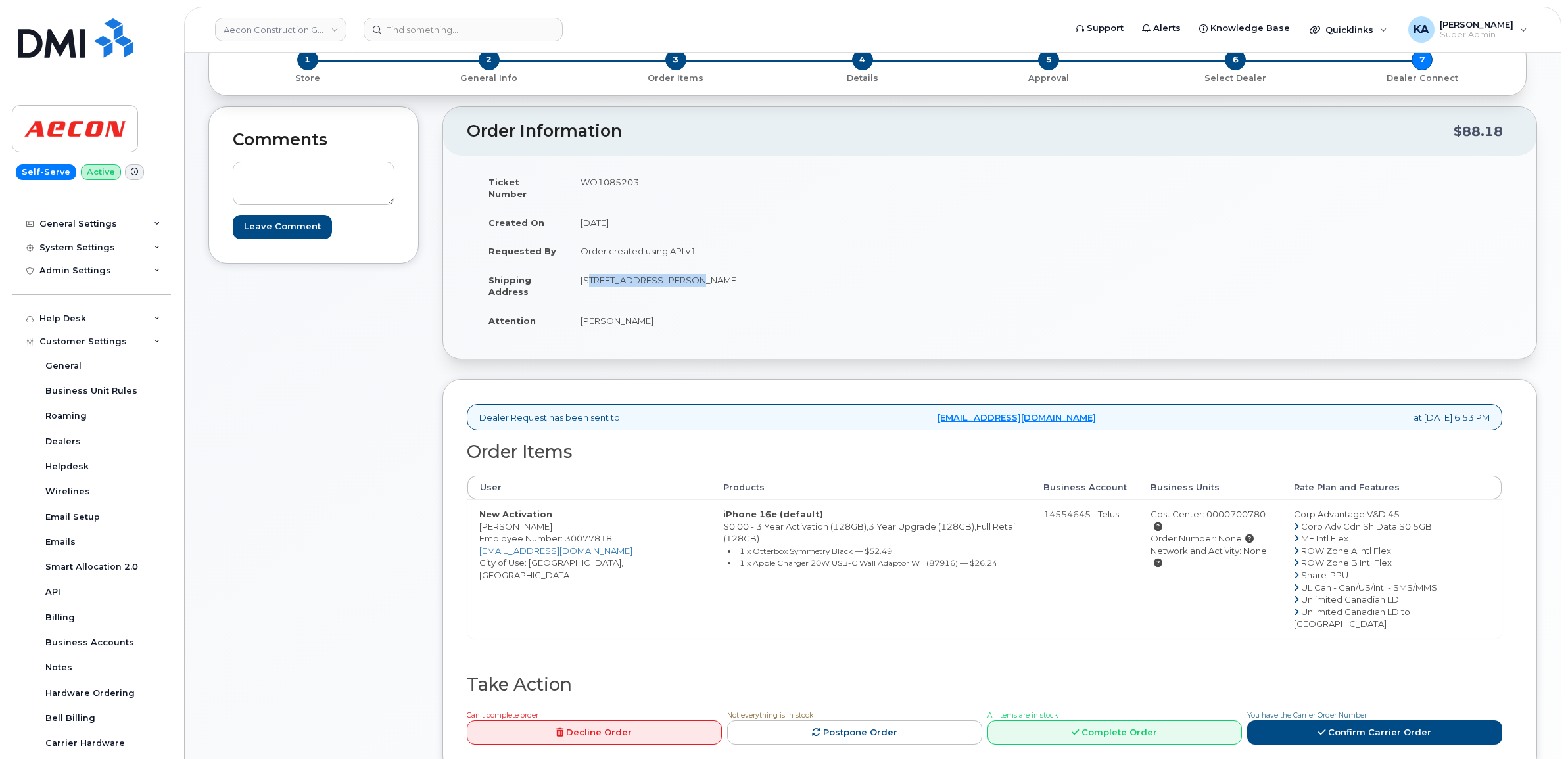
copy td "V3T 0P9"
click at [1325, 729] on icon at bounding box center [1322, 733] width 8 height 8
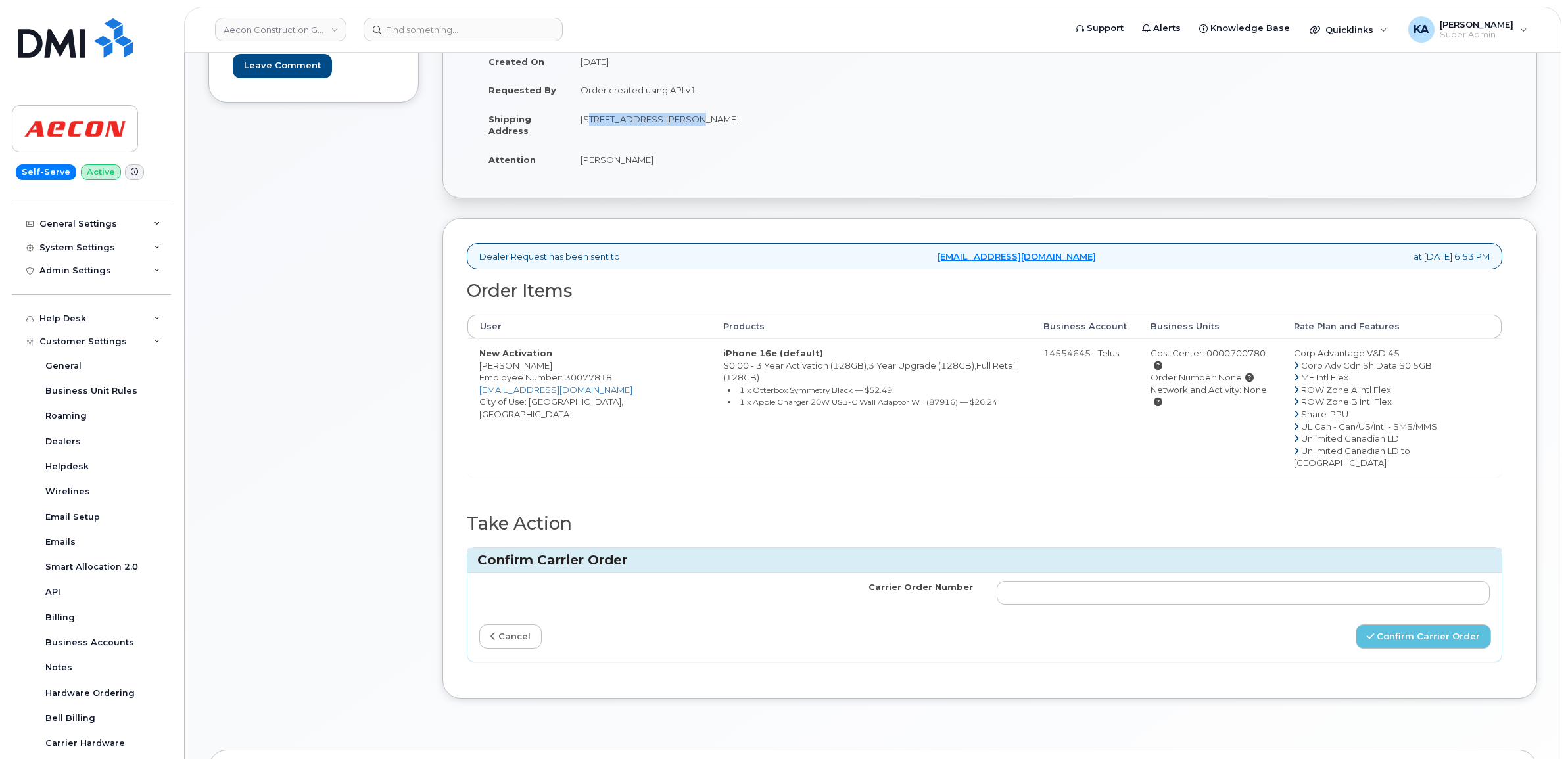
scroll to position [247, 0]
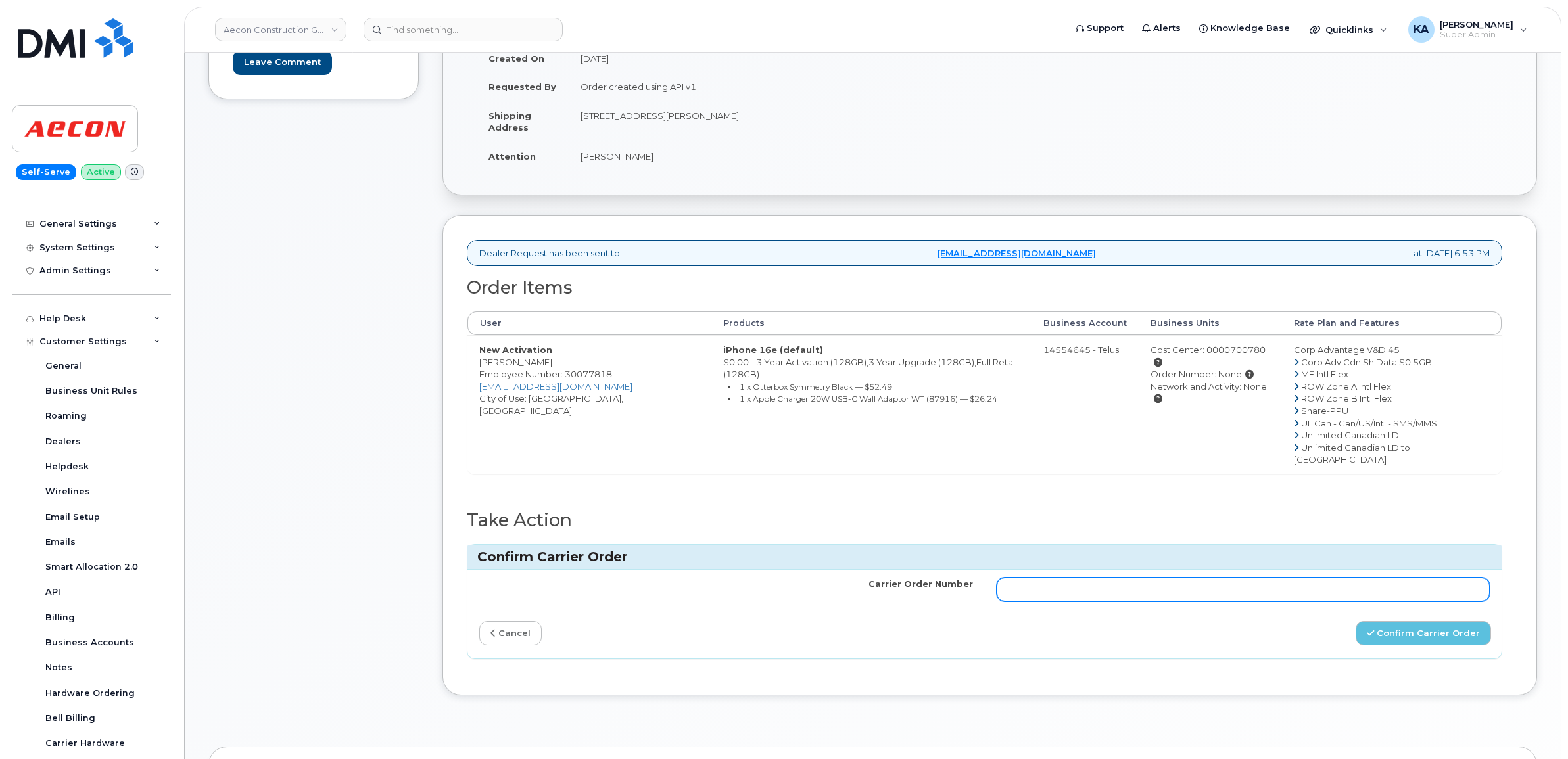
click at [1072, 578] on input "Carrier Order Number" at bounding box center [1244, 589] width 494 height 24
paste input "TL60019853"
type input "TL60019853"
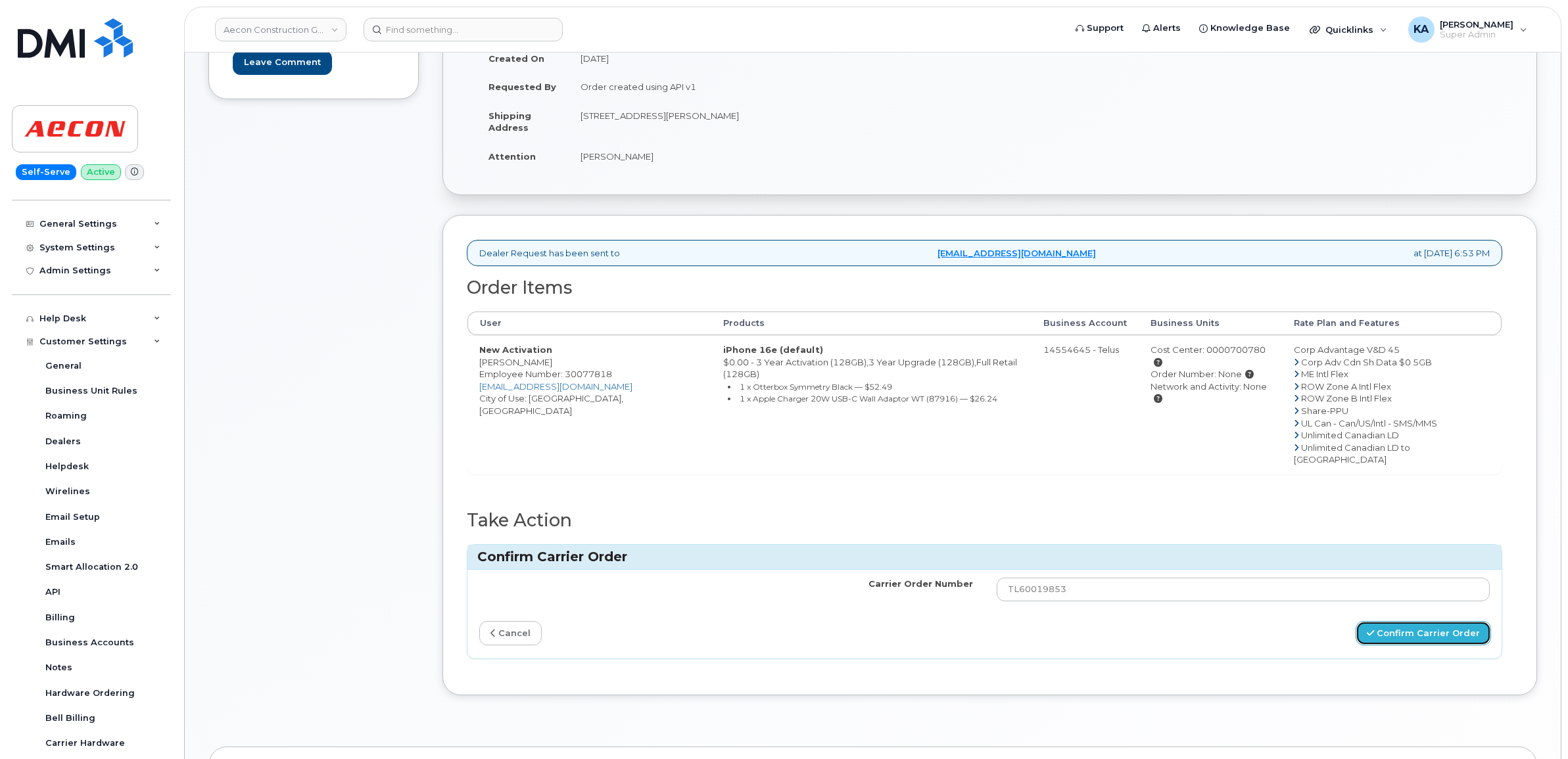
click at [1374, 629] on icon "submit" at bounding box center [1371, 633] width 8 height 8
click at [1401, 621] on button "Confirm Carrier Order" at bounding box center [1423, 633] width 135 height 24
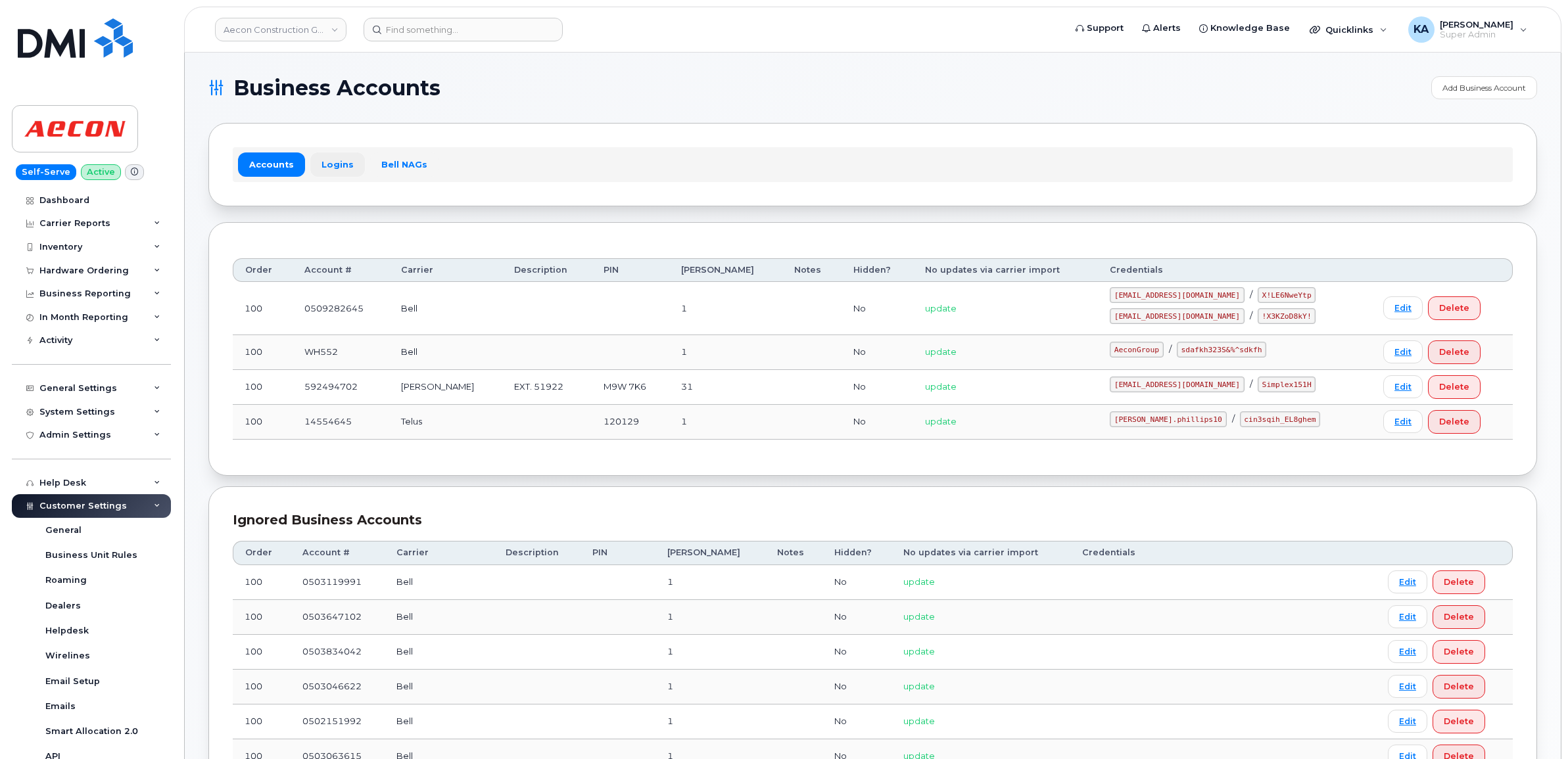
click at [331, 161] on link "Logins" at bounding box center [338, 165] width 55 height 24
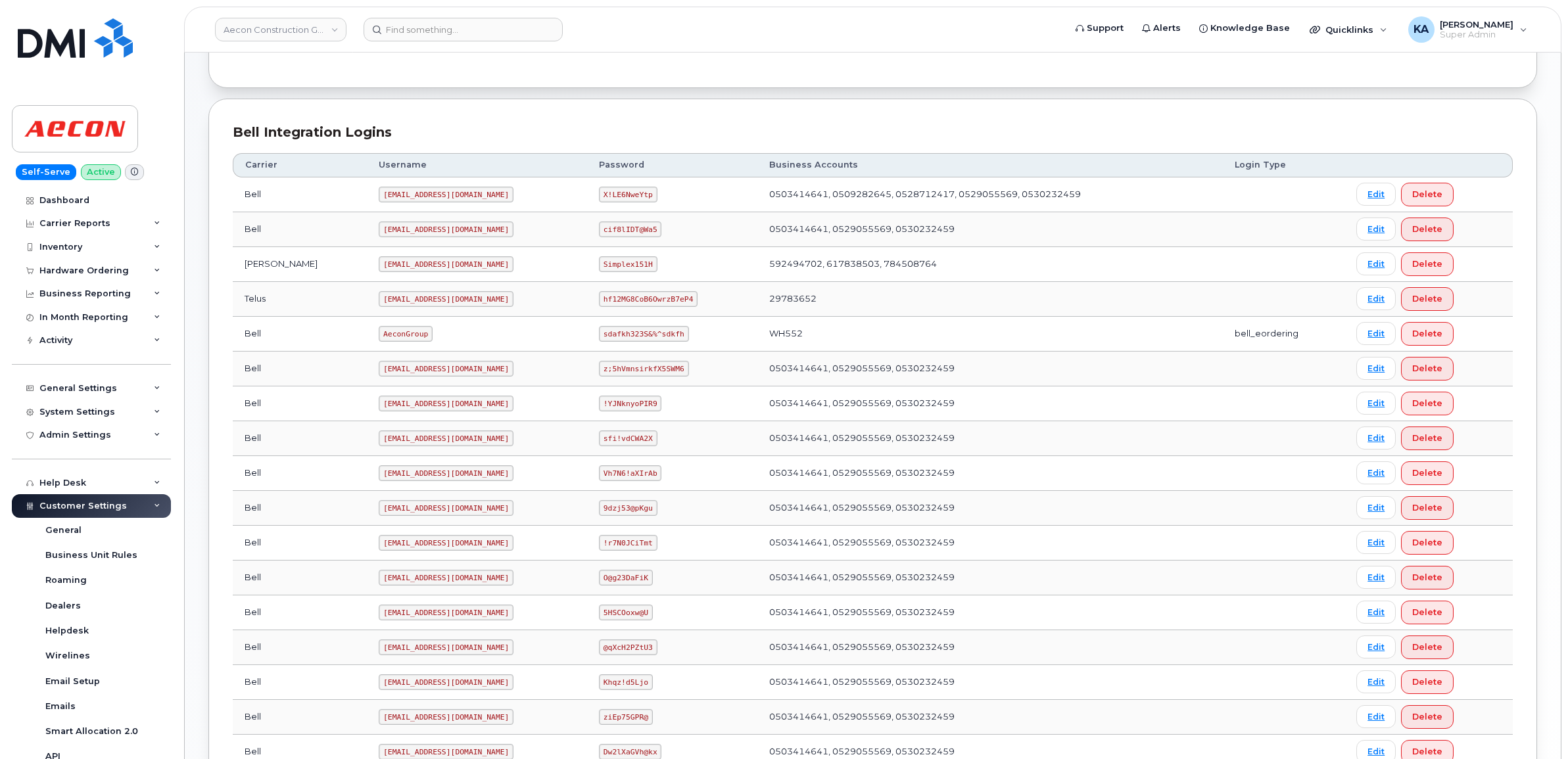
scroll to position [216, 0]
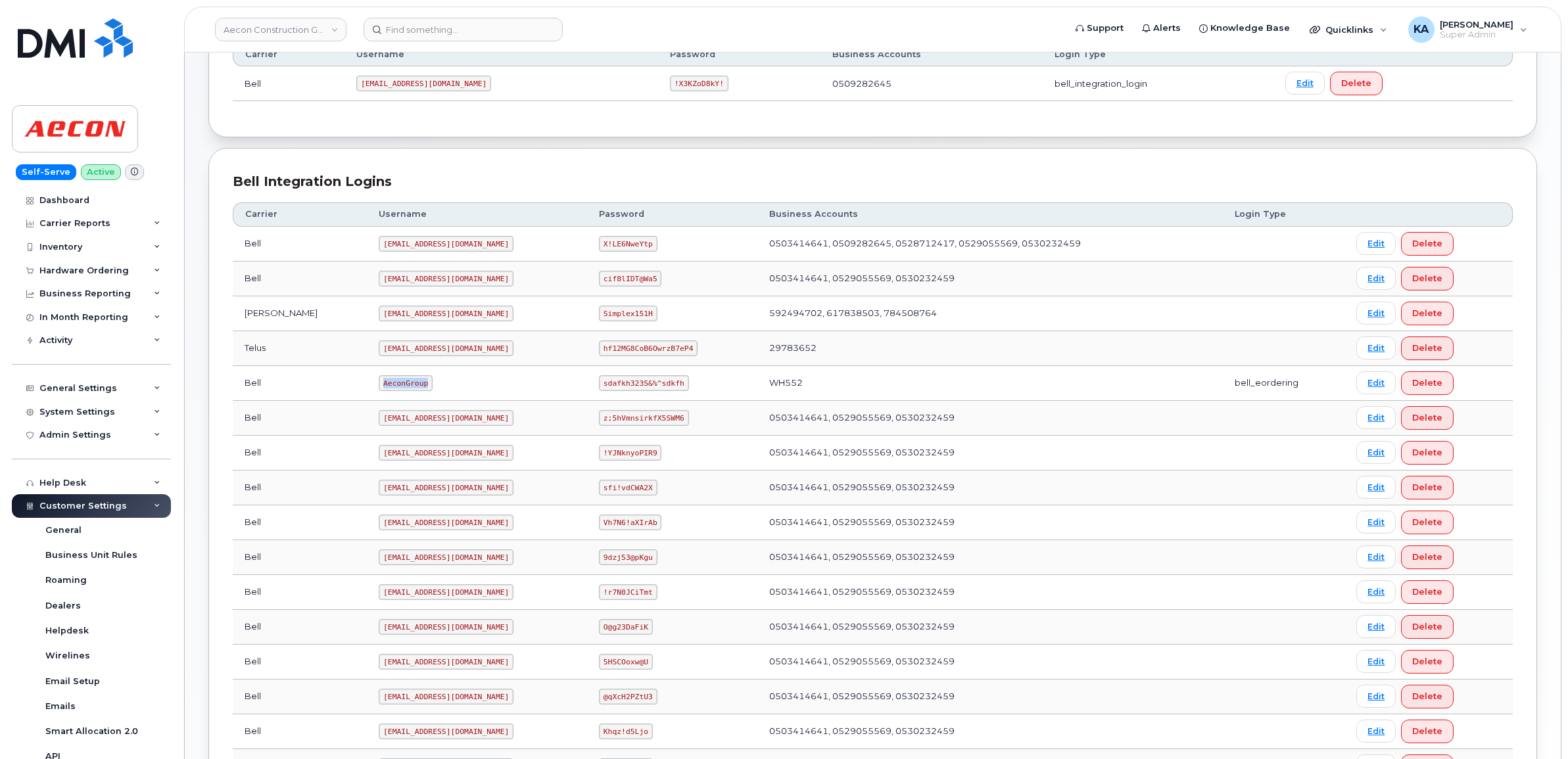
drag, startPoint x: 326, startPoint y: 385, endPoint x: 377, endPoint y: 388, distance: 51.1
click at [377, 388] on td "AeconGroup" at bounding box center [477, 383] width 220 height 34
drag, startPoint x: 377, startPoint y: 388, endPoint x: 356, endPoint y: 385, distance: 21.2
copy code "AeconGroup"
drag, startPoint x: 579, startPoint y: 385, endPoint x: 658, endPoint y: 390, distance: 79.2
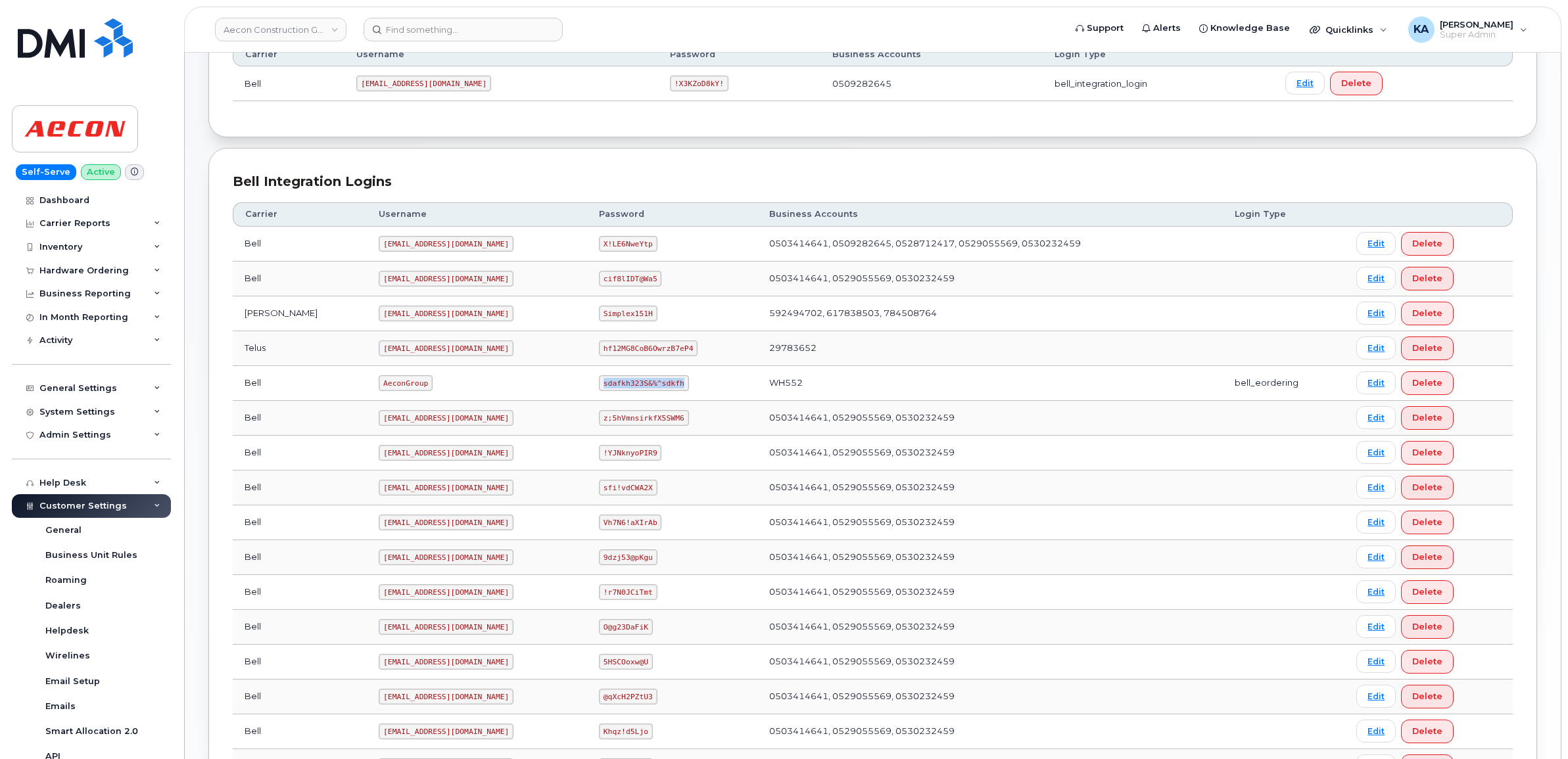
click at [662, 390] on td "sdafkh323S&%^sdkfh" at bounding box center [672, 383] width 170 height 34
drag, startPoint x: 658, startPoint y: 390, endPoint x: 636, endPoint y: 385, distance: 22.6
copy code "sdafkh323S&%^sdkfh"
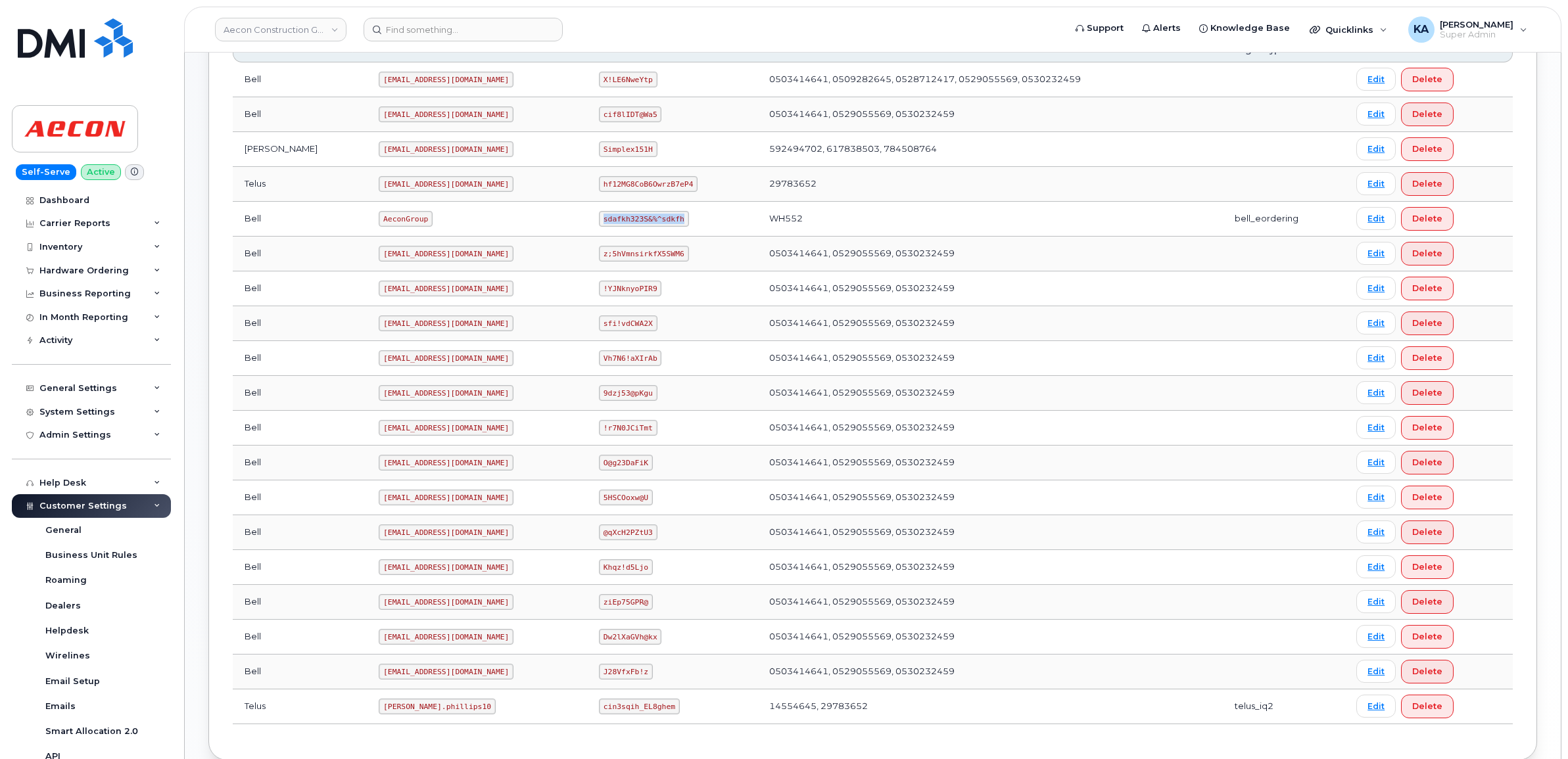
scroll to position [462, 0]
